Goal: Information Seeking & Learning: Learn about a topic

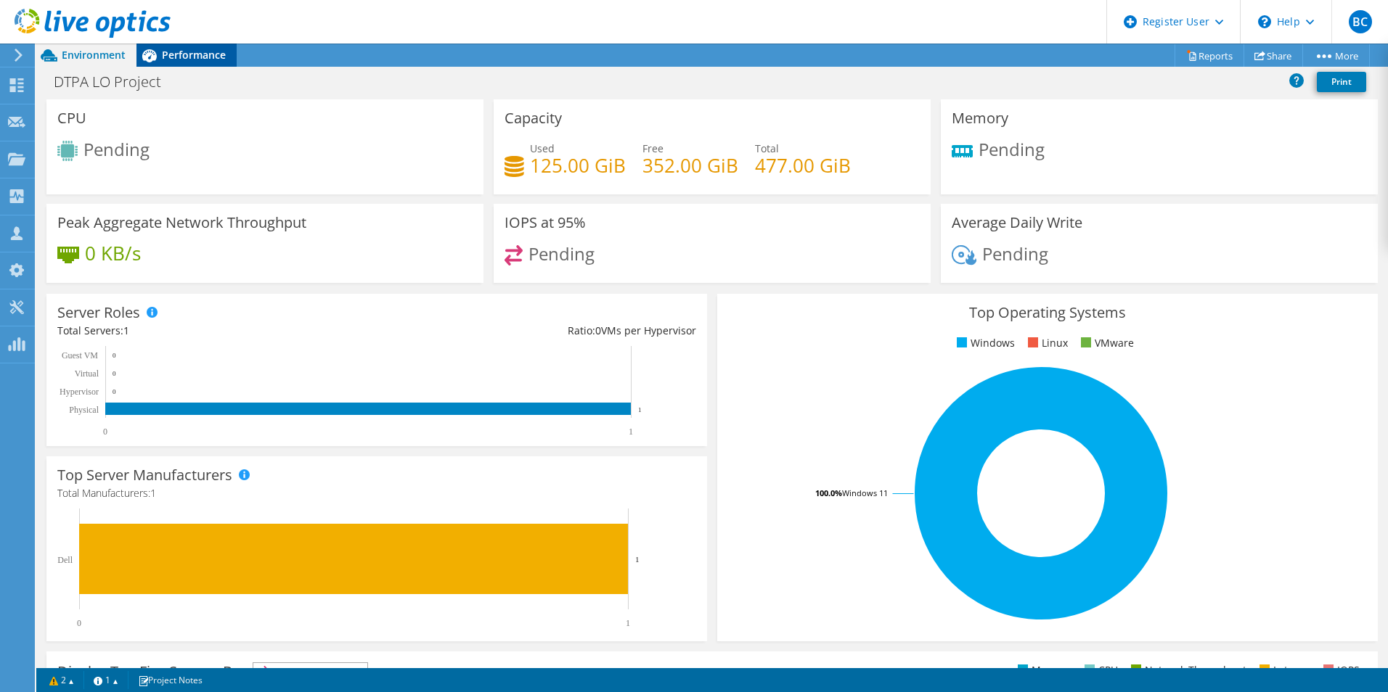
click at [171, 48] on span "Performance" at bounding box center [194, 55] width 64 height 14
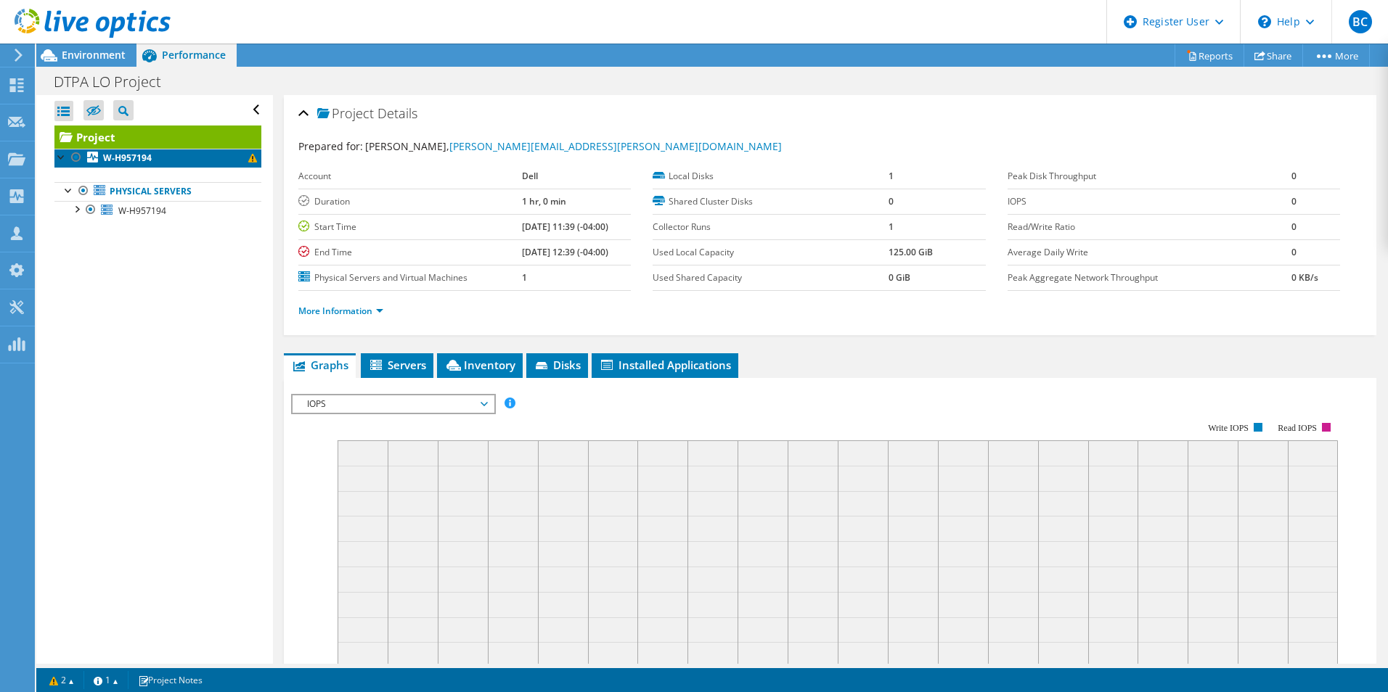
click at [131, 160] on b "W-H957194" at bounding box center [127, 158] width 49 height 12
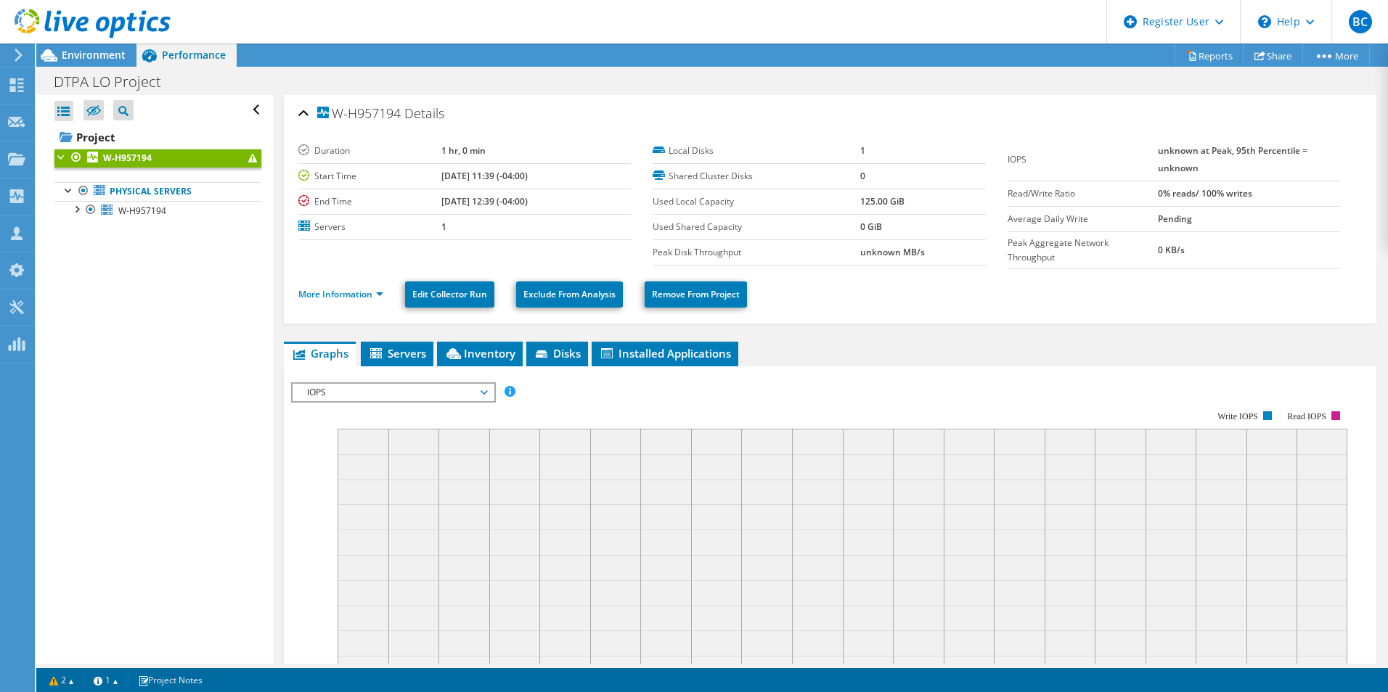
click at [75, 33] on icon at bounding box center [93, 24] width 156 height 30
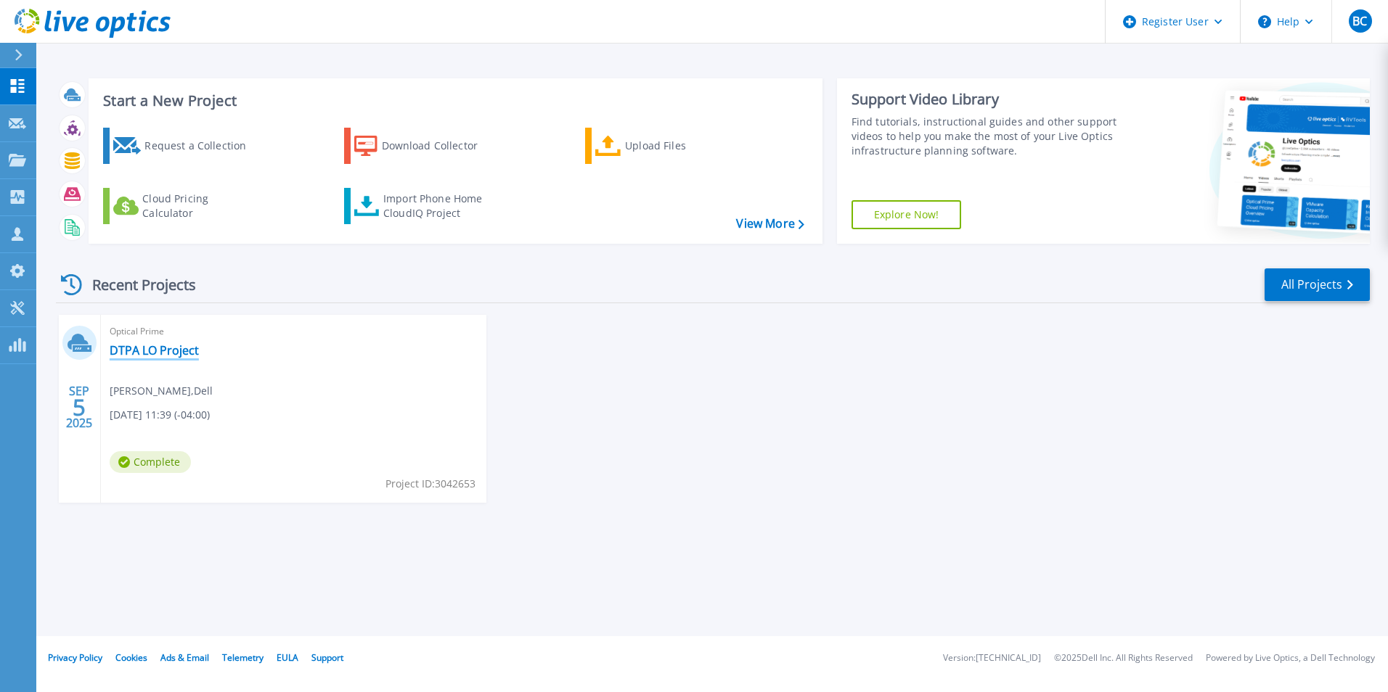
click at [158, 346] on link "DTPA LO Project" at bounding box center [154, 350] width 89 height 15
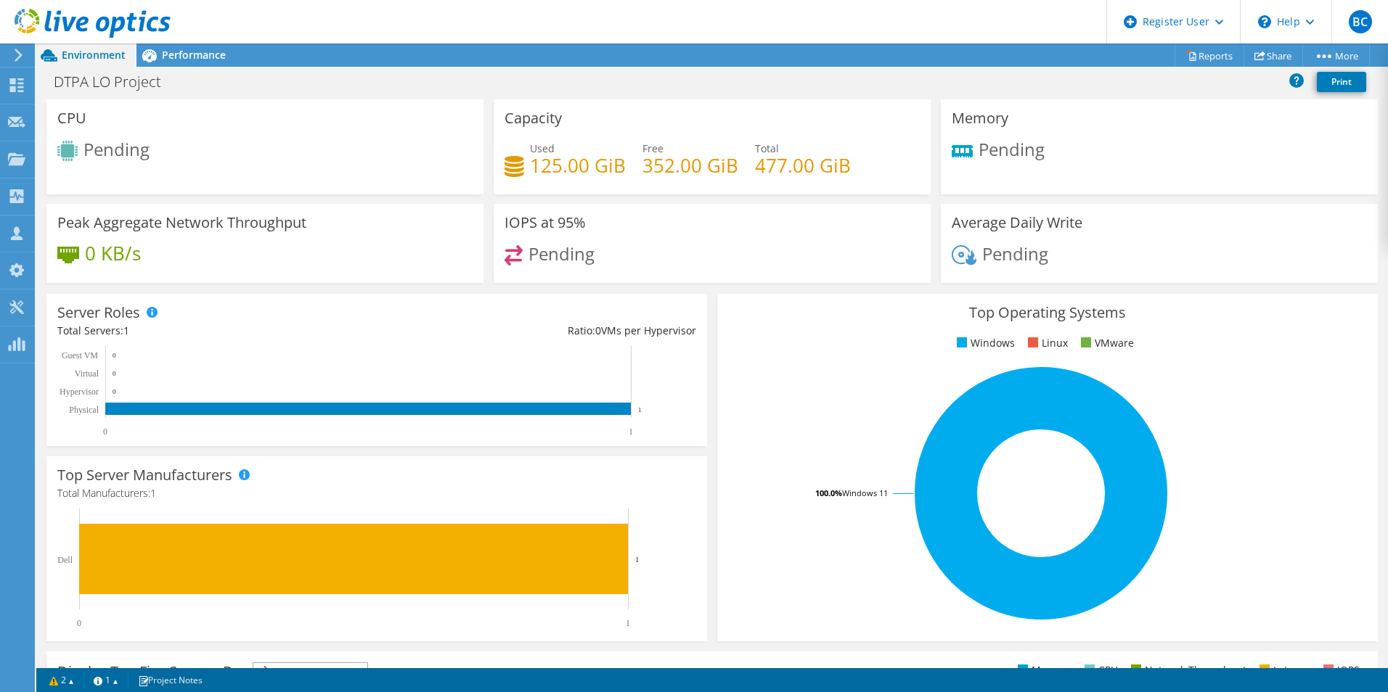
scroll to position [326, 0]
drag, startPoint x: 777, startPoint y: 422, endPoint x: 750, endPoint y: 494, distance: 76.5
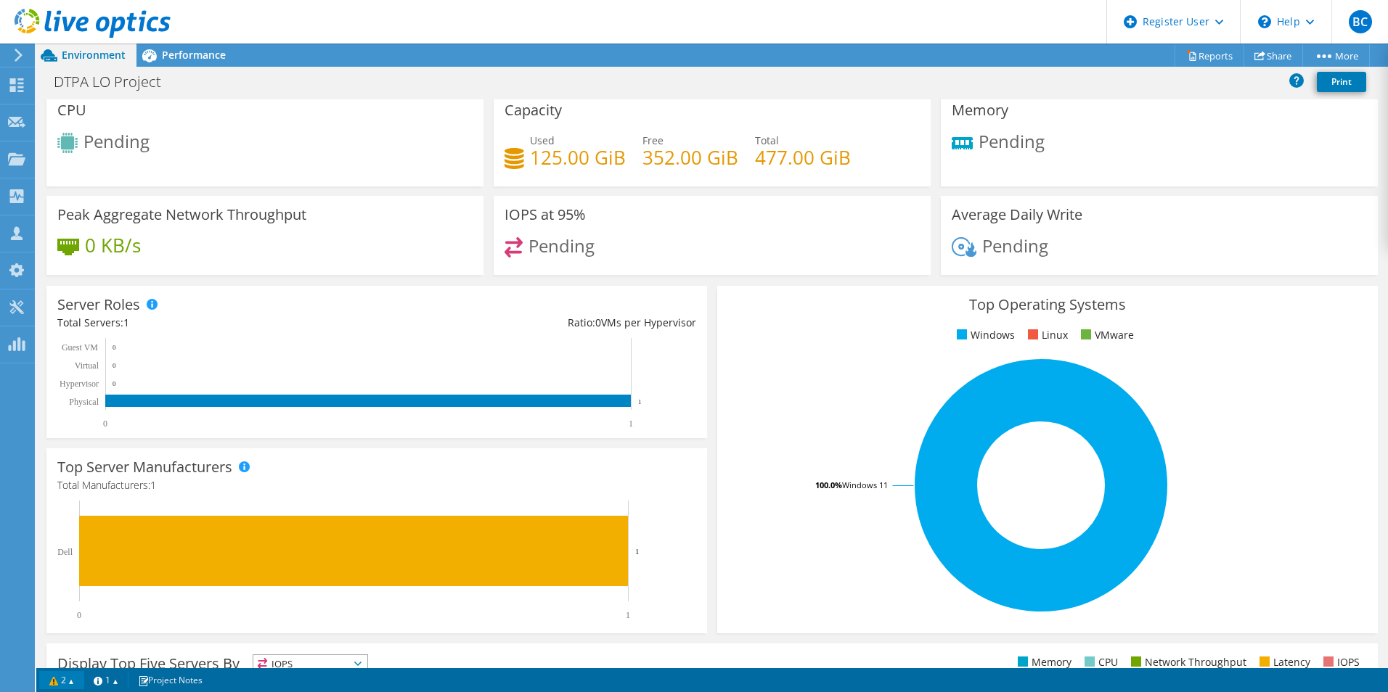
scroll to position [0, 0]
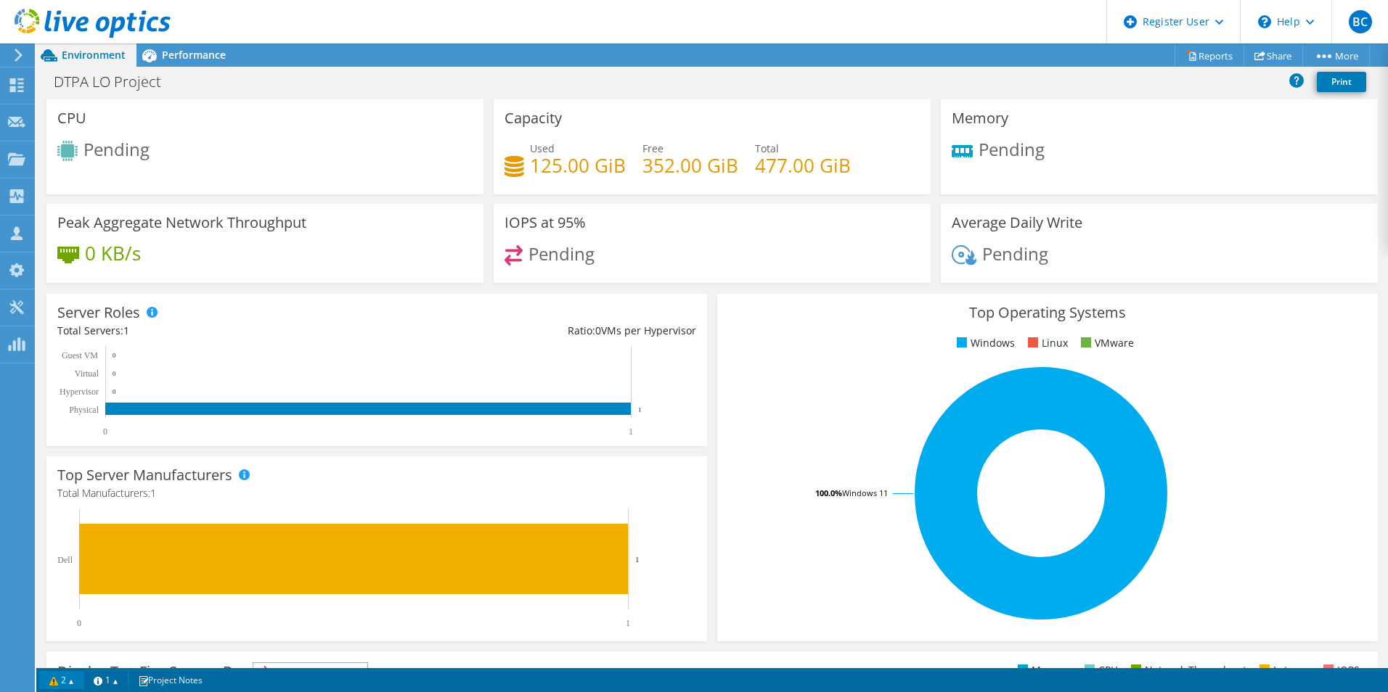
click at [59, 688] on link "2" at bounding box center [61, 680] width 45 height 18
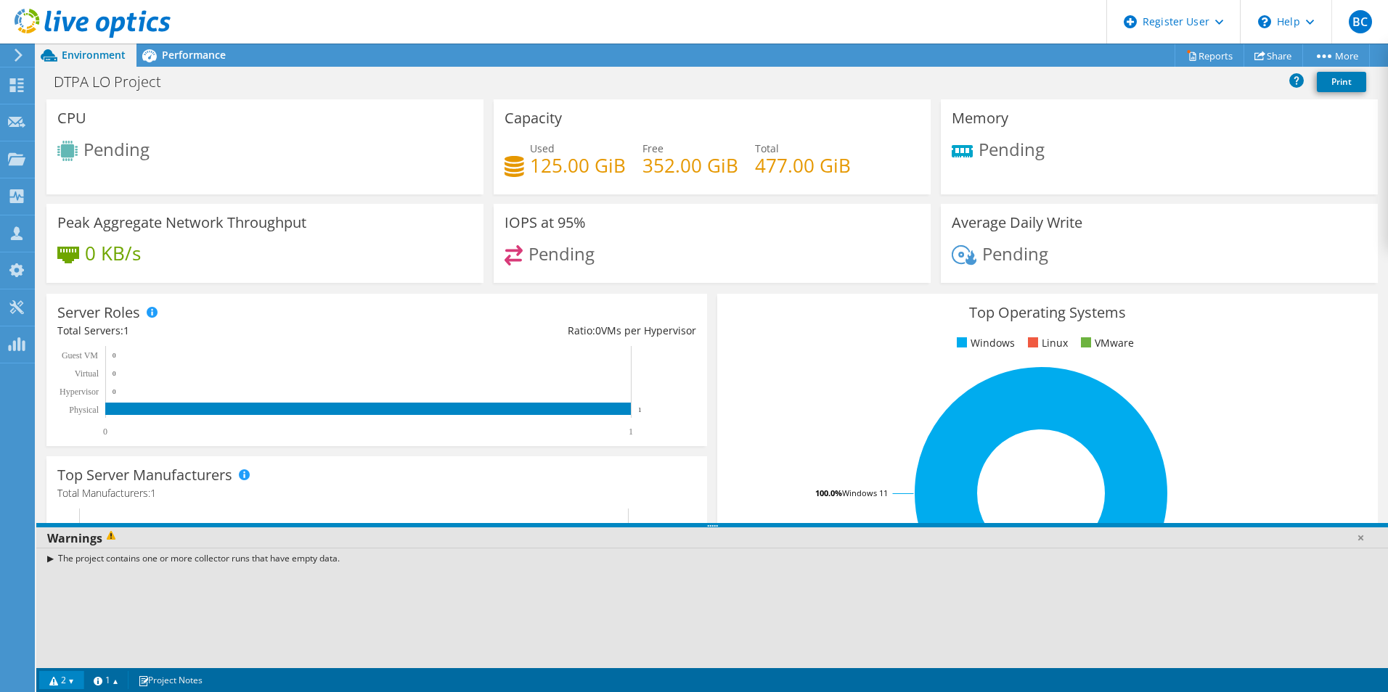
click at [49, 551] on div "The project contains one or more collector runs that have empty data." at bounding box center [711, 558] width 1351 height 21
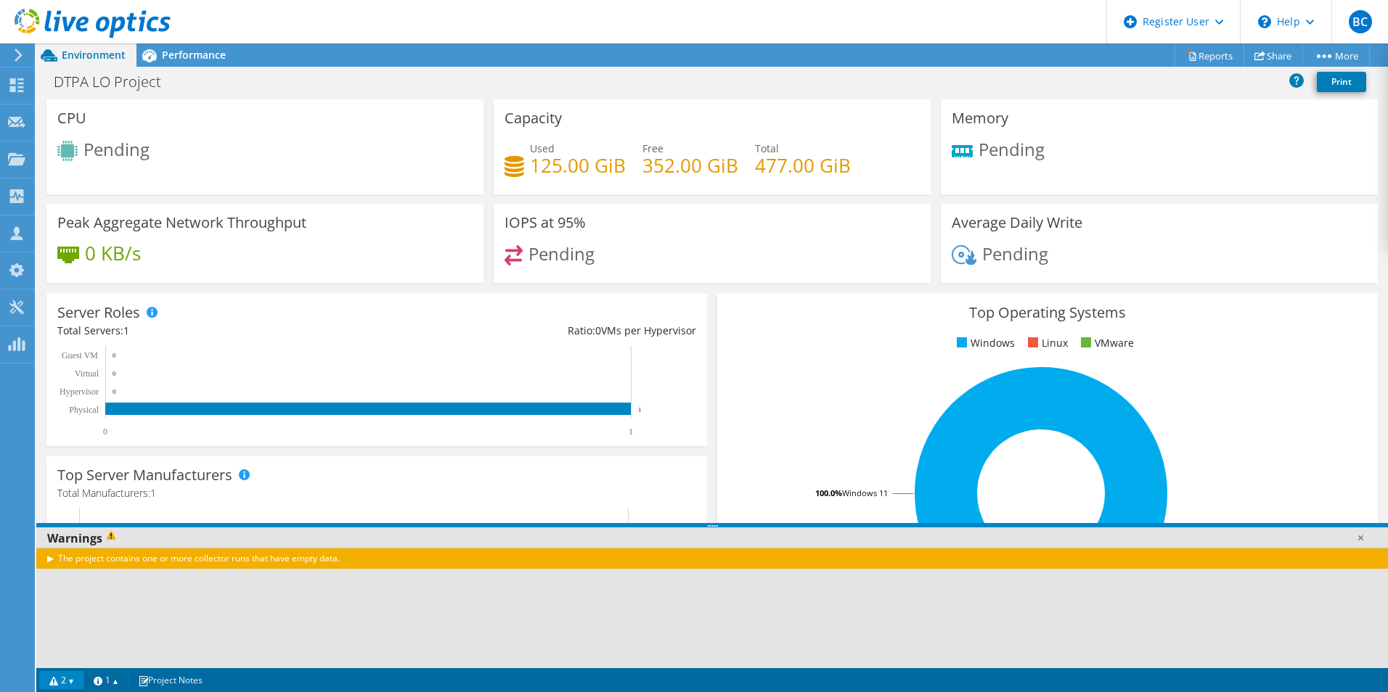
click at [51, 558] on div "The project contains one or more collector runs that have empty data." at bounding box center [711, 558] width 1351 height 21
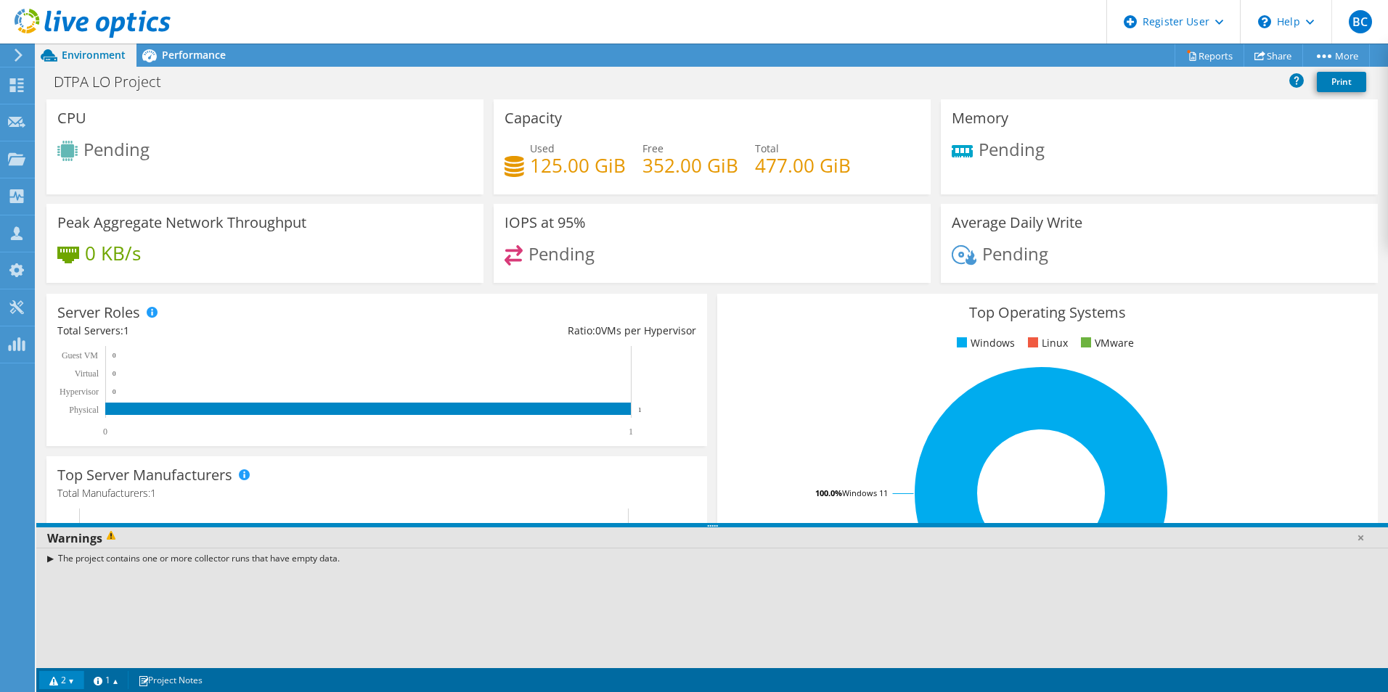
click at [549, 493] on h4 "Total Manufacturers: 1" at bounding box center [376, 494] width 639 height 16
click at [102, 684] on link "1" at bounding box center [105, 680] width 45 height 18
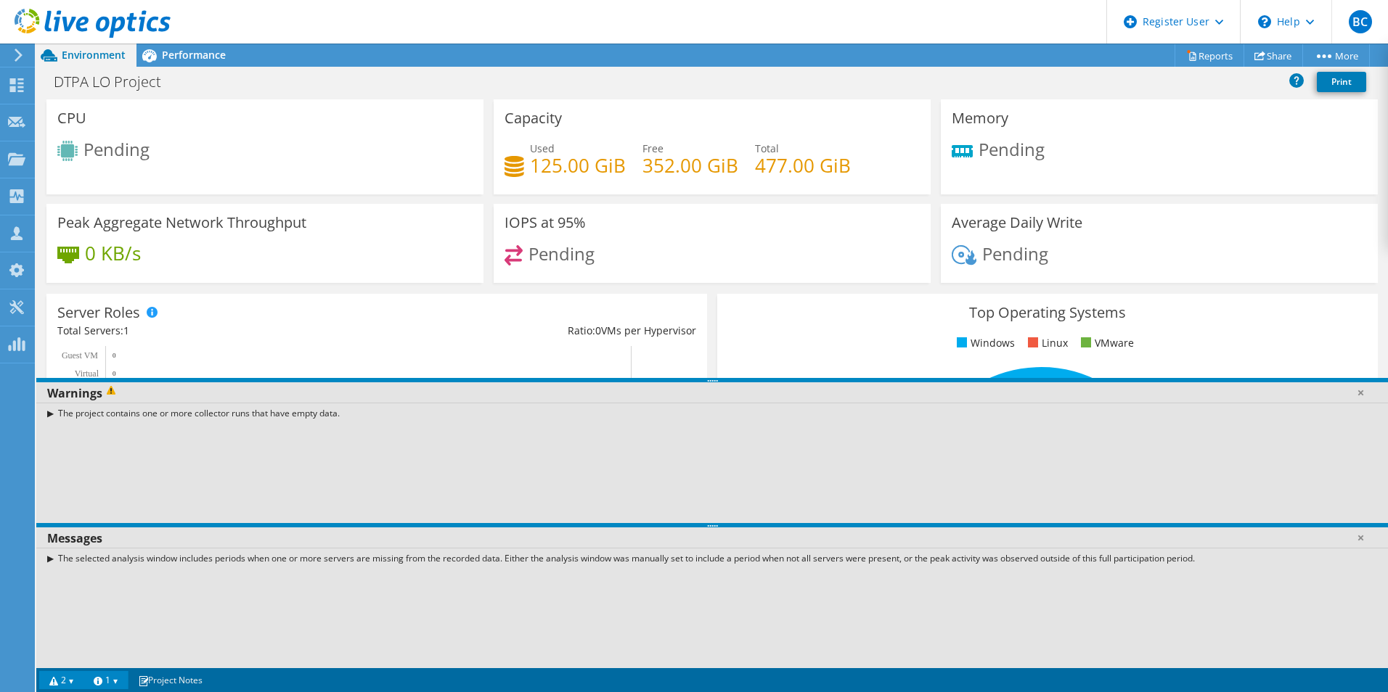
click at [631, 284] on div "IOPS at 95% Pending" at bounding box center [711, 248] width 447 height 89
click at [555, 295] on div "Server Roles Physical Servers represent bare metal servers that were targets of…" at bounding box center [376, 370] width 660 height 152
click at [1362, 395] on link at bounding box center [1360, 392] width 15 height 15
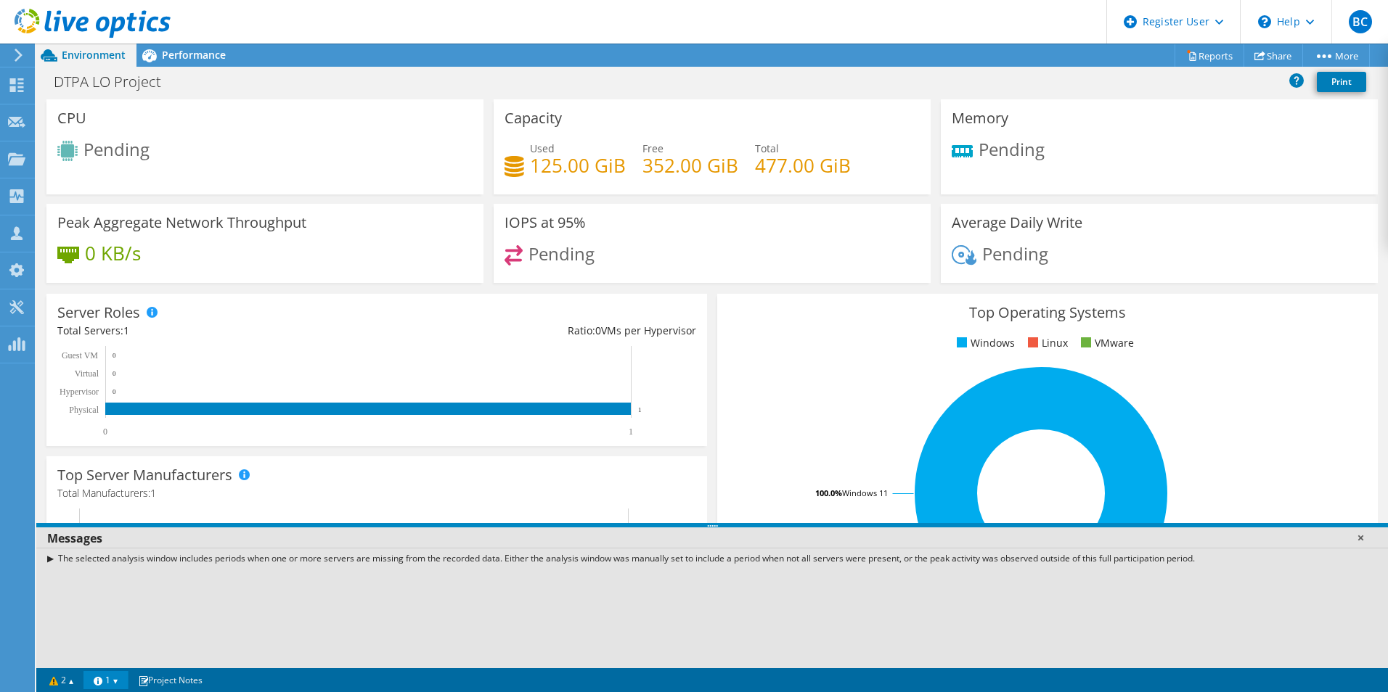
click at [1364, 541] on link at bounding box center [1360, 538] width 15 height 15
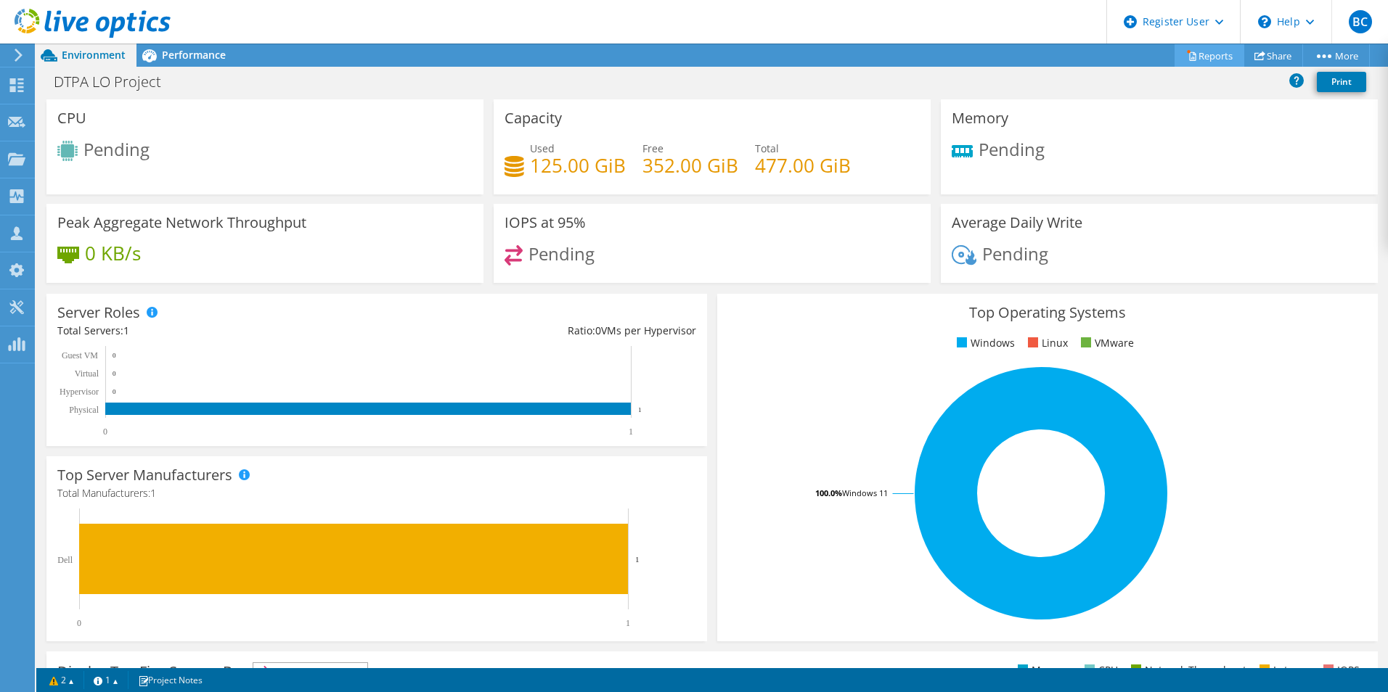
click at [1192, 63] on link "Reports" at bounding box center [1209, 55] width 70 height 22
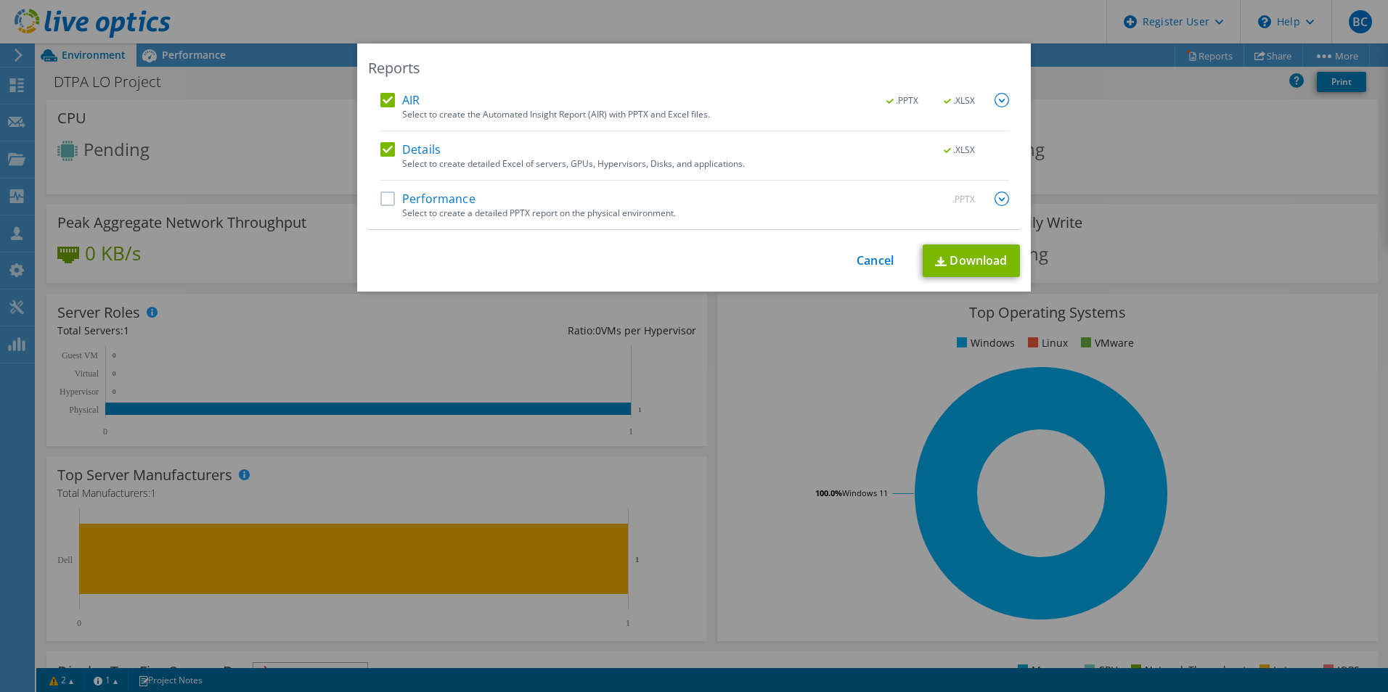
click at [1153, 188] on div "Reports AIR .PPTX .XLSX Select to create the Automated Insight Report (AIR) wit…" at bounding box center [694, 346] width 1388 height 605
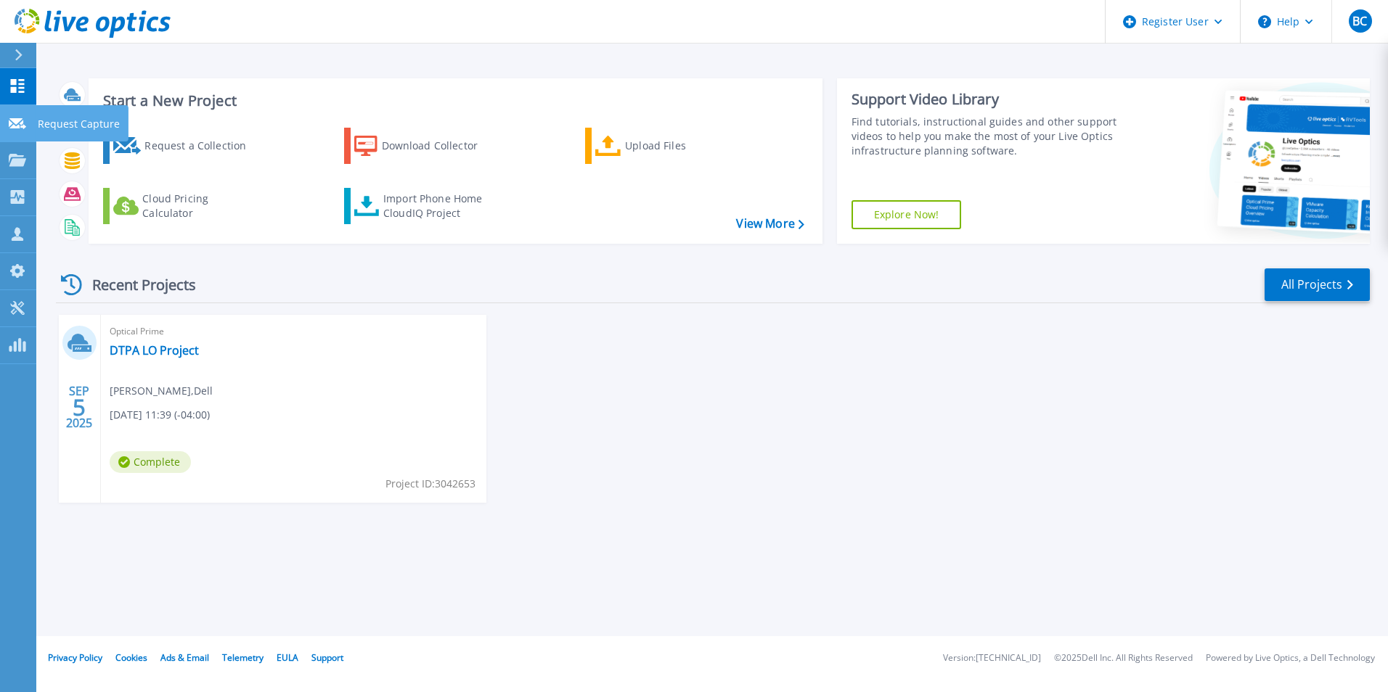
click at [16, 128] on icon at bounding box center [17, 123] width 17 height 11
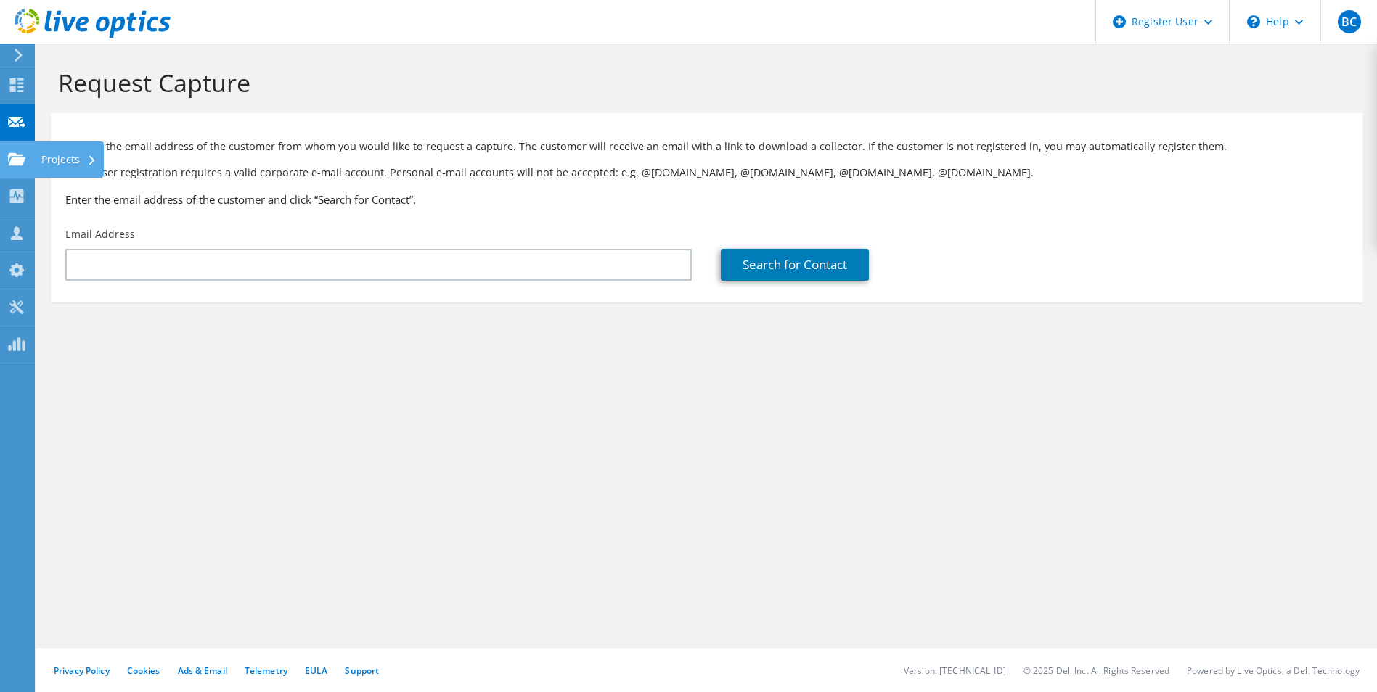
click at [16, 164] on use at bounding box center [16, 158] width 17 height 12
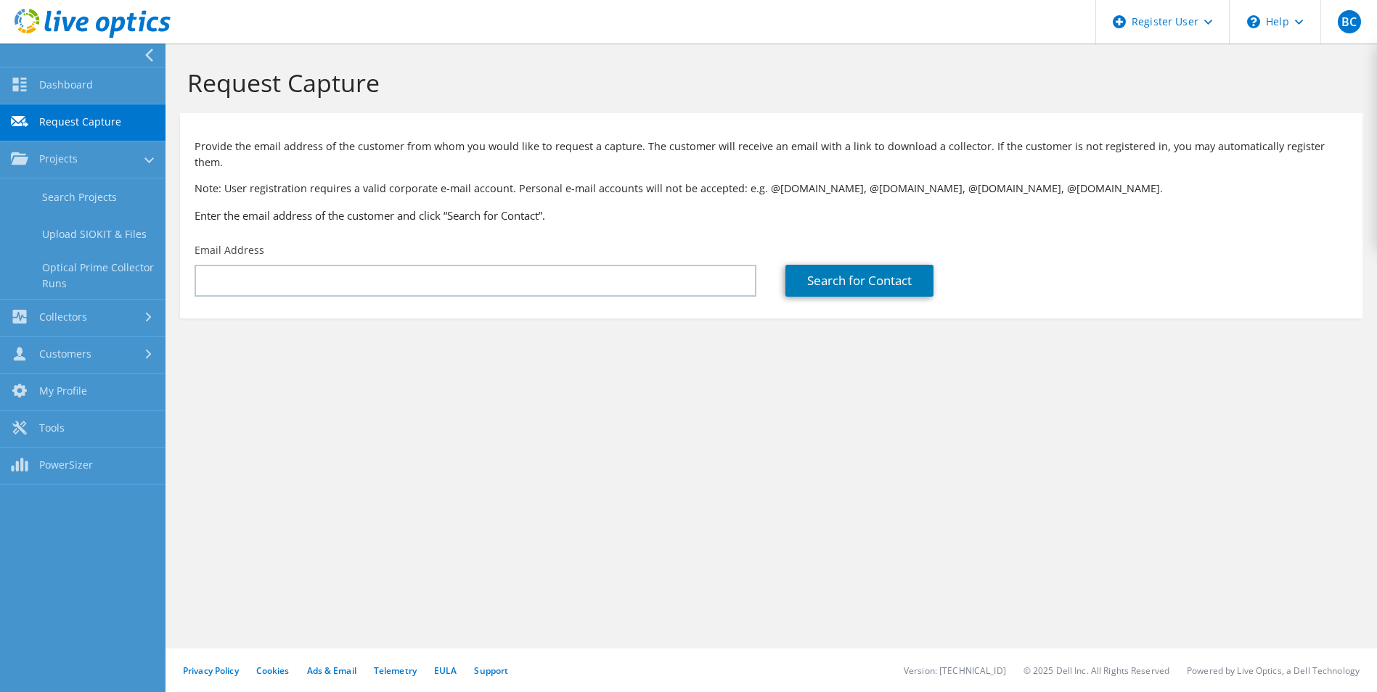
click at [285, 400] on div "Request Capture Provide the email address of the customer from whom you would l…" at bounding box center [770, 368] width 1211 height 649
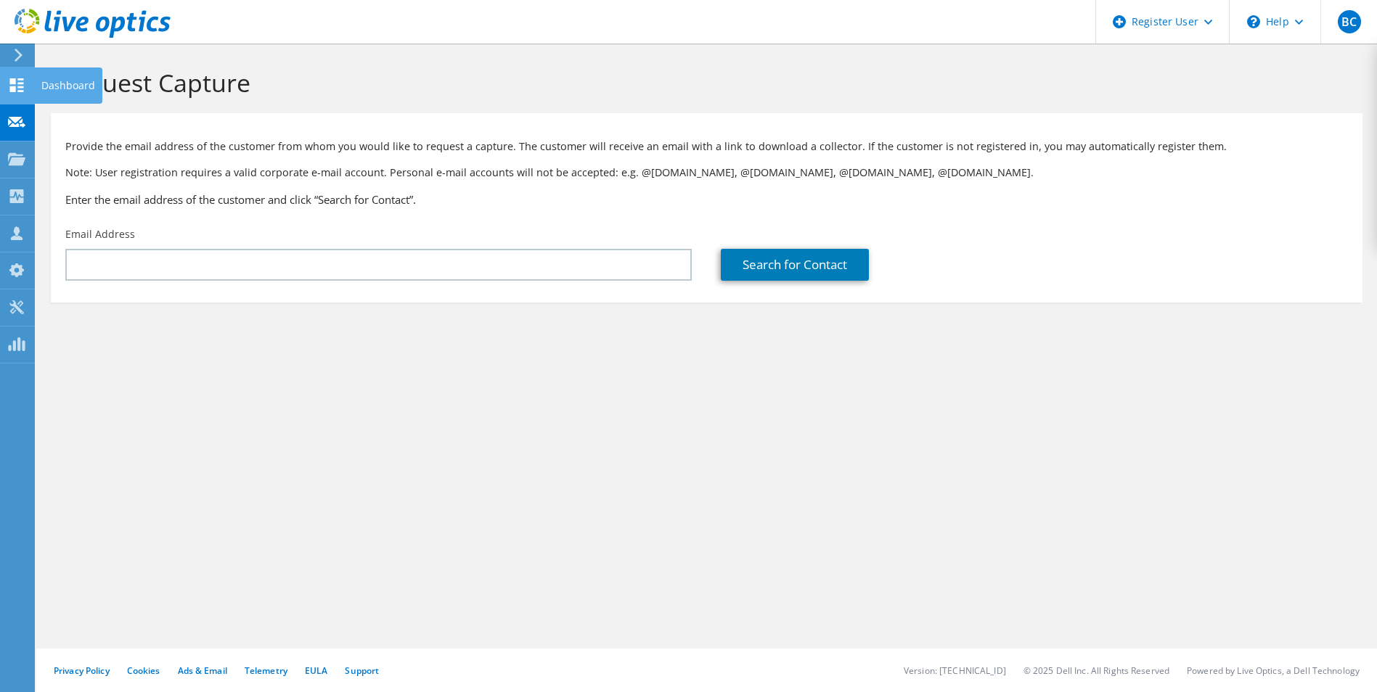
click at [20, 87] on use at bounding box center [17, 85] width 14 height 14
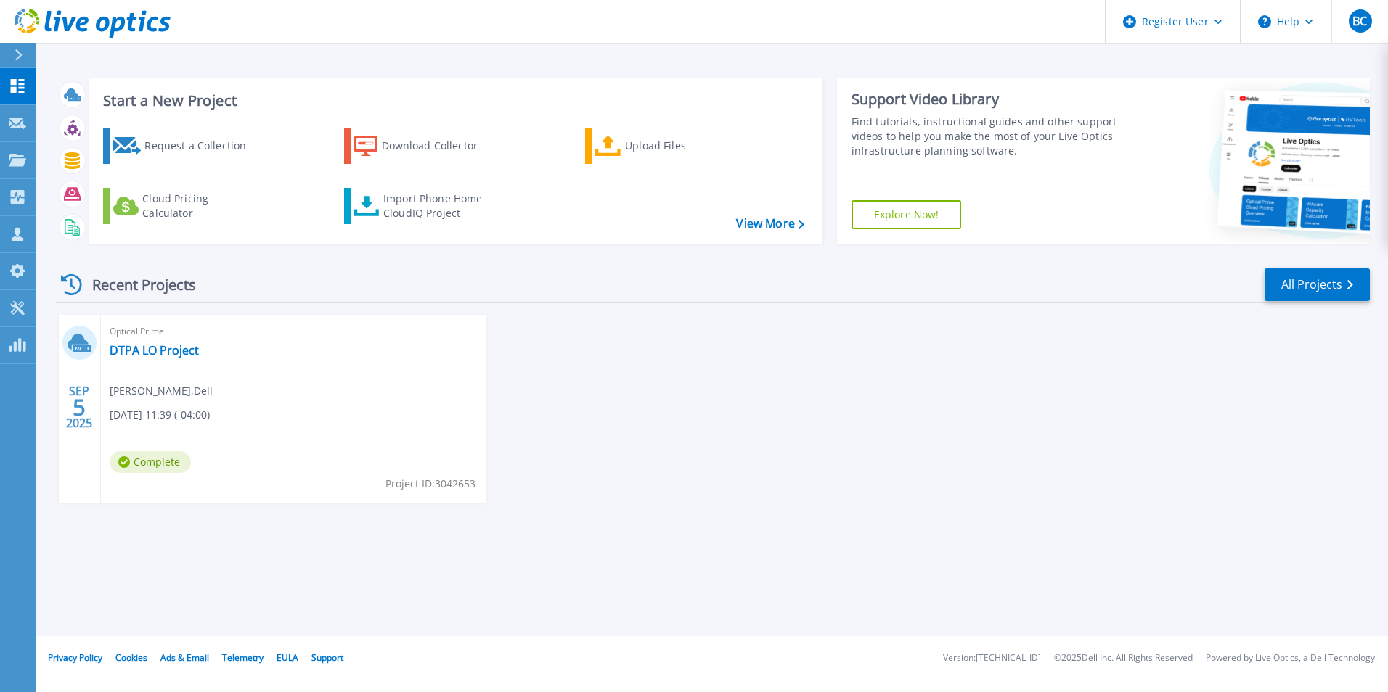
click at [136, 342] on div "Optical Prime DTPA LO Project [PERSON_NAME] , Dell [DATE] 11:39 (-04:00) Comple…" at bounding box center [293, 409] width 385 height 188
click at [156, 354] on link "DTPA LO Project" at bounding box center [154, 350] width 89 height 15
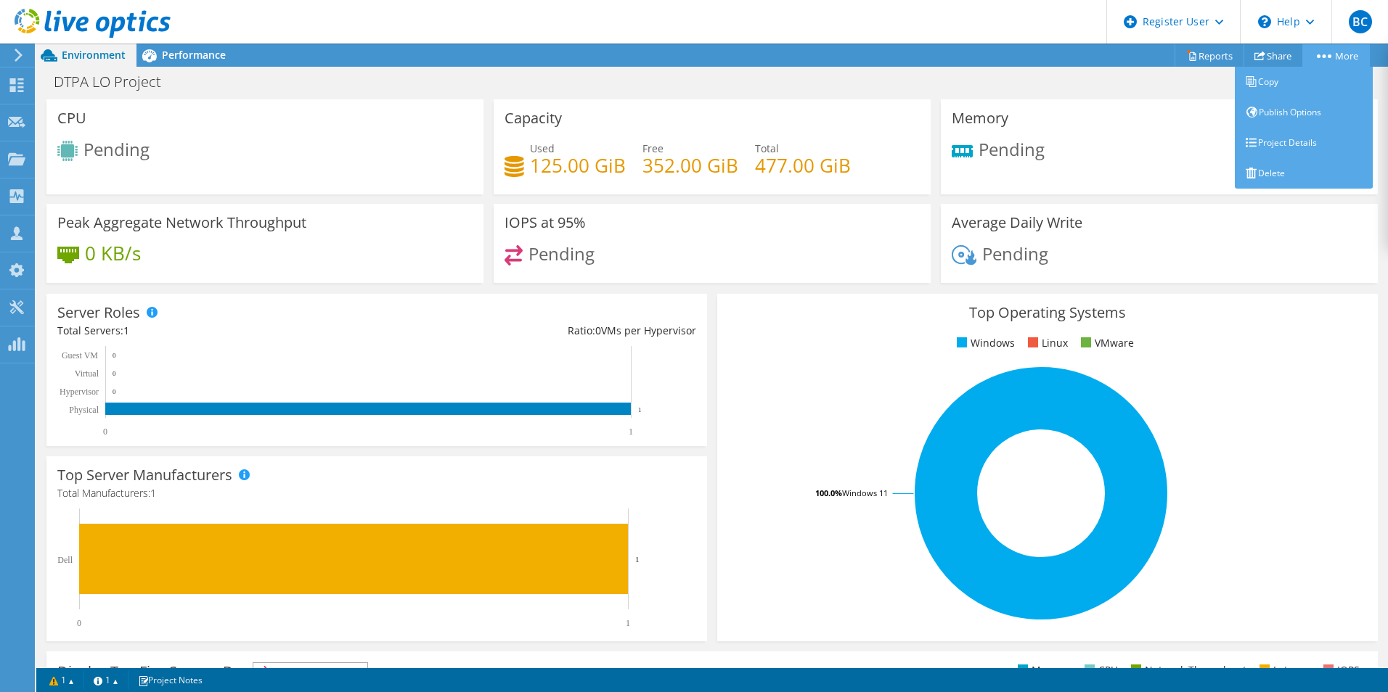
click at [1343, 52] on link "More" at bounding box center [1335, 55] width 67 height 22
click at [1298, 187] on link "Delete" at bounding box center [1304, 173] width 138 height 30
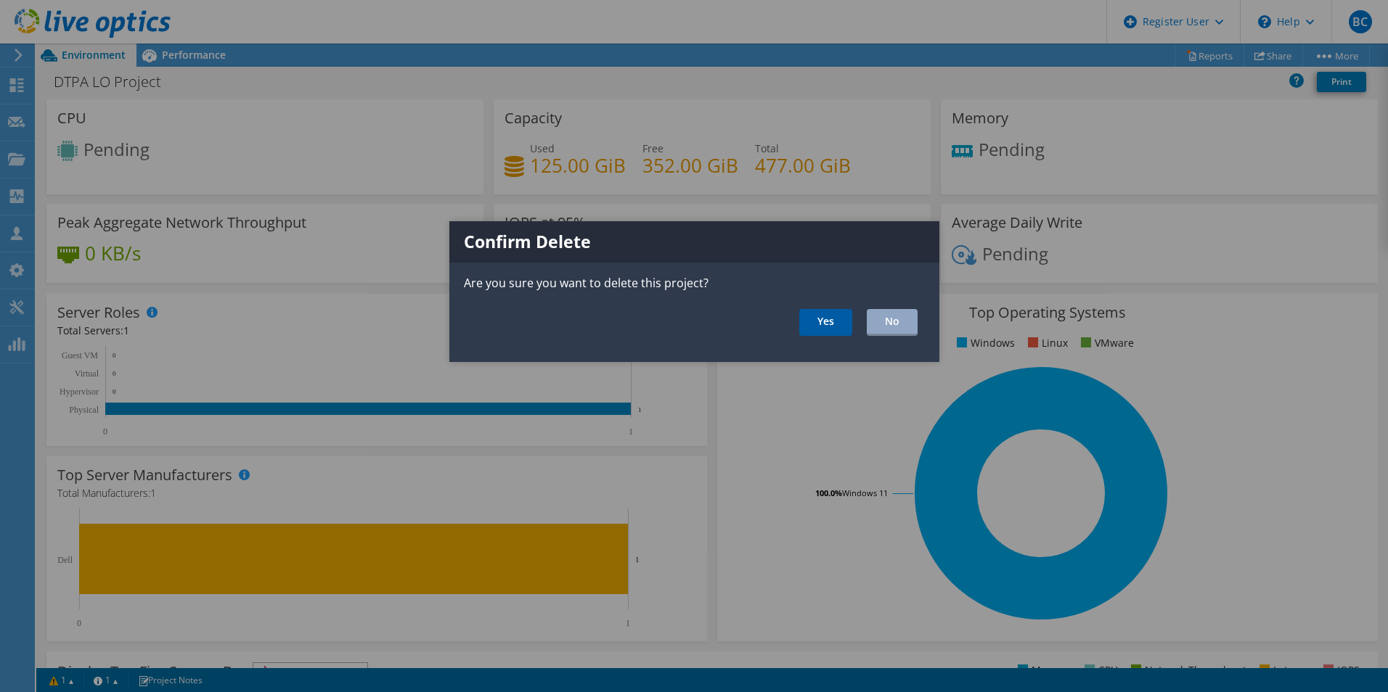
click at [844, 316] on link "Yes" at bounding box center [825, 322] width 53 height 27
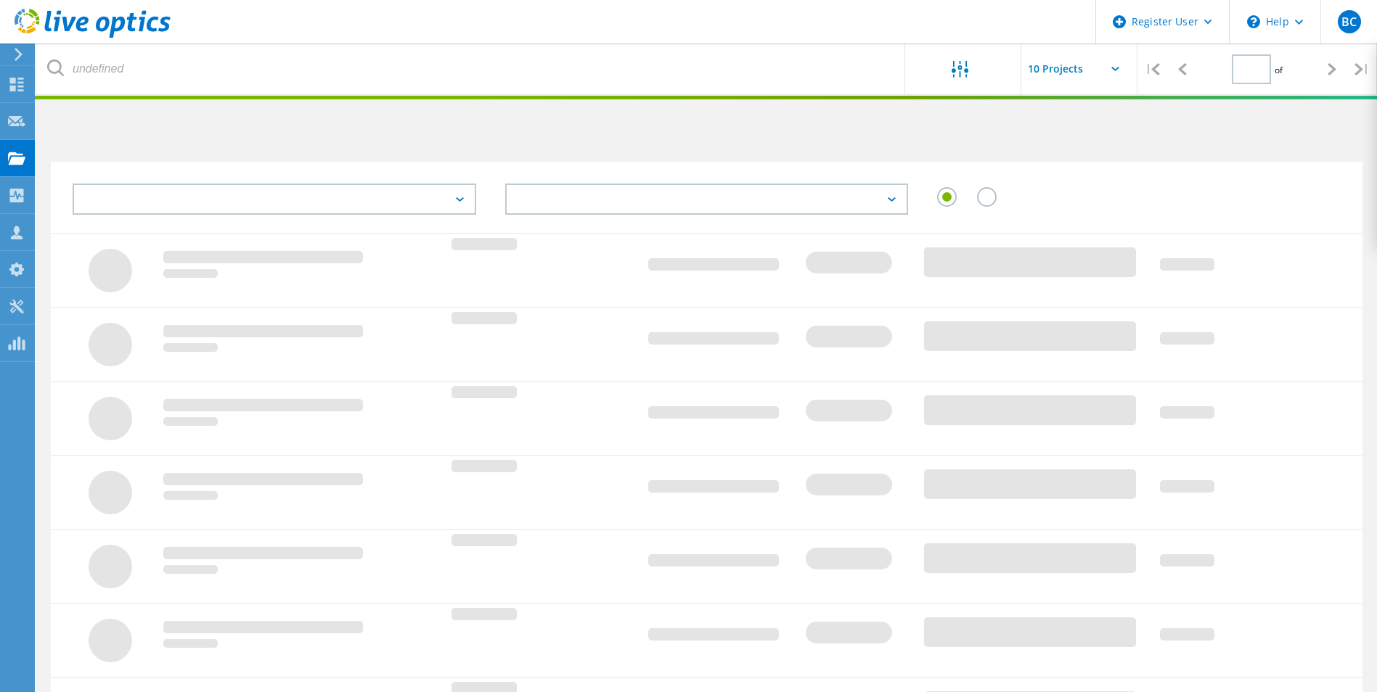
type input "1"
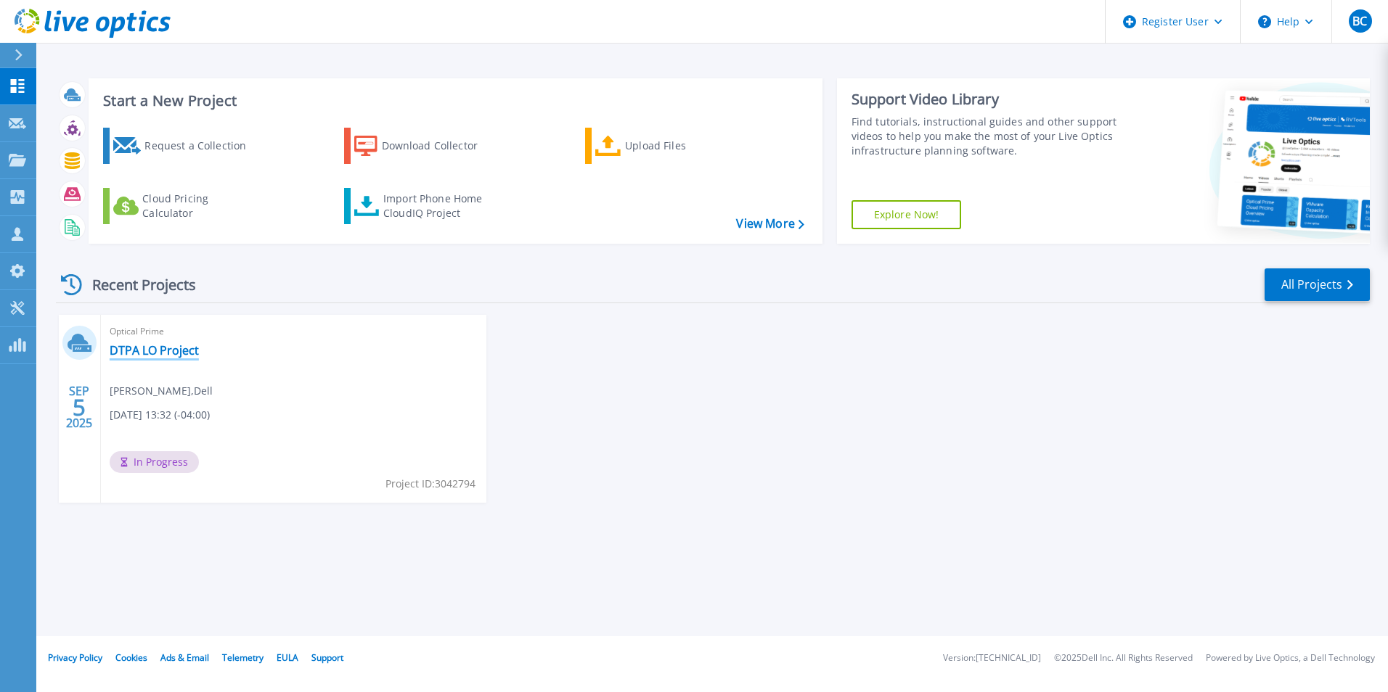
click at [168, 349] on link "DTPA LO Project" at bounding box center [154, 350] width 89 height 15
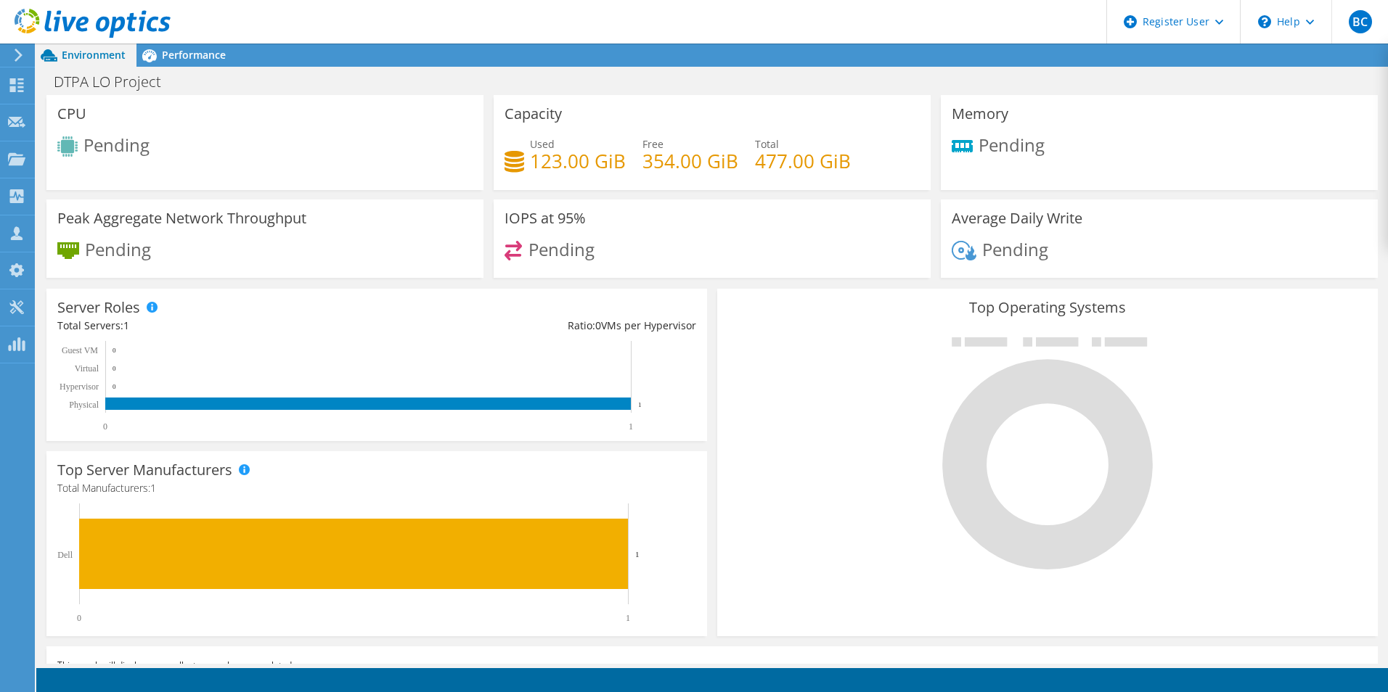
drag, startPoint x: 796, startPoint y: 422, endPoint x: 754, endPoint y: 333, distance: 98.0
click at [17, 49] on icon at bounding box center [18, 55] width 11 height 13
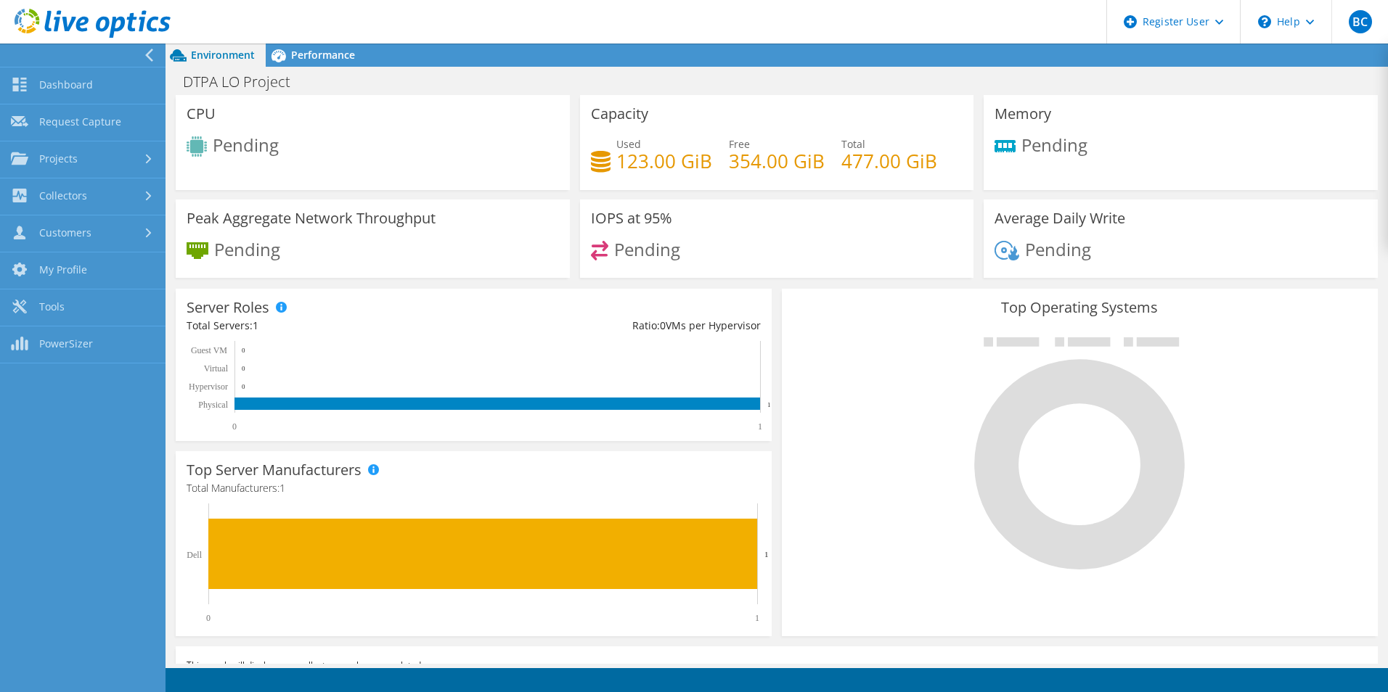
click at [144, 54] on icon at bounding box center [149, 55] width 11 height 13
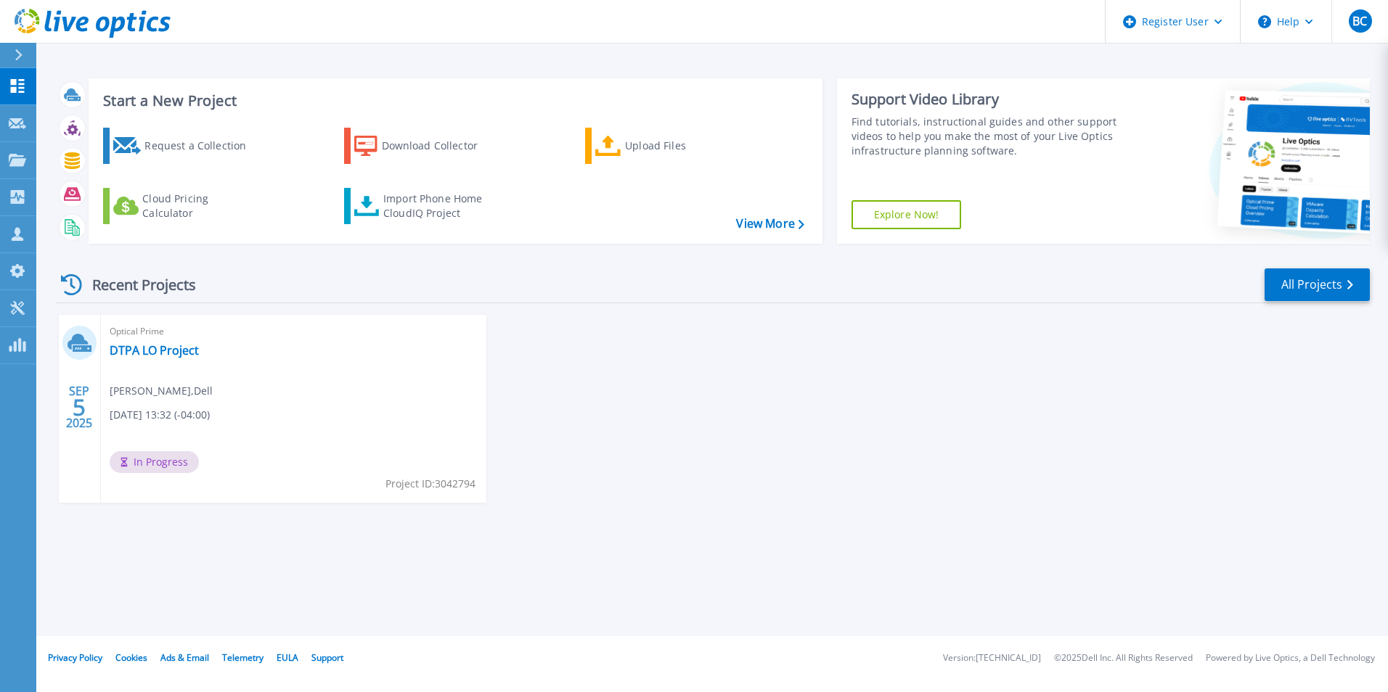
click at [938, 462] on div "[DATE] Optical Prime DTPA LO Project [PERSON_NAME] , Dell [DATE] 13:32 (-04:00)…" at bounding box center [706, 423] width 1325 height 217
click at [25, 75] on link "Dashboard Dashboard" at bounding box center [18, 86] width 36 height 37
click at [144, 341] on div "Optical Prime DTPA LO Project [PERSON_NAME] , Dell [DATE] 13:32 (-04:00) Comple…" at bounding box center [293, 409] width 385 height 188
click at [148, 348] on link "DTPA LO Project" at bounding box center [154, 350] width 89 height 15
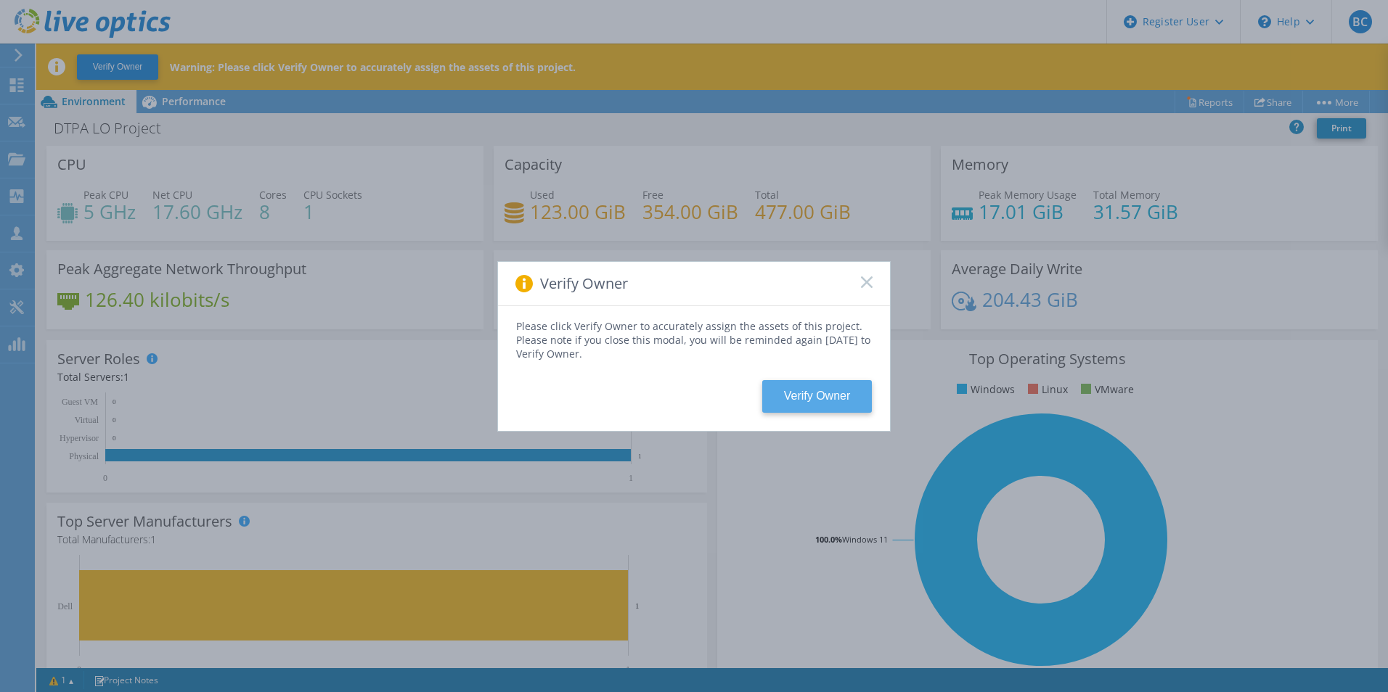
click at [842, 406] on button "Verify Owner" at bounding box center [817, 396] width 110 height 33
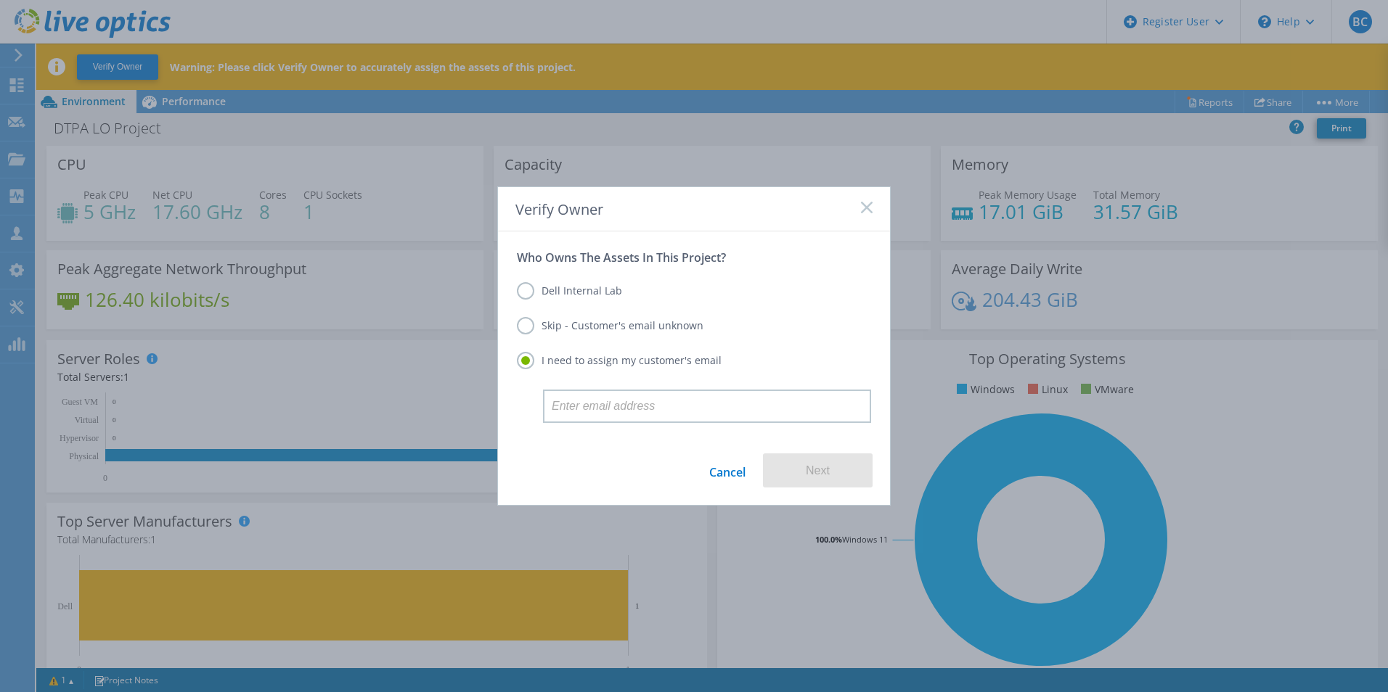
click at [565, 290] on label "Dell Internal Lab" at bounding box center [569, 290] width 105 height 17
click at [0, 0] on input "Dell Internal Lab" at bounding box center [0, 0] width 0 height 0
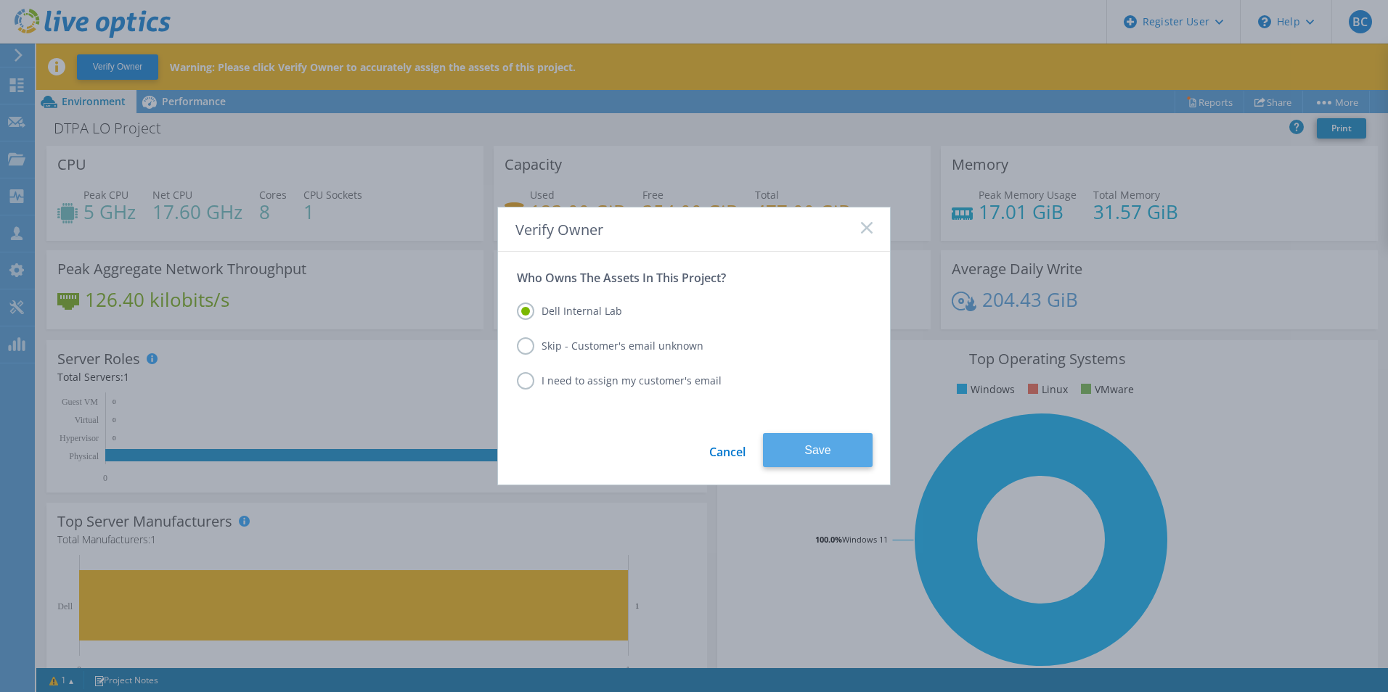
click at [825, 441] on button "Save" at bounding box center [818, 450] width 110 height 34
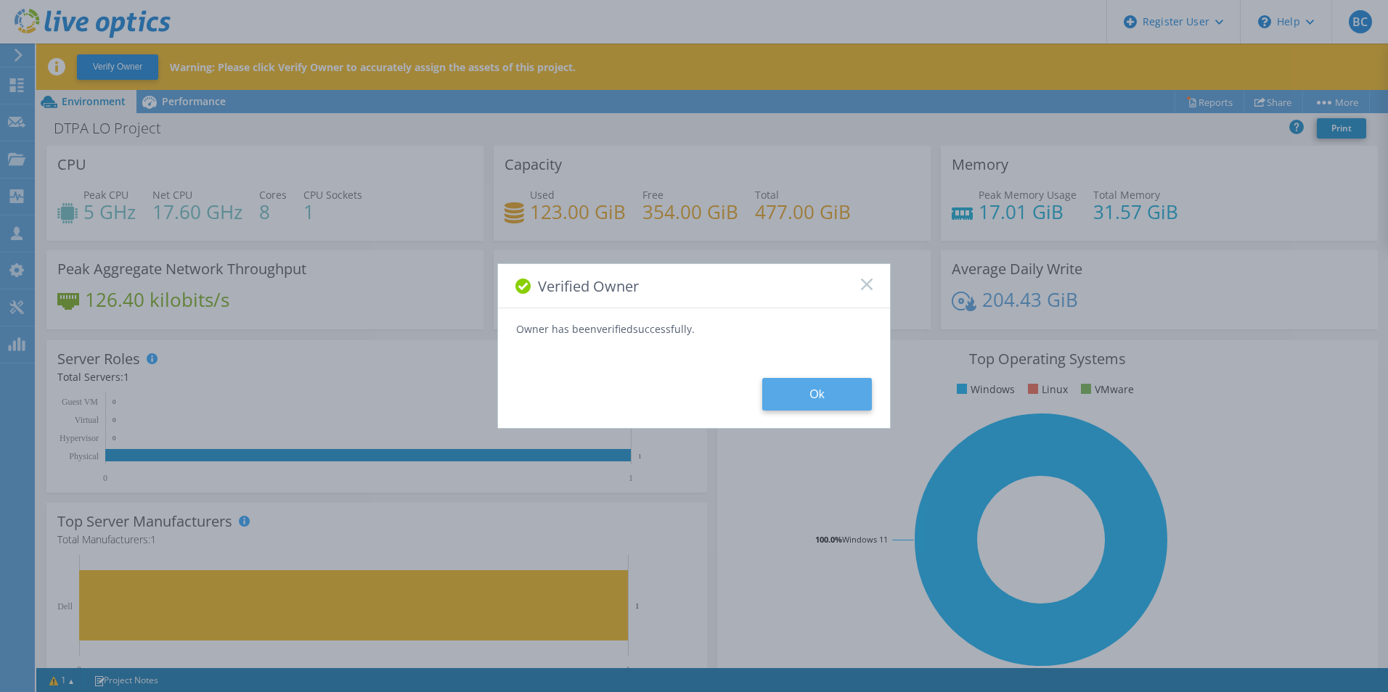
click at [864, 396] on button "Ok" at bounding box center [817, 394] width 110 height 33
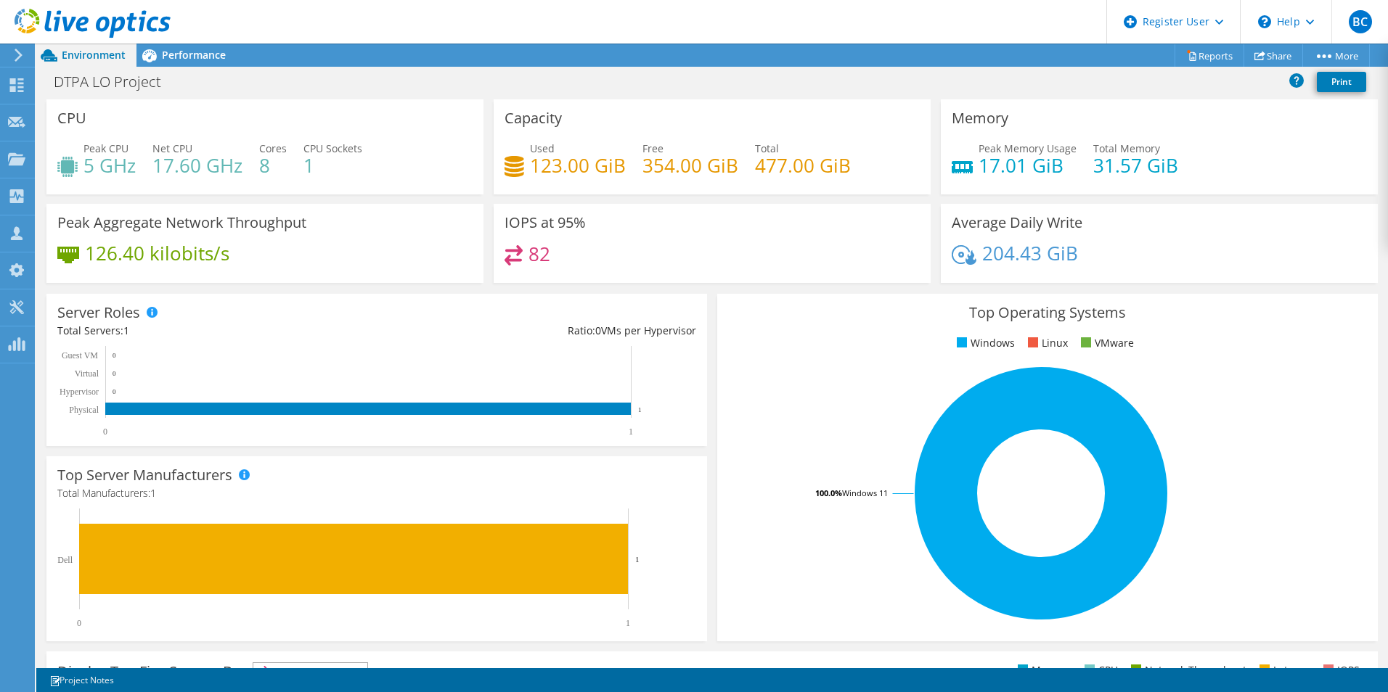
drag, startPoint x: 772, startPoint y: 523, endPoint x: 768, endPoint y: 481, distance: 42.3
drag, startPoint x: 677, startPoint y: 206, endPoint x: 679, endPoint y: 338, distance: 132.1
drag, startPoint x: 679, startPoint y: 342, endPoint x: 670, endPoint y: 200, distance: 142.6
click at [202, 55] on span "Performance" at bounding box center [194, 55] width 64 height 14
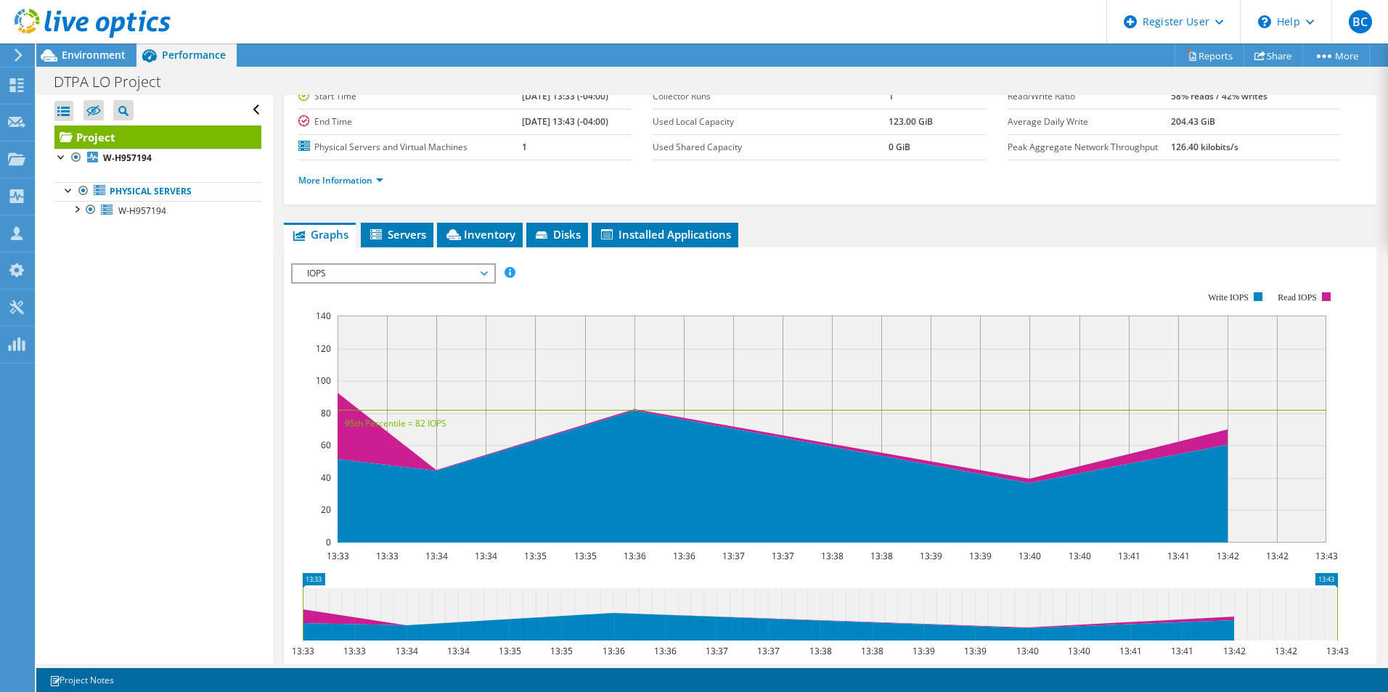
drag, startPoint x: 181, startPoint y: 305, endPoint x: 173, endPoint y: 245, distance: 60.0
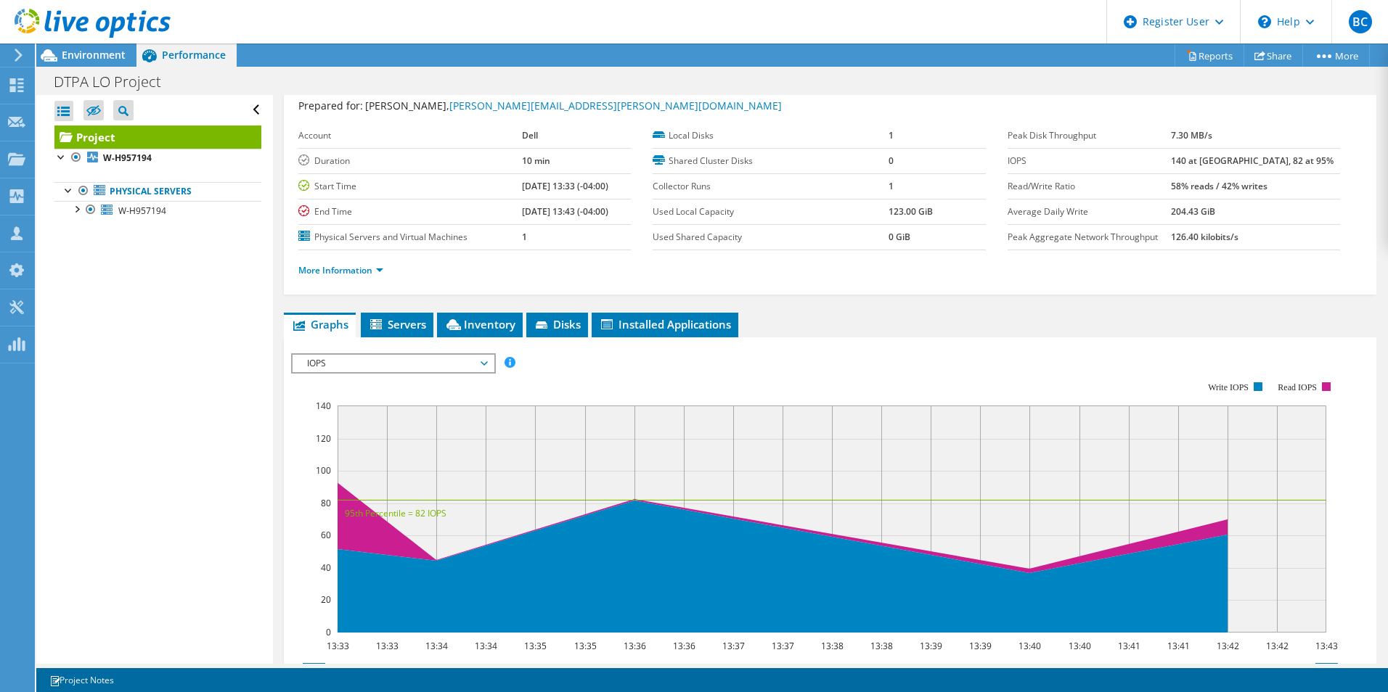
scroll to position [0, 0]
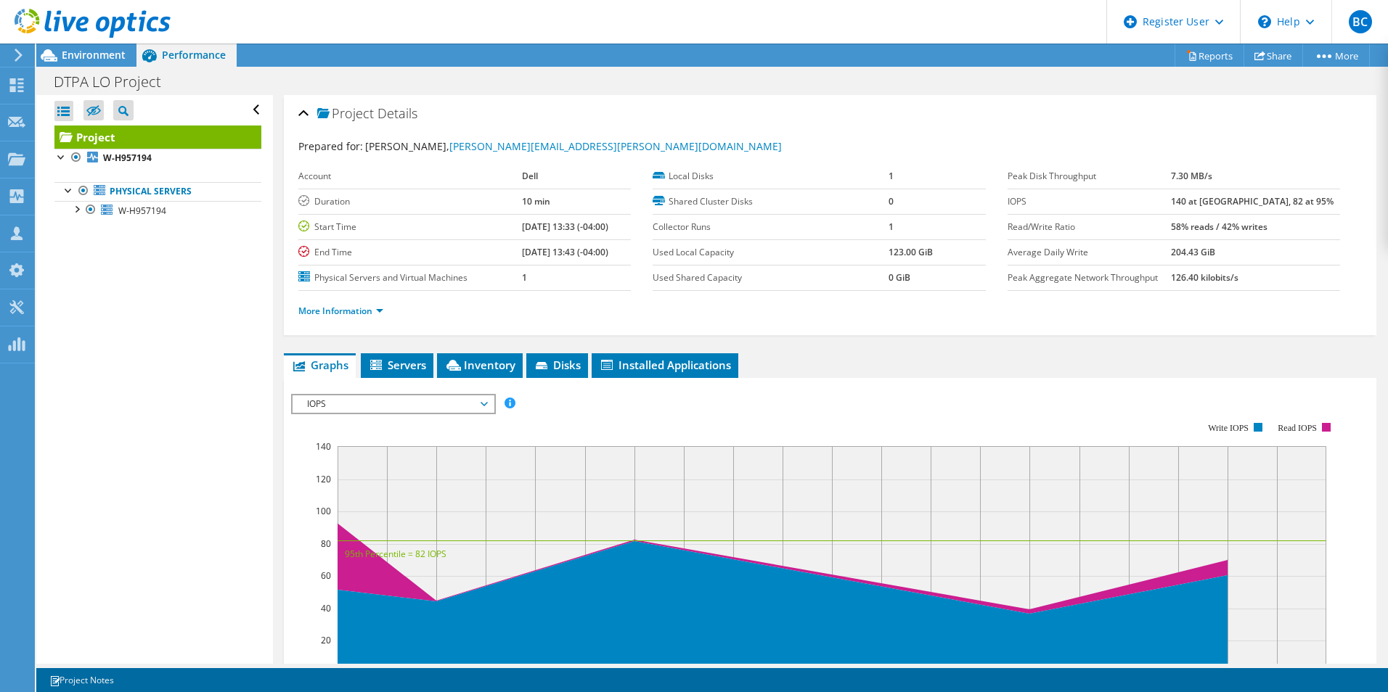
drag, startPoint x: 906, startPoint y: 230, endPoint x: 907, endPoint y: 176, distance: 53.7
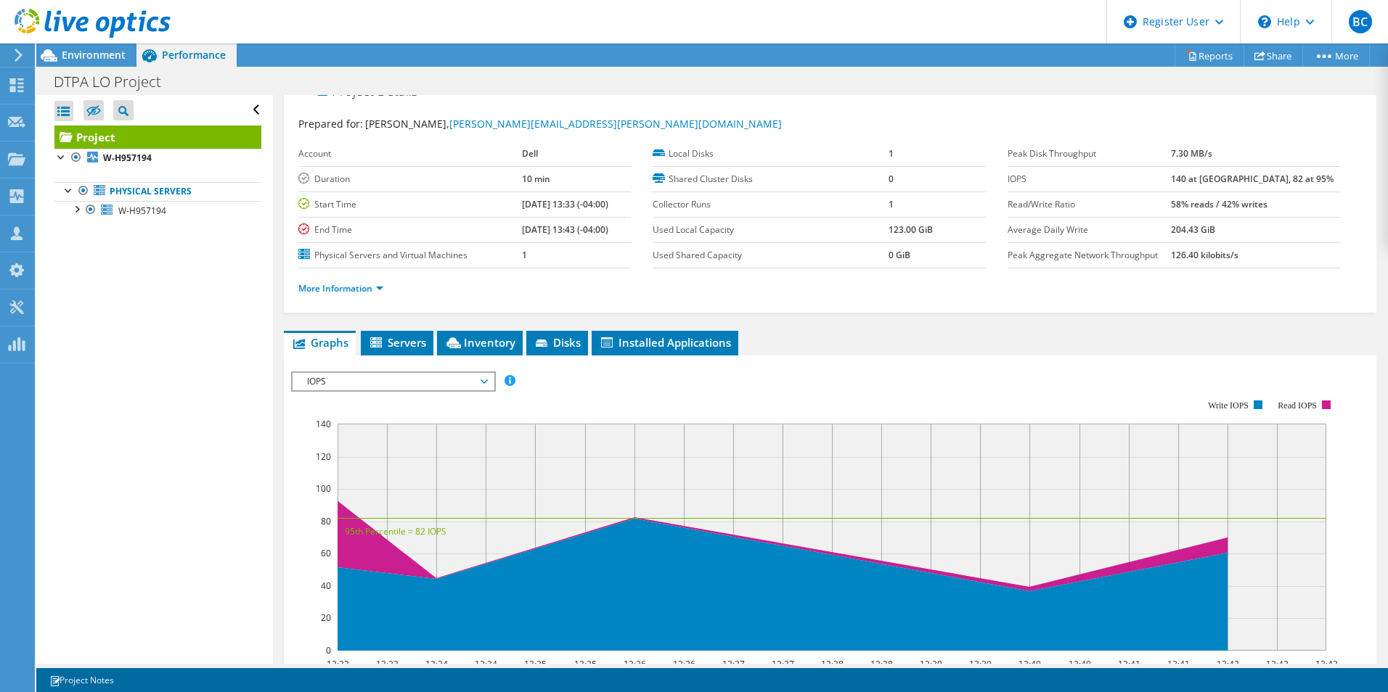
scroll to position [32, 0]
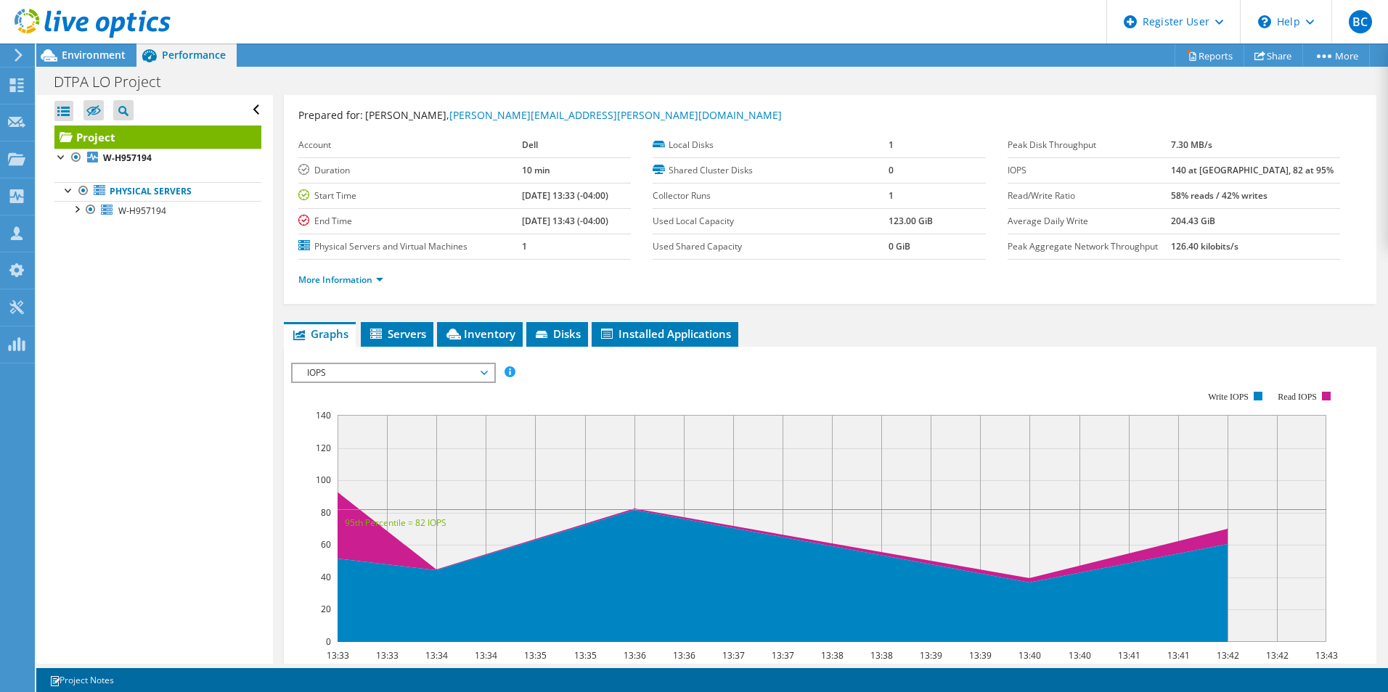
drag, startPoint x: 793, startPoint y: 364, endPoint x: 794, endPoint y: 390, distance: 26.2
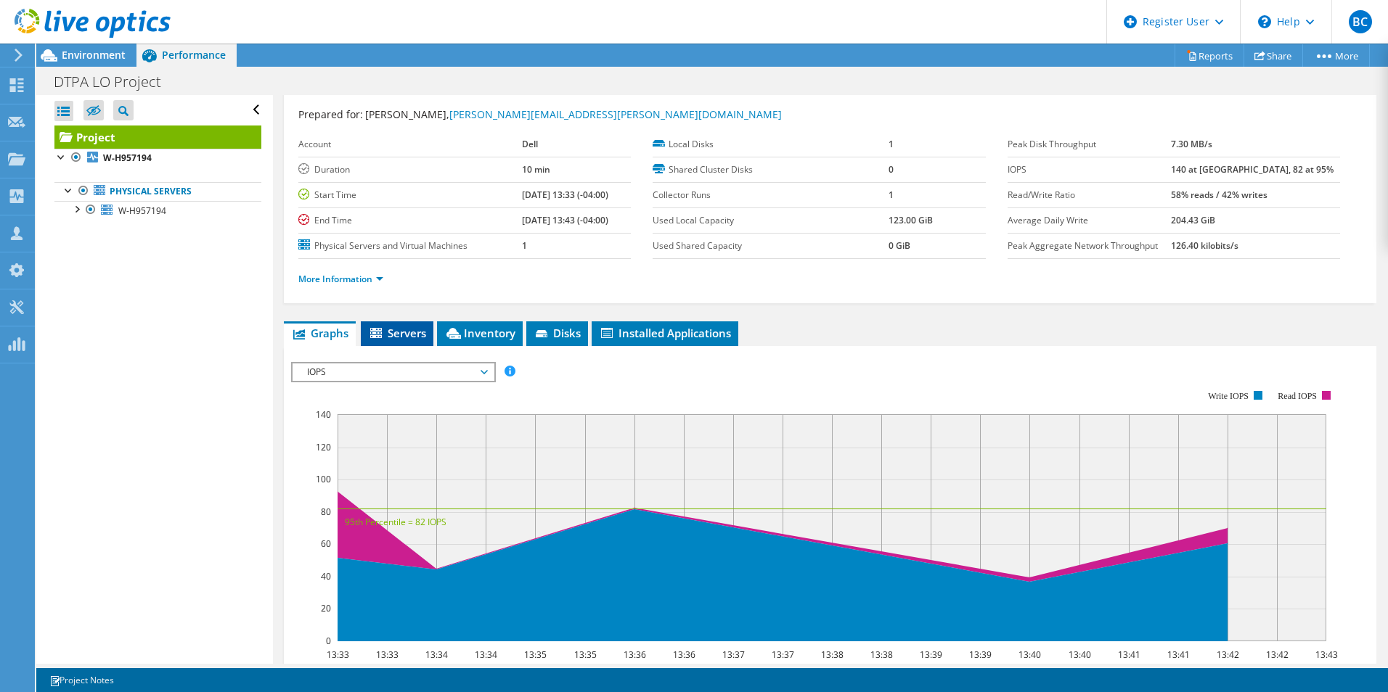
click at [422, 337] on span "Servers" at bounding box center [397, 333] width 58 height 15
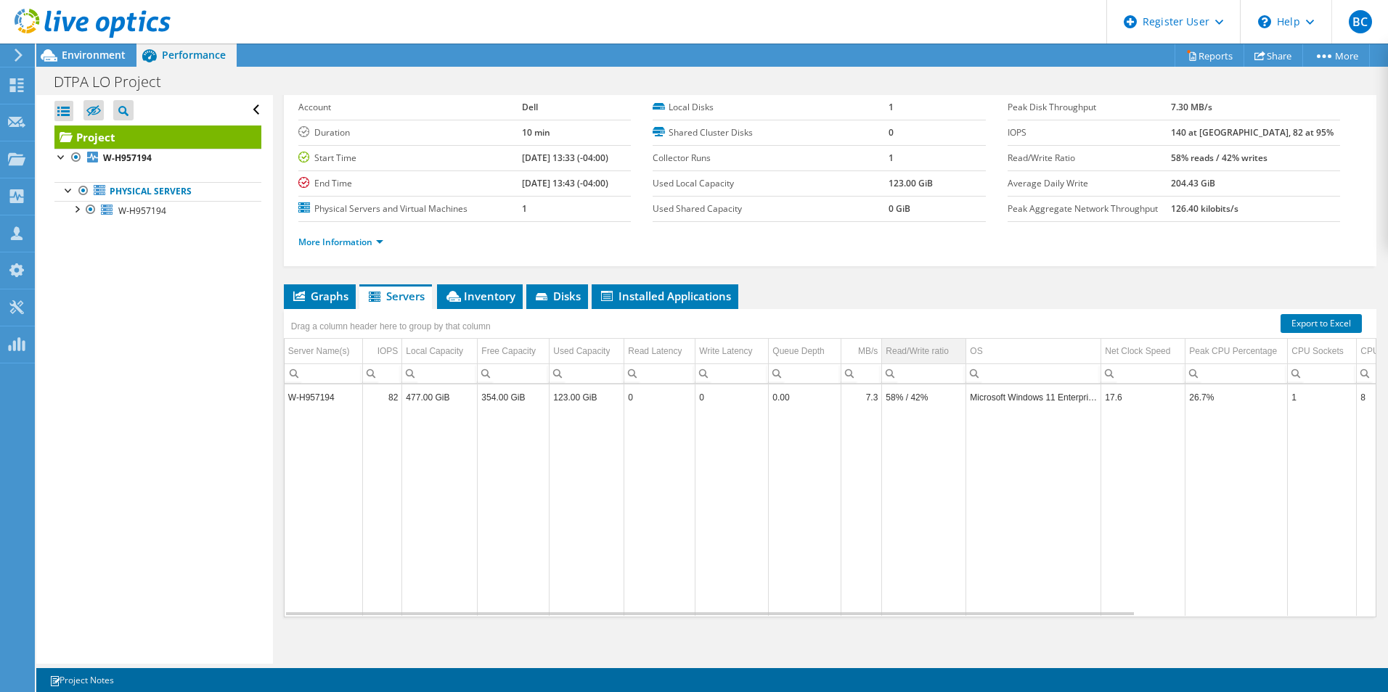
scroll to position [78, 0]
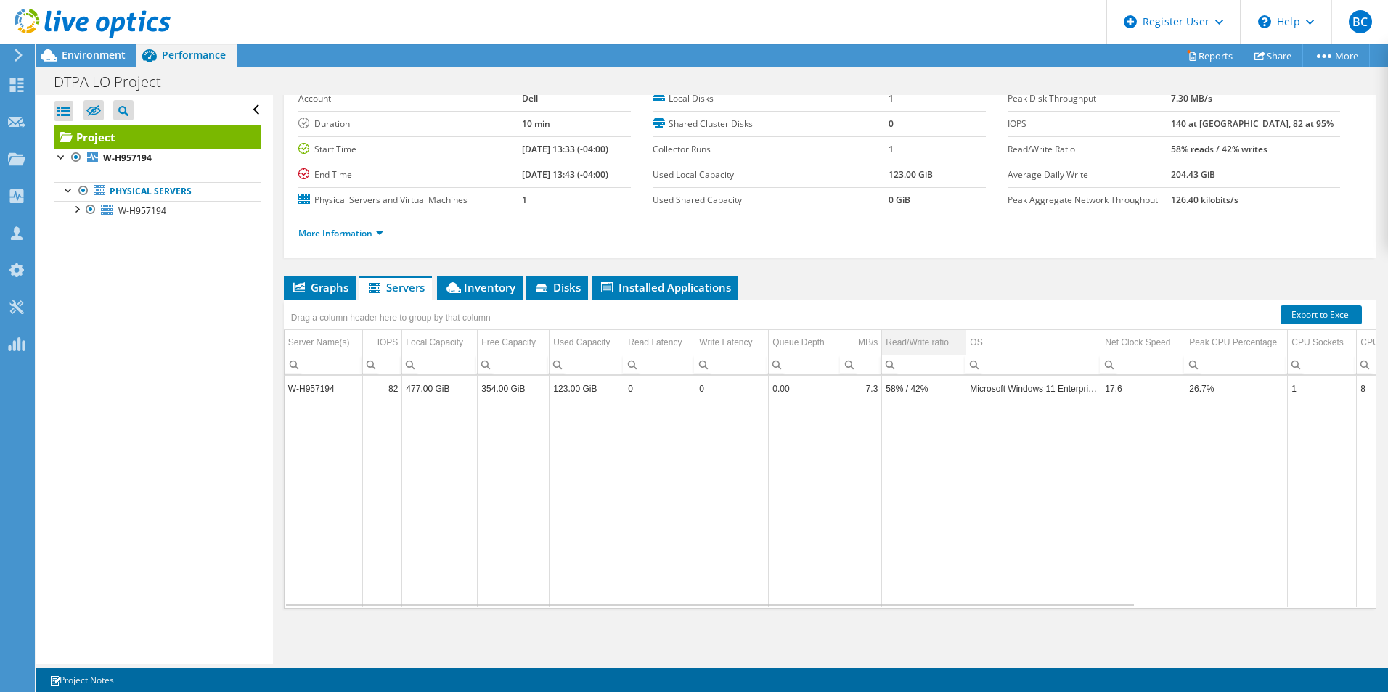
drag, startPoint x: 935, startPoint y: 319, endPoint x: 933, endPoint y: 359, distance: 39.9
drag, startPoint x: 550, startPoint y: 496, endPoint x: 615, endPoint y: 502, distance: 65.6
drag, startPoint x: 793, startPoint y: 528, endPoint x: 1069, endPoint y: 560, distance: 278.4
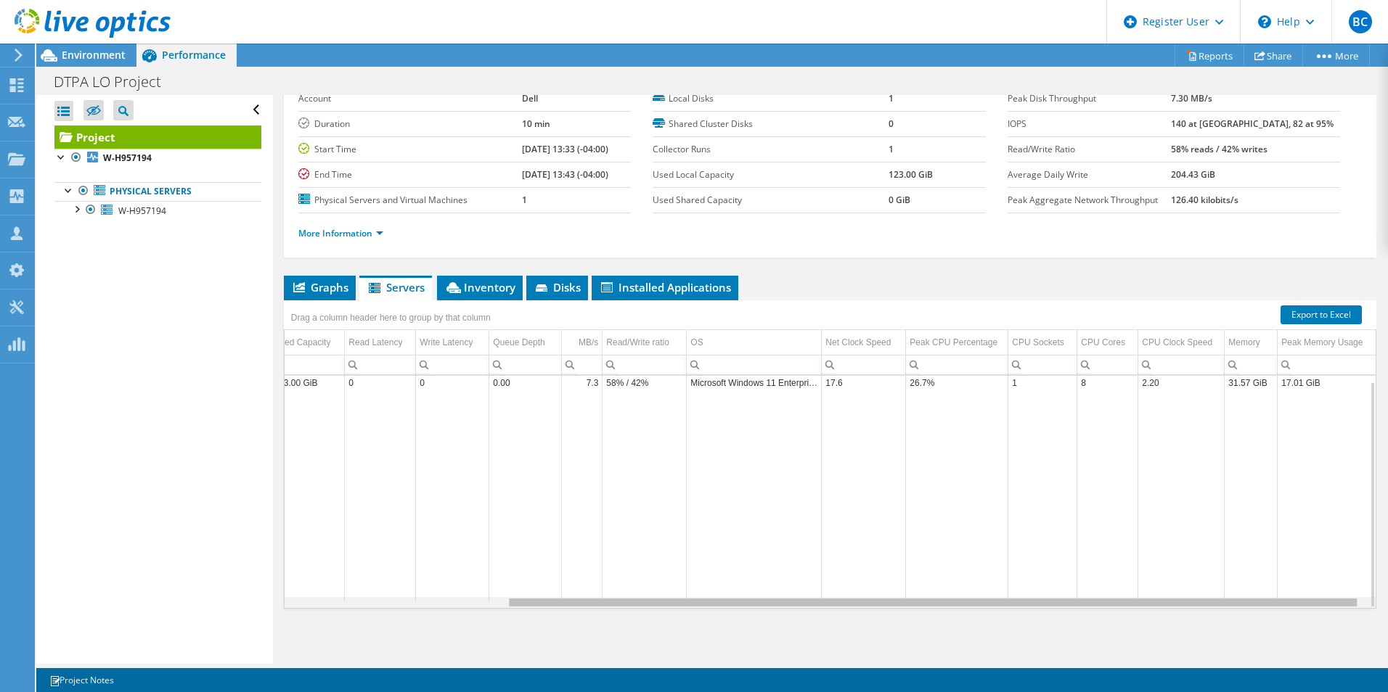
scroll to position [0, 273]
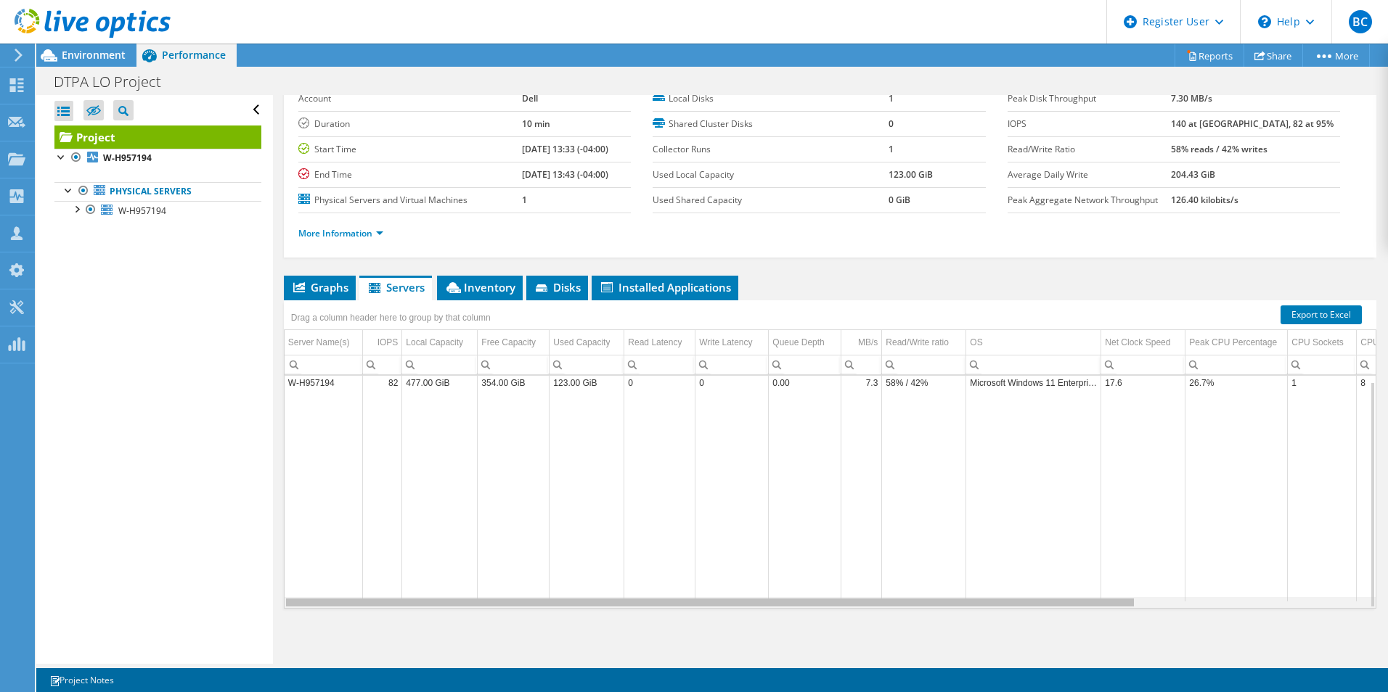
drag, startPoint x: 1085, startPoint y: 606, endPoint x: 655, endPoint y: 583, distance: 431.0
click at [655, 586] on body "BC Dell User Brendan Clayton Brendan.Clayton@dell.com Dell My Profile Log Out \…" at bounding box center [694, 346] width 1388 height 692
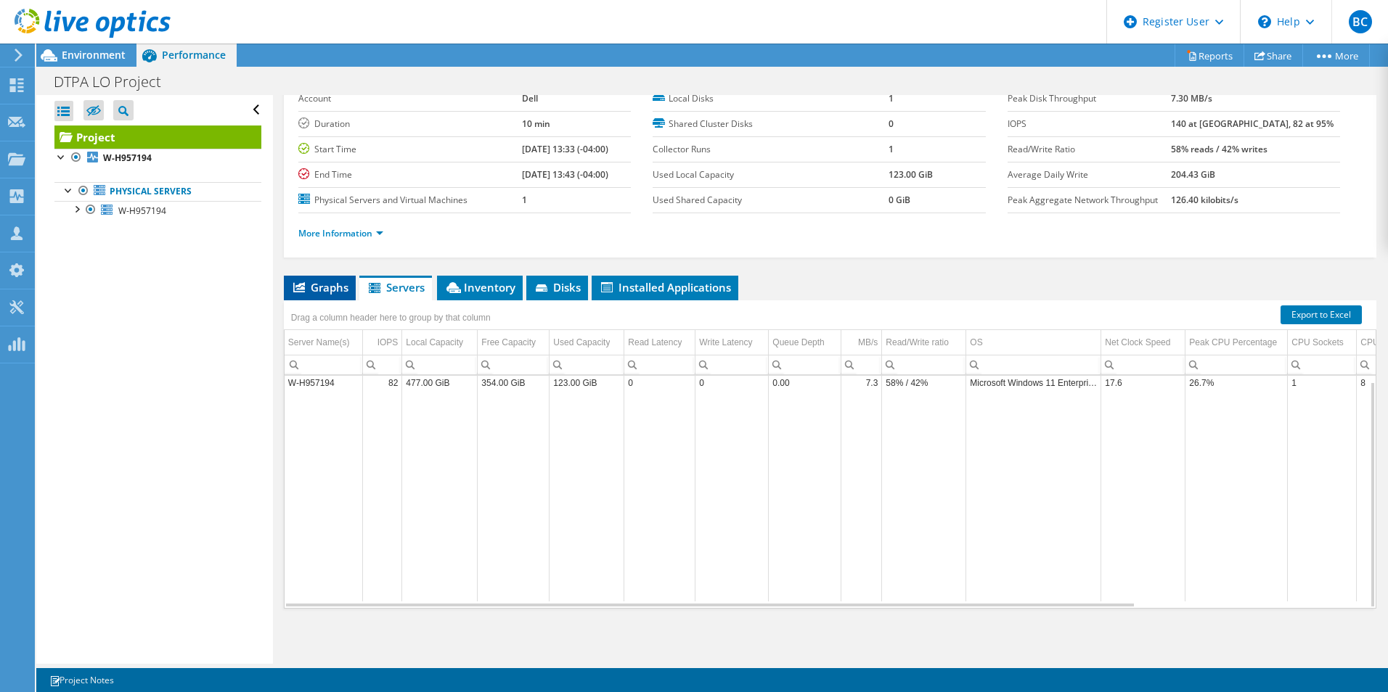
click at [306, 290] on span "Graphs" at bounding box center [319, 287] width 57 height 15
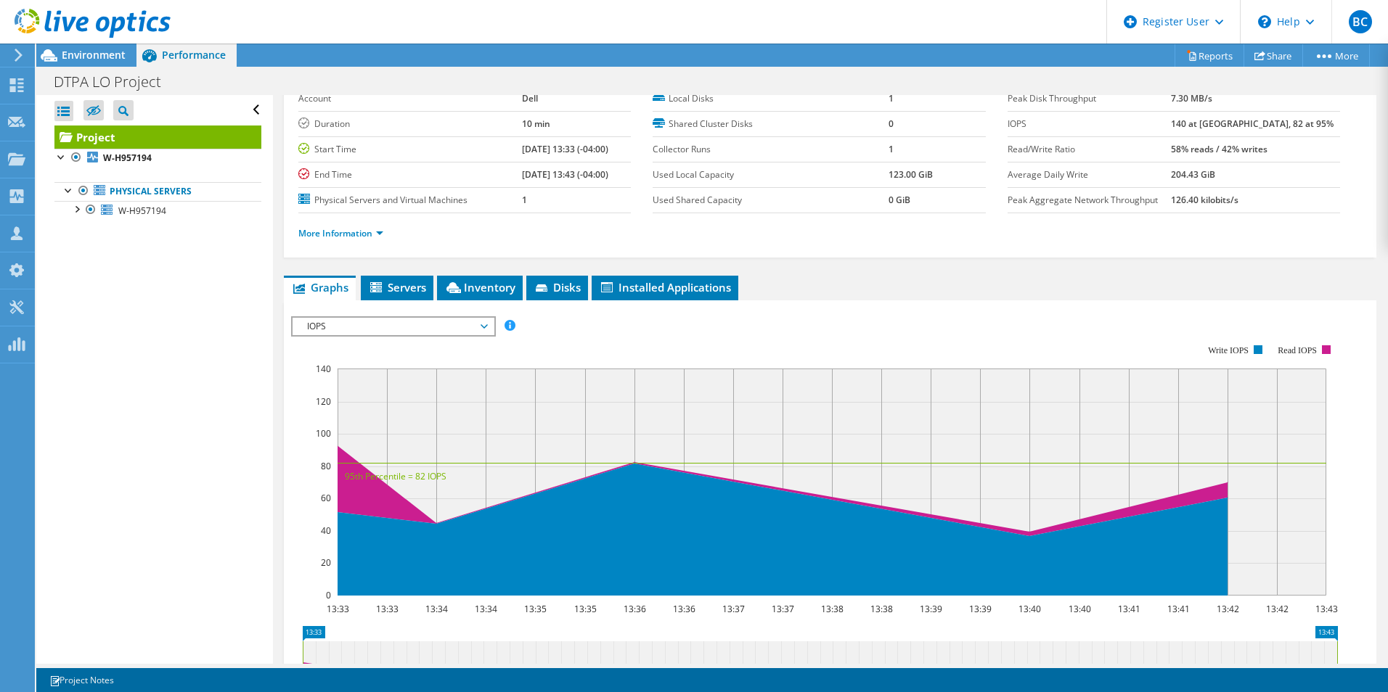
click at [359, 330] on span "IOPS" at bounding box center [393, 326] width 187 height 17
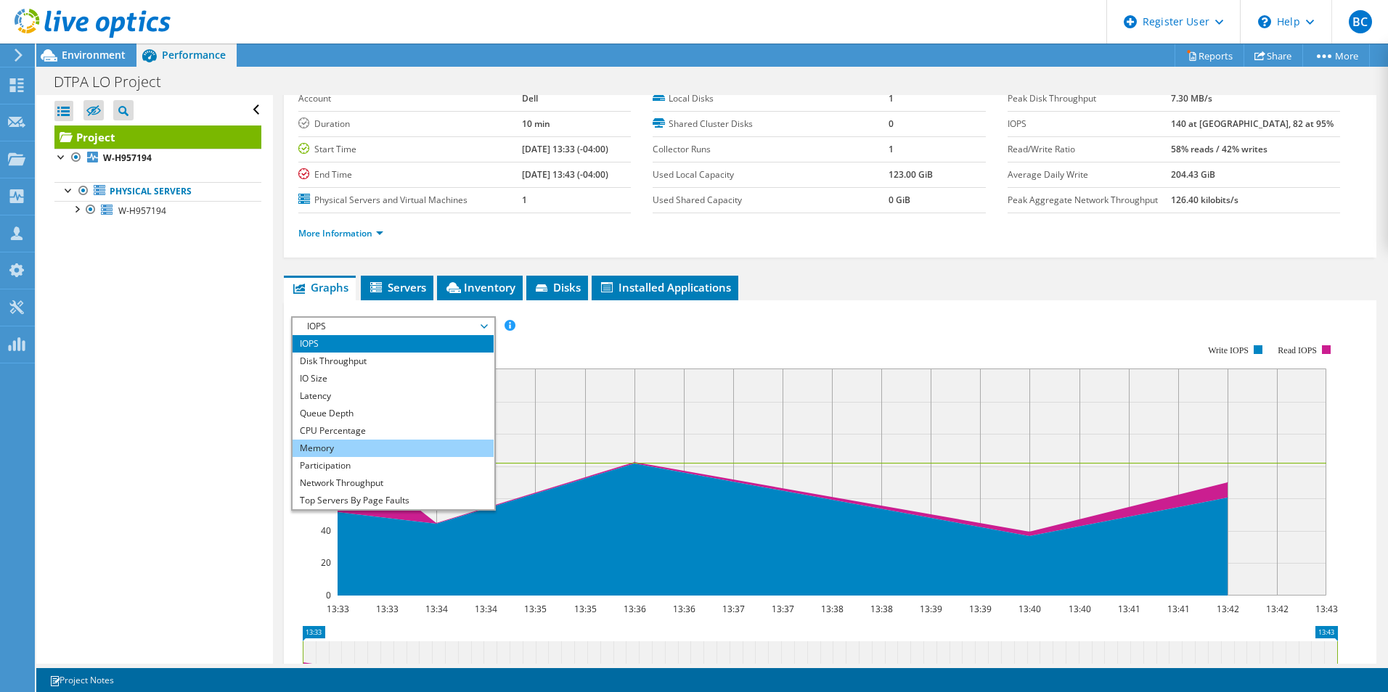
click at [361, 454] on li "Memory" at bounding box center [392, 448] width 201 height 17
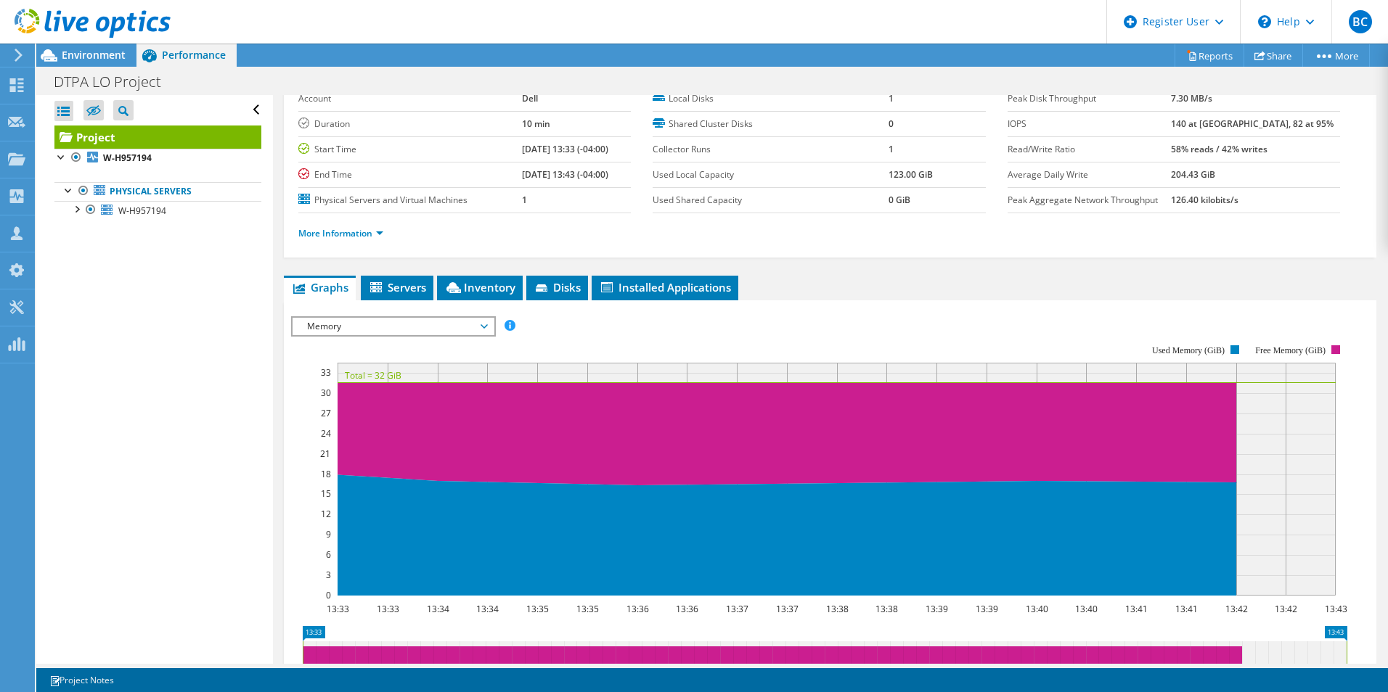
click at [353, 335] on span "Memory" at bounding box center [393, 326] width 187 height 17
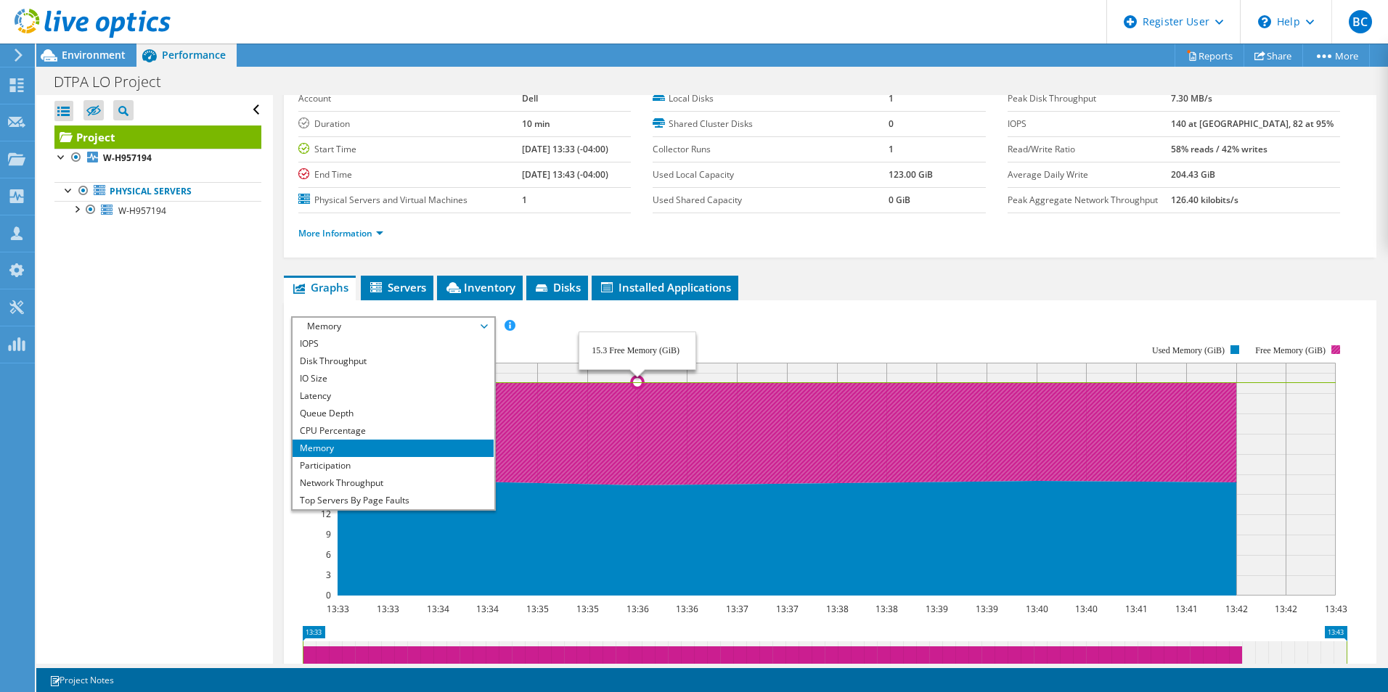
click at [377, 440] on li "Memory" at bounding box center [392, 448] width 201 height 17
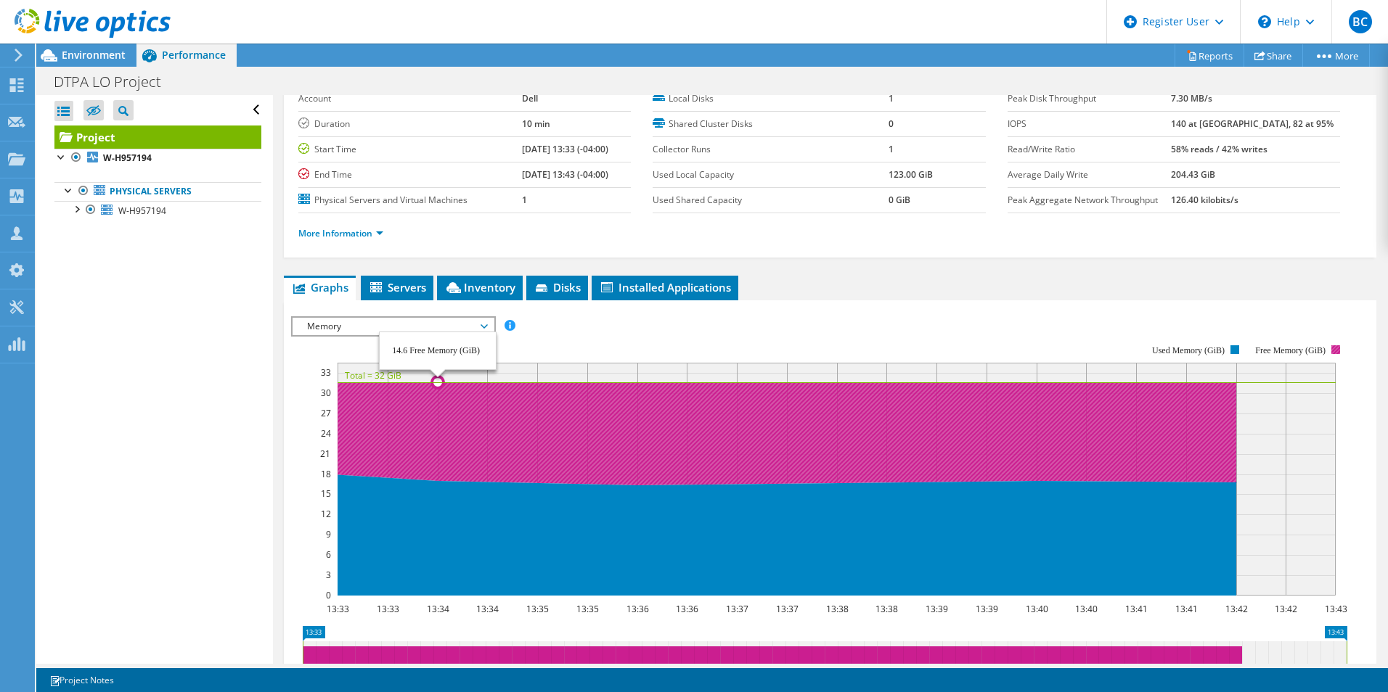
click at [371, 433] on icon at bounding box center [737, 433] width 998 height 103
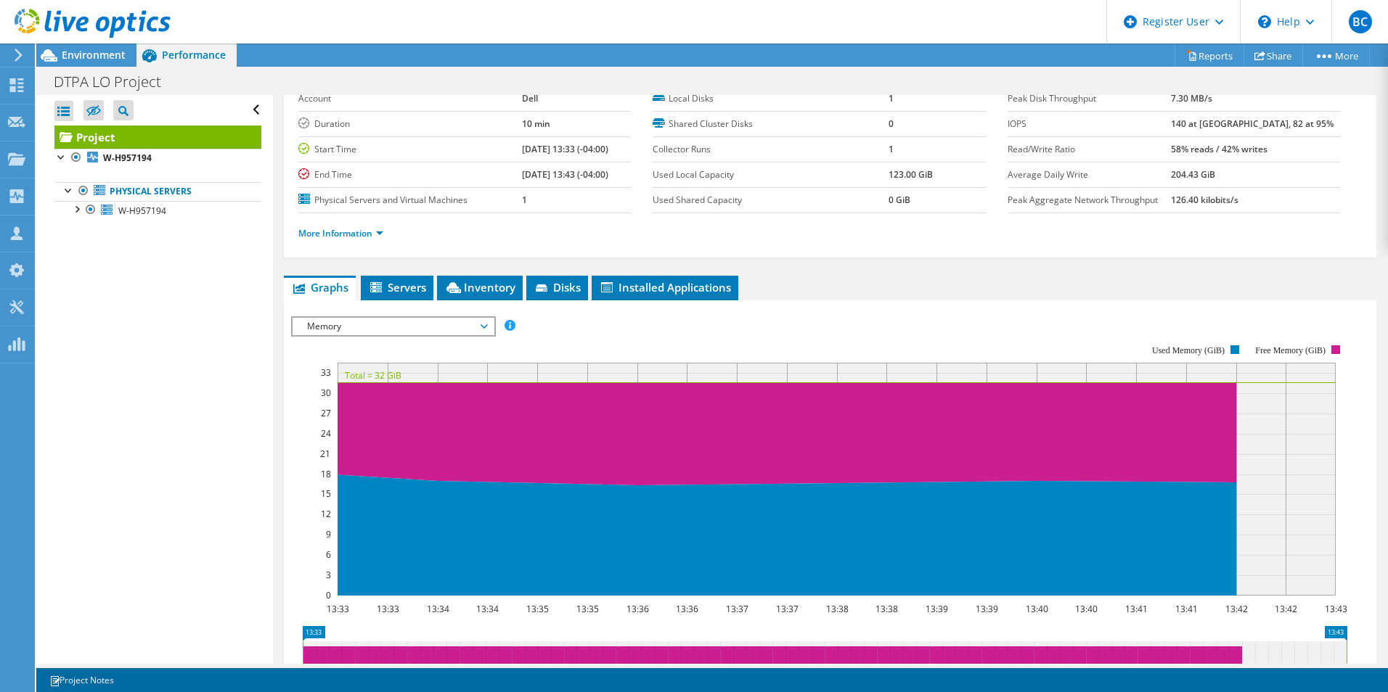
drag, startPoint x: 347, startPoint y: 332, endPoint x: 355, endPoint y: 334, distance: 8.3
click at [346, 331] on span "Memory" at bounding box center [393, 326] width 187 height 17
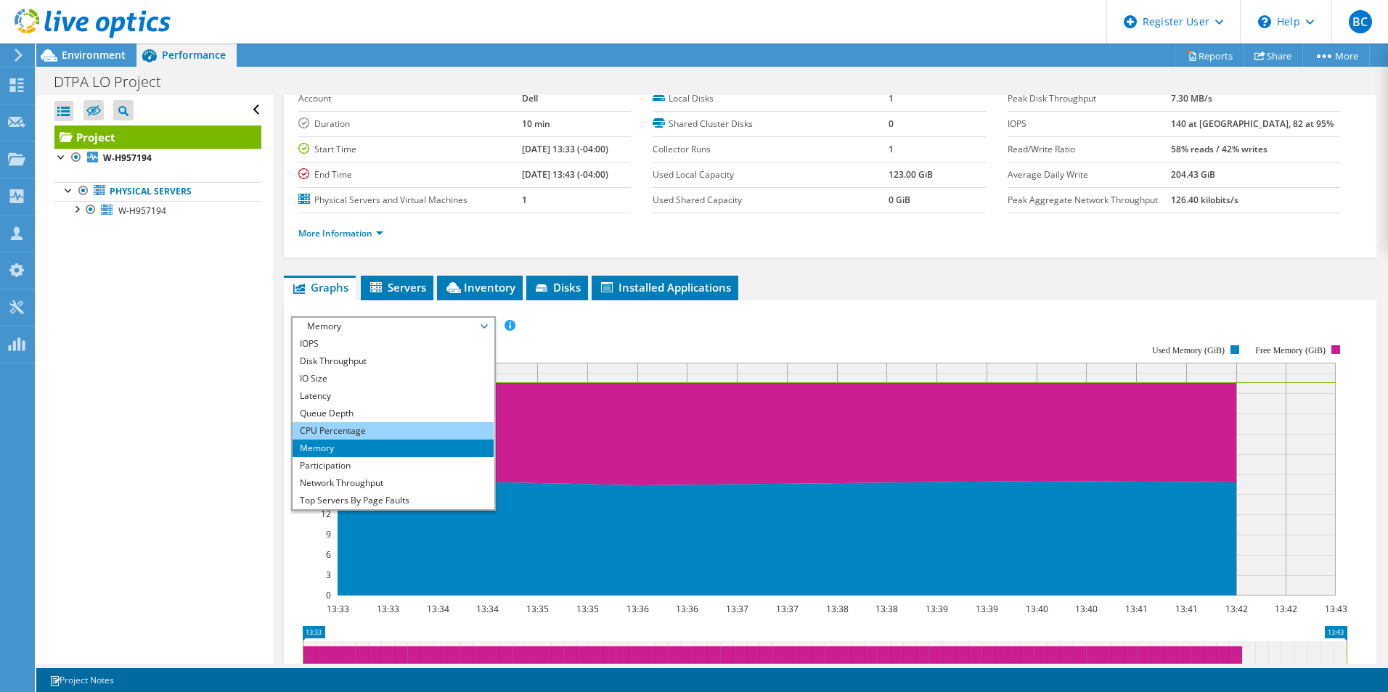
click at [334, 425] on li "CPU Percentage" at bounding box center [392, 430] width 201 height 17
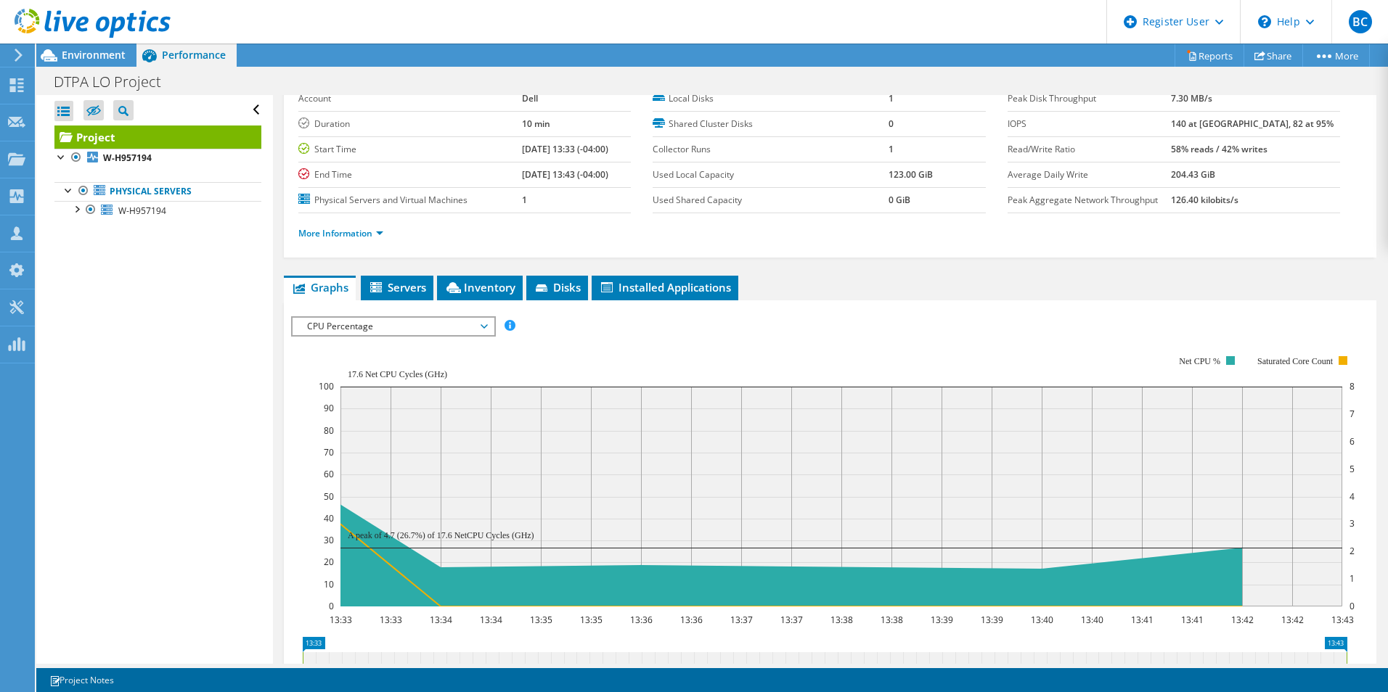
click at [390, 324] on span "CPU Percentage" at bounding box center [393, 326] width 187 height 17
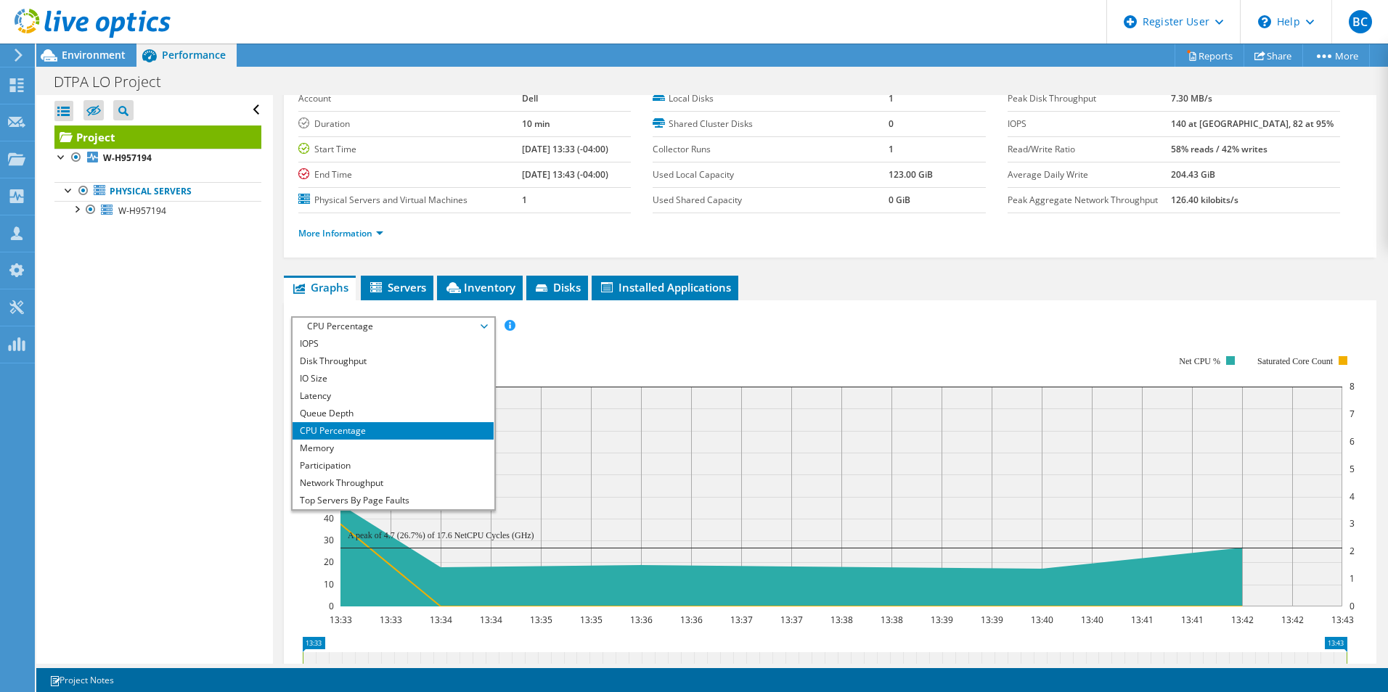
click at [179, 353] on div "Open All Close All Hide Excluded Nodes Project Tree Filter" at bounding box center [154, 379] width 236 height 569
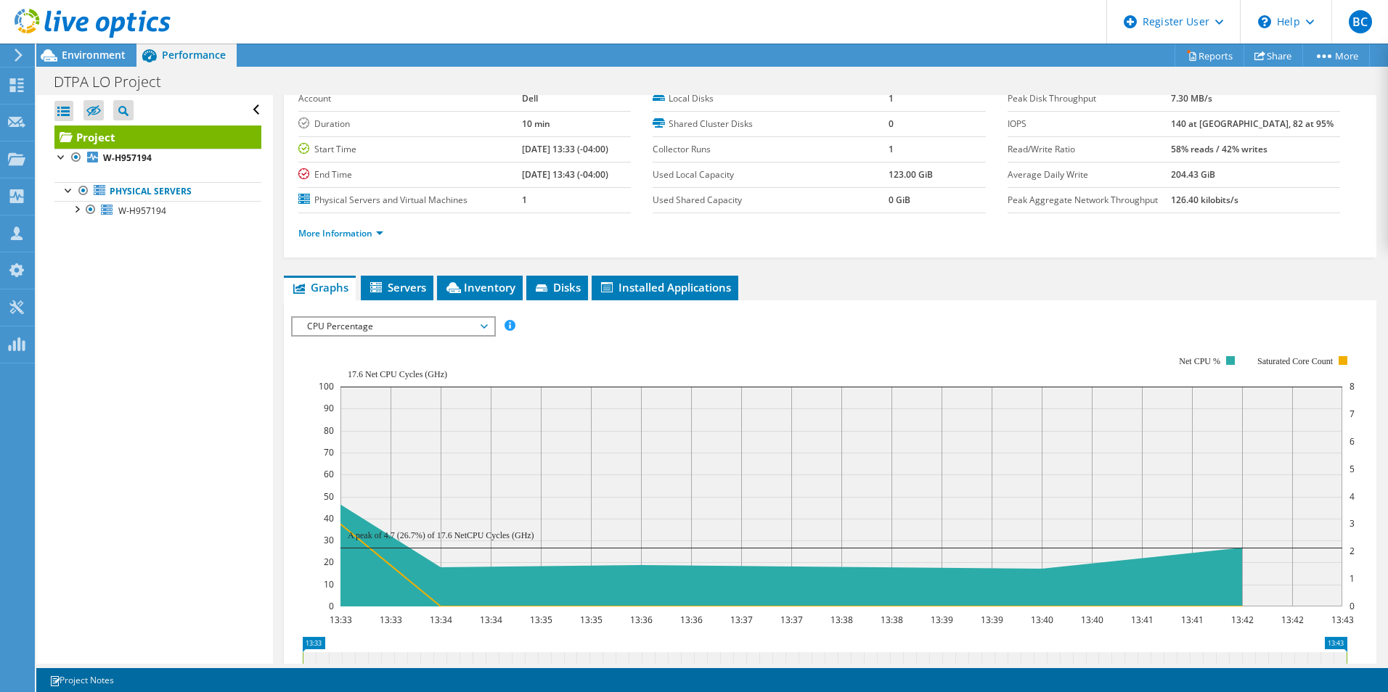
drag, startPoint x: 179, startPoint y: 353, endPoint x: 298, endPoint y: 298, distance: 130.5
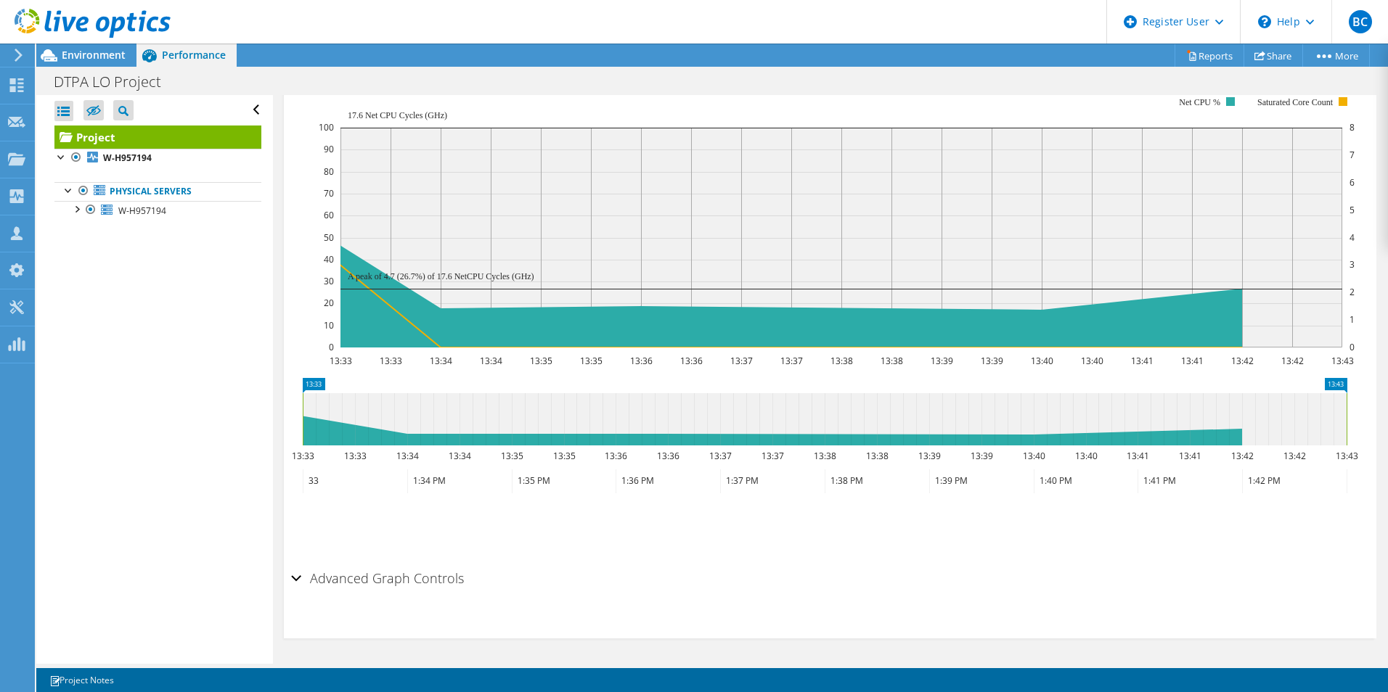
scroll to position [0, 0]
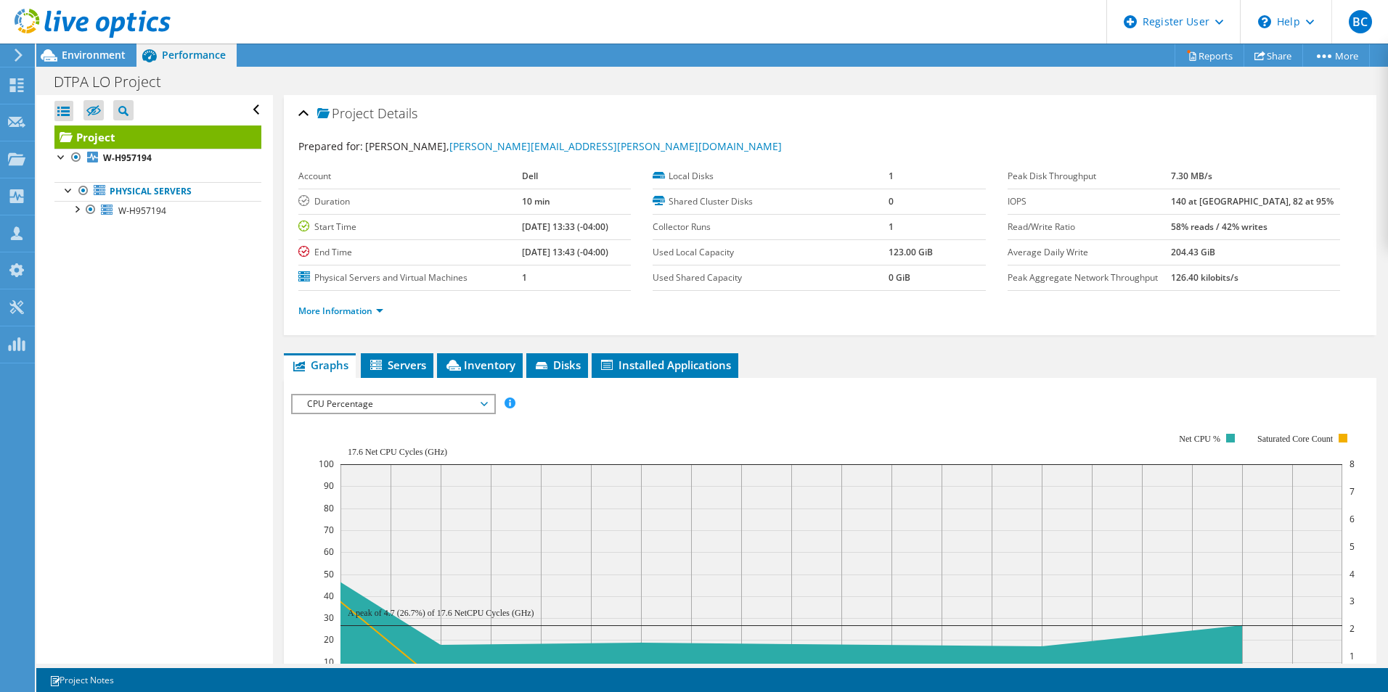
drag, startPoint x: 910, startPoint y: 317, endPoint x: 828, endPoint y: 119, distance: 214.4
click at [86, 60] on span "Environment" at bounding box center [94, 55] width 64 height 14
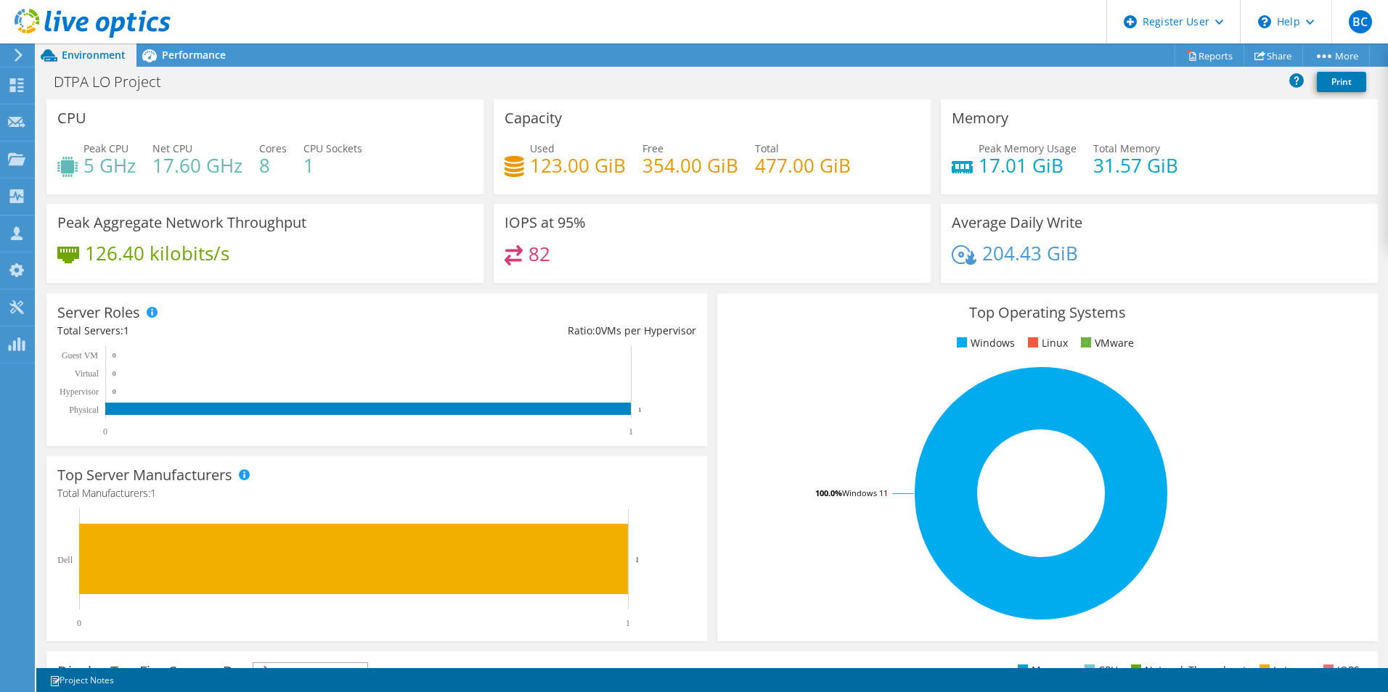
scroll to position [337, 0]
drag, startPoint x: 359, startPoint y: 280, endPoint x: 345, endPoint y: 360, distance: 81.0
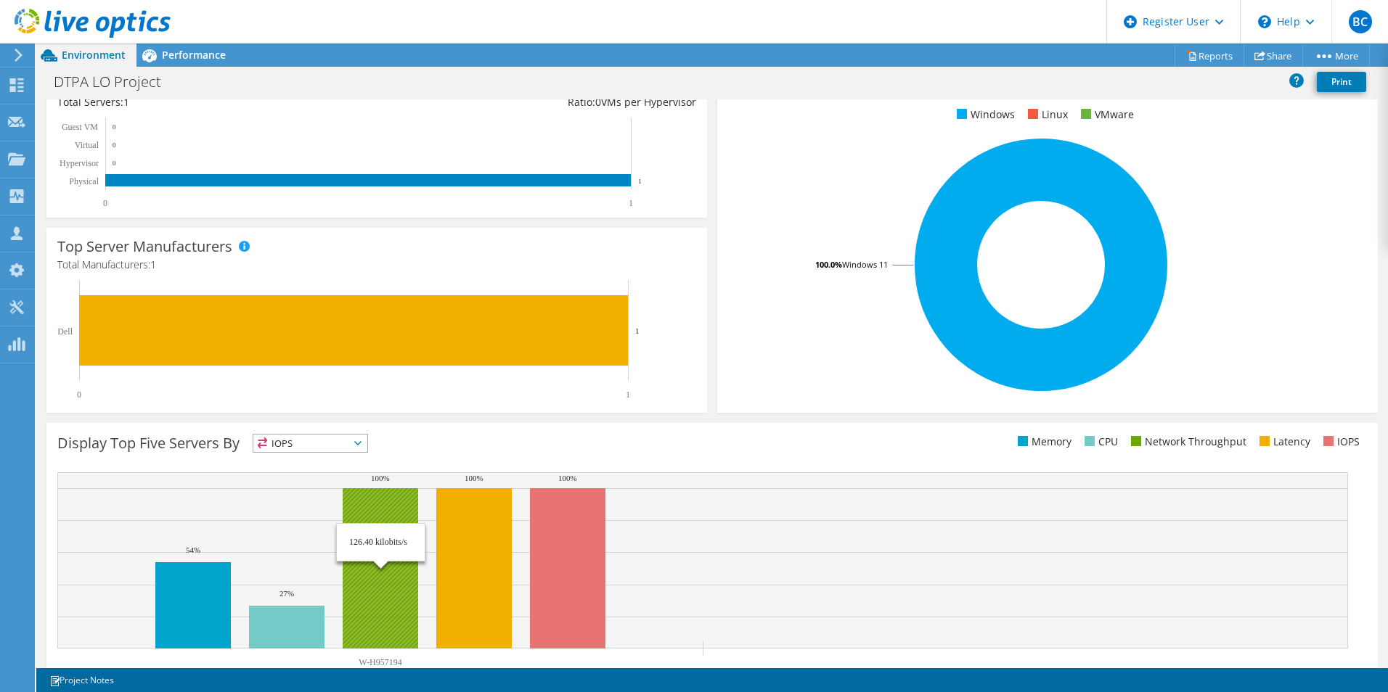
scroll to position [277, 0]
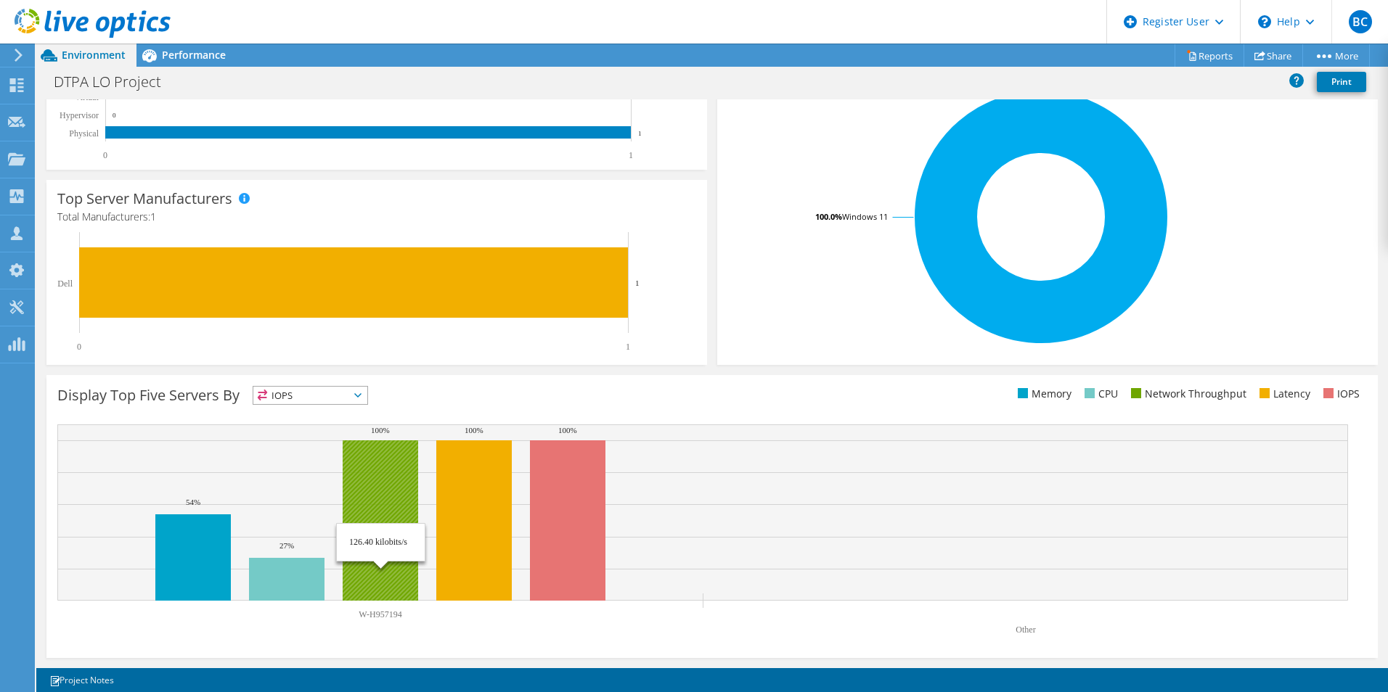
drag, startPoint x: 345, startPoint y: 360, endPoint x: 374, endPoint y: 478, distance: 122.0
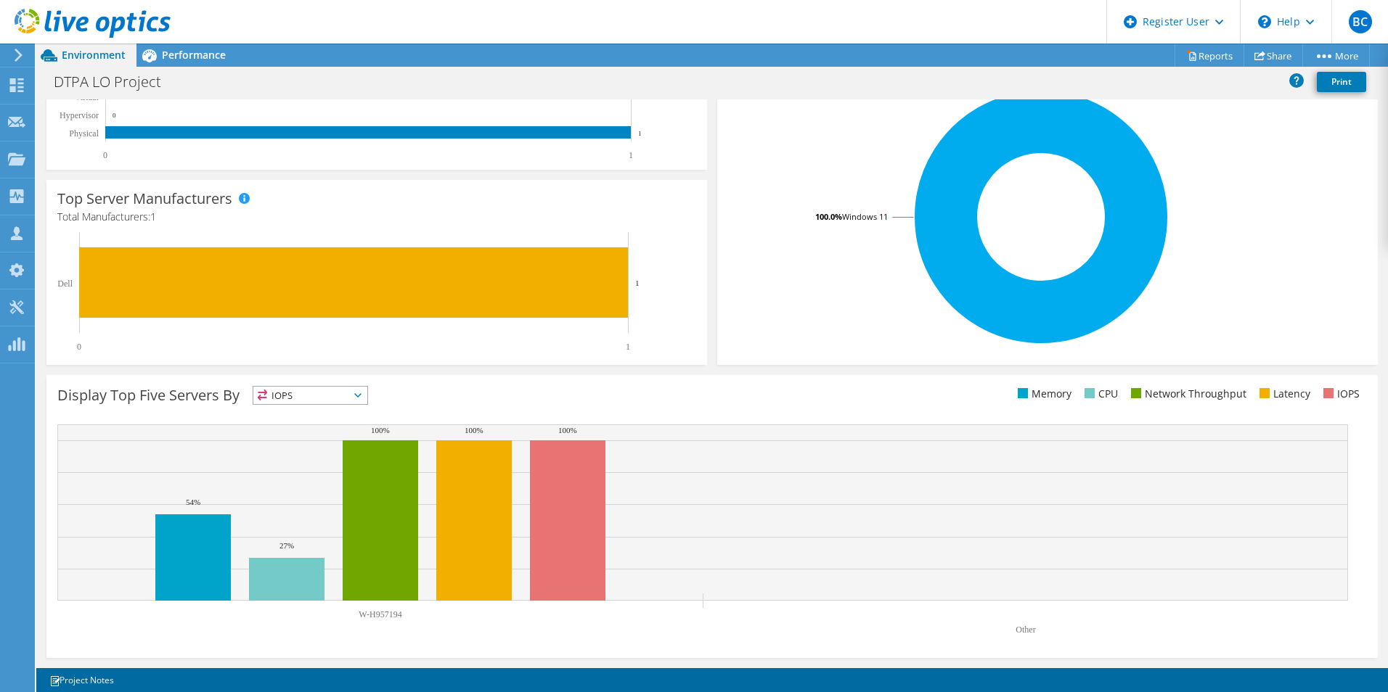
drag, startPoint x: 711, startPoint y: 375, endPoint x: 686, endPoint y: 319, distance: 62.0
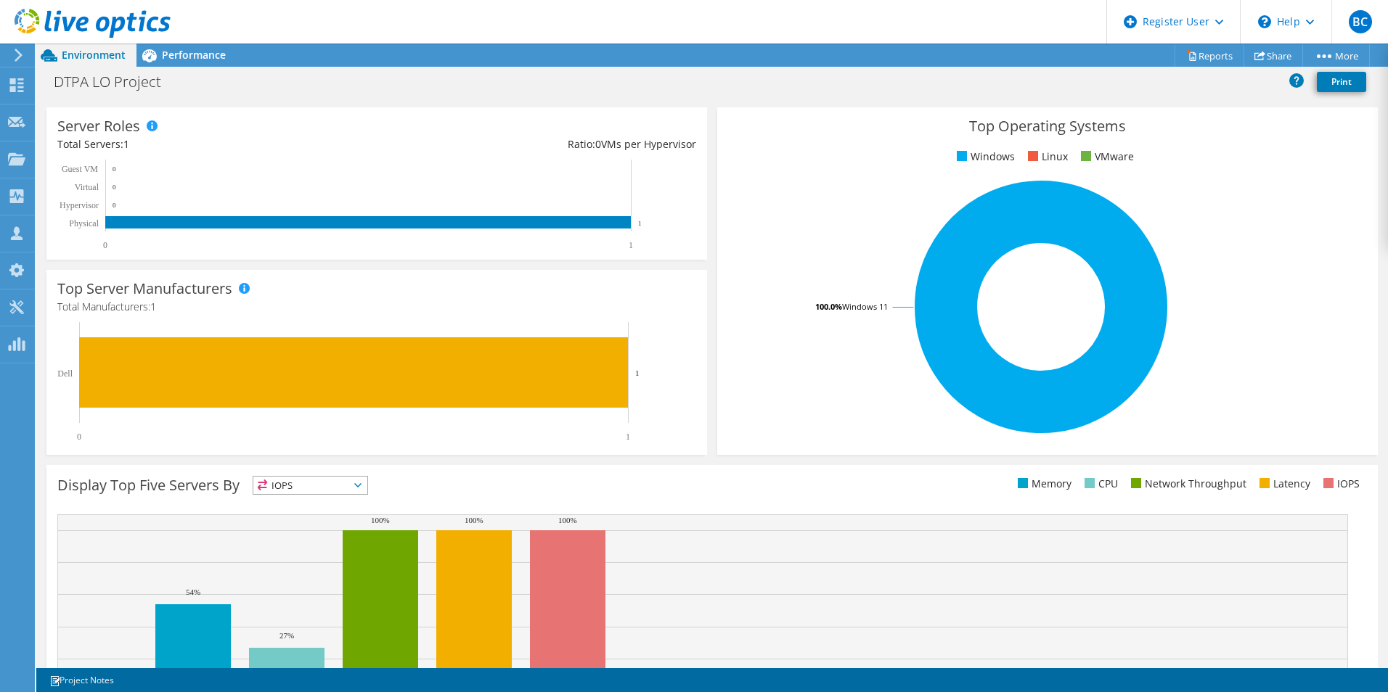
drag, startPoint x: 725, startPoint y: 396, endPoint x: 711, endPoint y: 267, distance: 129.2
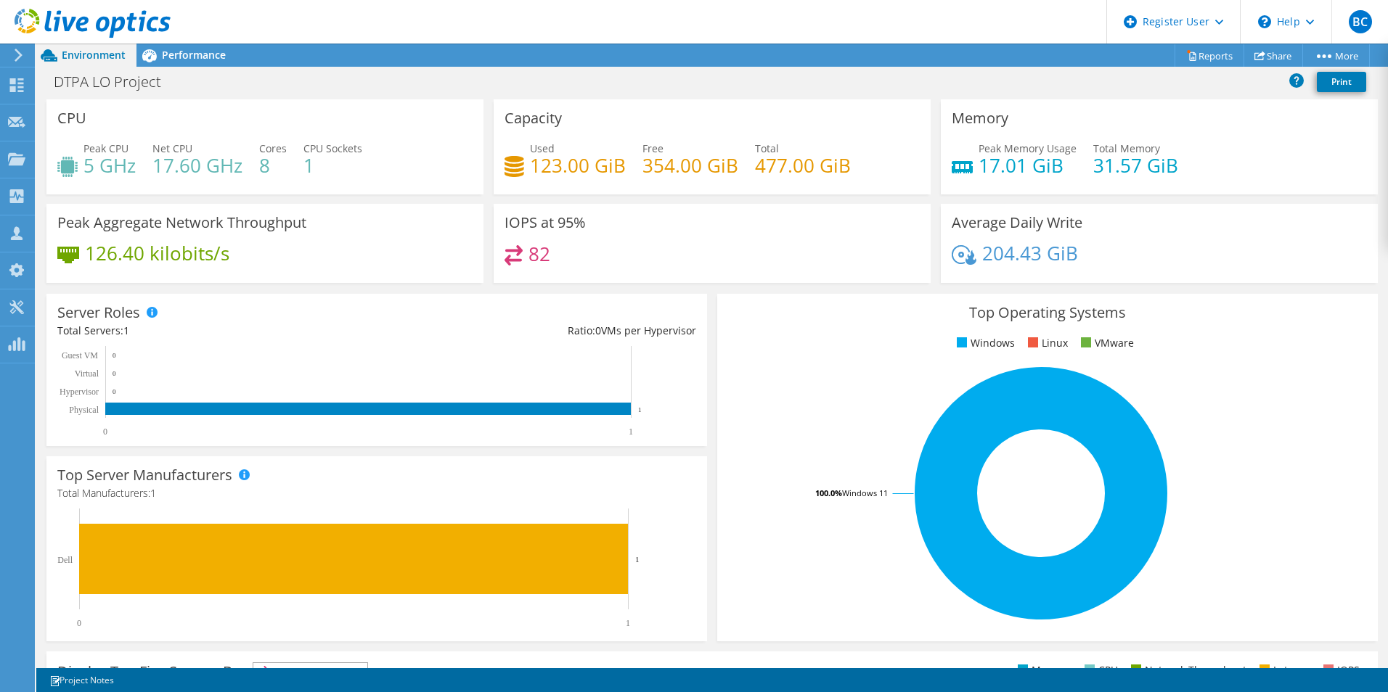
scroll to position [0, 0]
drag, startPoint x: 708, startPoint y: 410, endPoint x: 703, endPoint y: 301, distance: 109.0
drag, startPoint x: 830, startPoint y: 537, endPoint x: 806, endPoint y: 407, distance: 132.1
drag, startPoint x: 726, startPoint y: 460, endPoint x: 728, endPoint y: 318, distance: 142.3
click at [20, 79] on use at bounding box center [17, 85] width 14 height 14
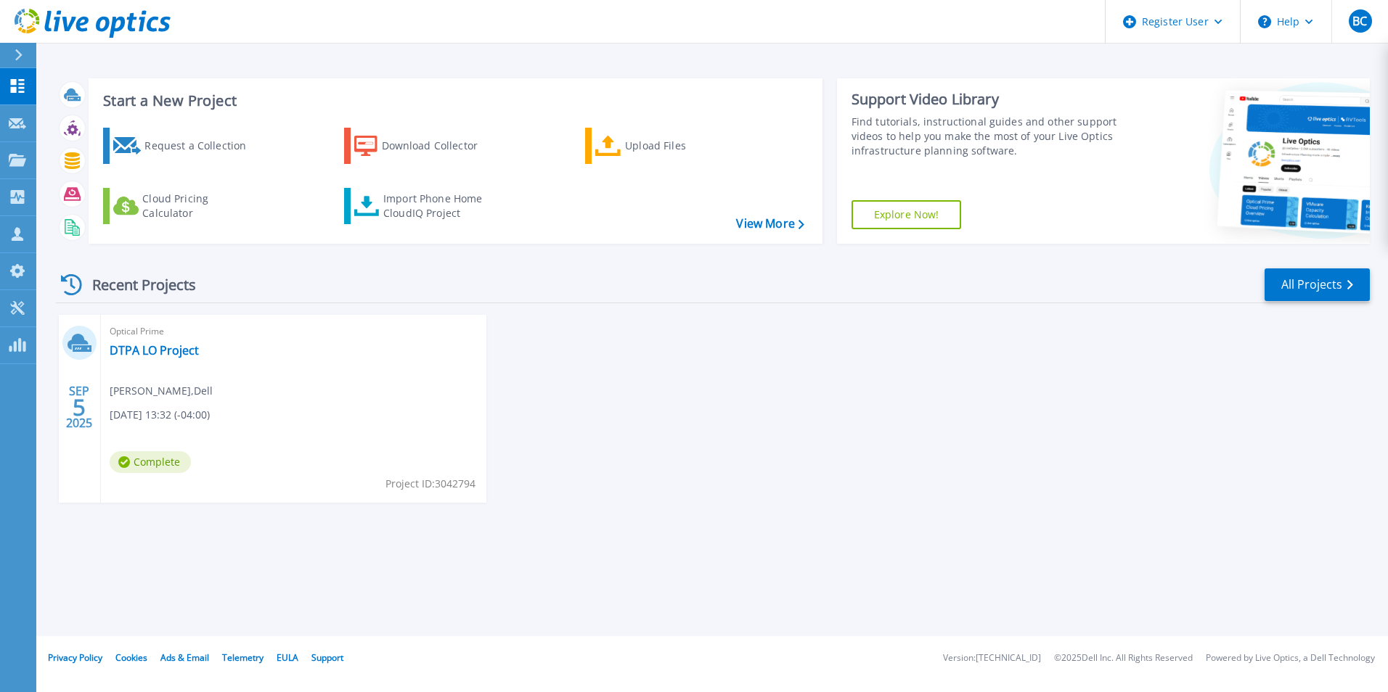
click at [154, 340] on span "Optical Prime" at bounding box center [294, 332] width 368 height 16
click at [163, 345] on link "DTPA LO Project" at bounding box center [154, 350] width 89 height 15
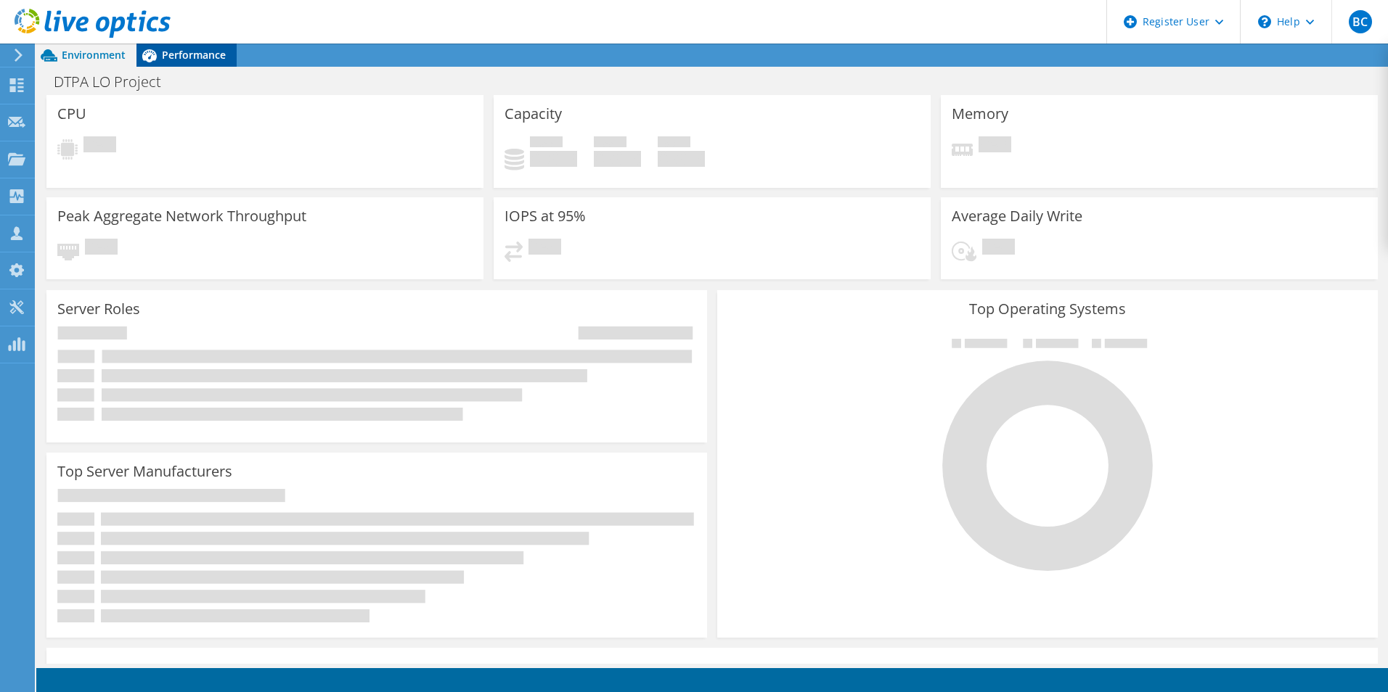
click at [186, 59] on span "Performance" at bounding box center [194, 55] width 64 height 14
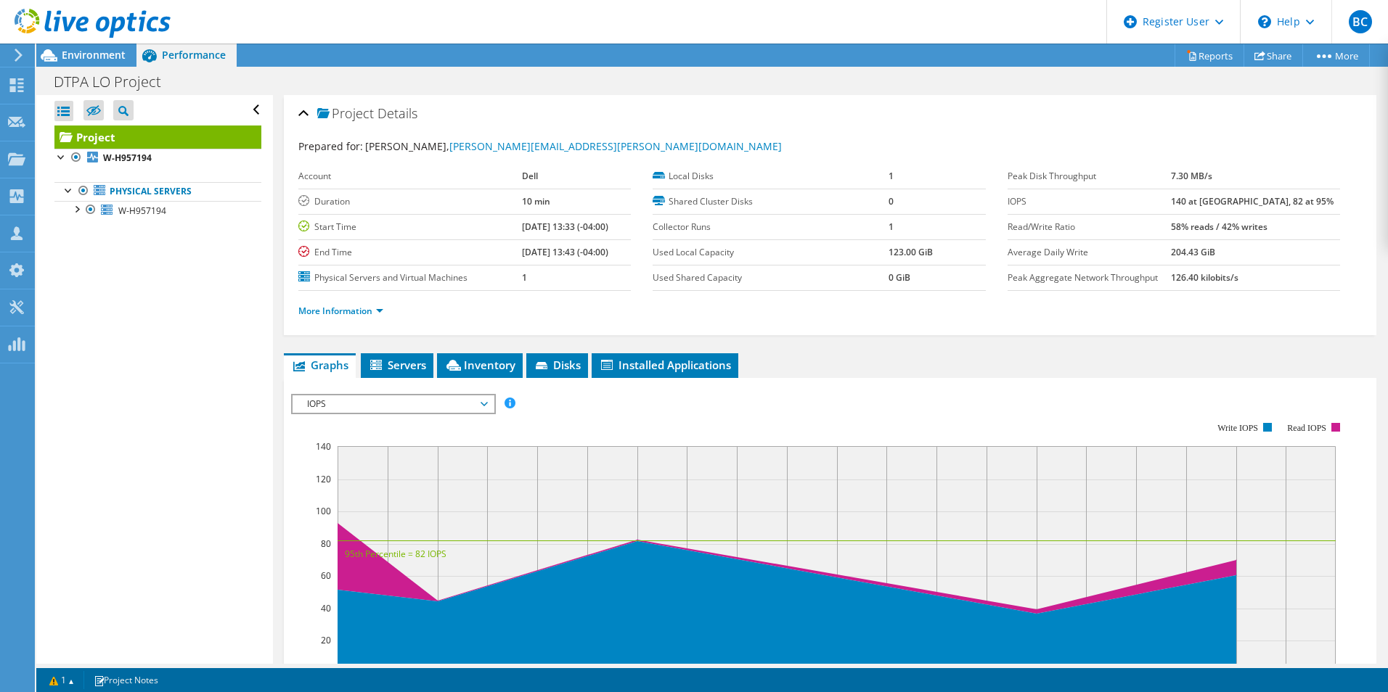
drag, startPoint x: 228, startPoint y: 361, endPoint x: 242, endPoint y: 400, distance: 40.9
click at [419, 357] on li "Servers" at bounding box center [397, 365] width 73 height 25
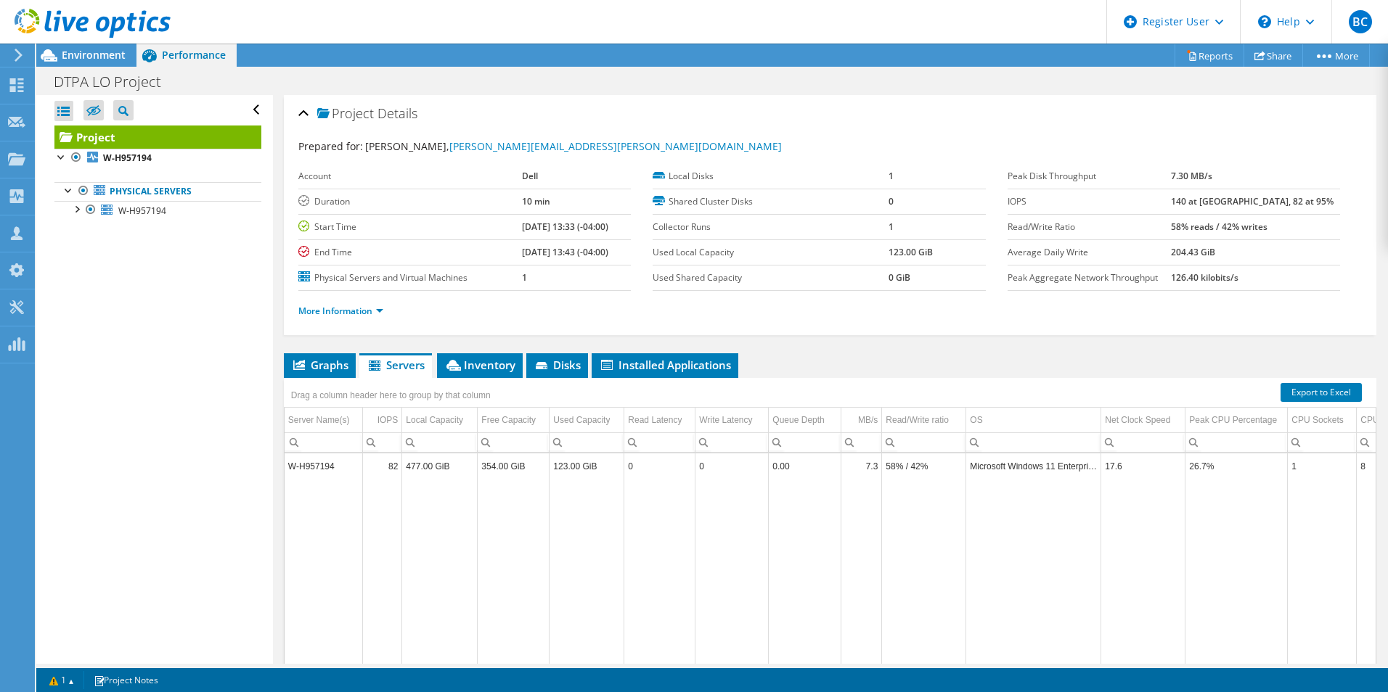
drag, startPoint x: 174, startPoint y: 359, endPoint x: 189, endPoint y: 431, distance: 73.3
click at [317, 367] on span "Graphs" at bounding box center [319, 365] width 57 height 15
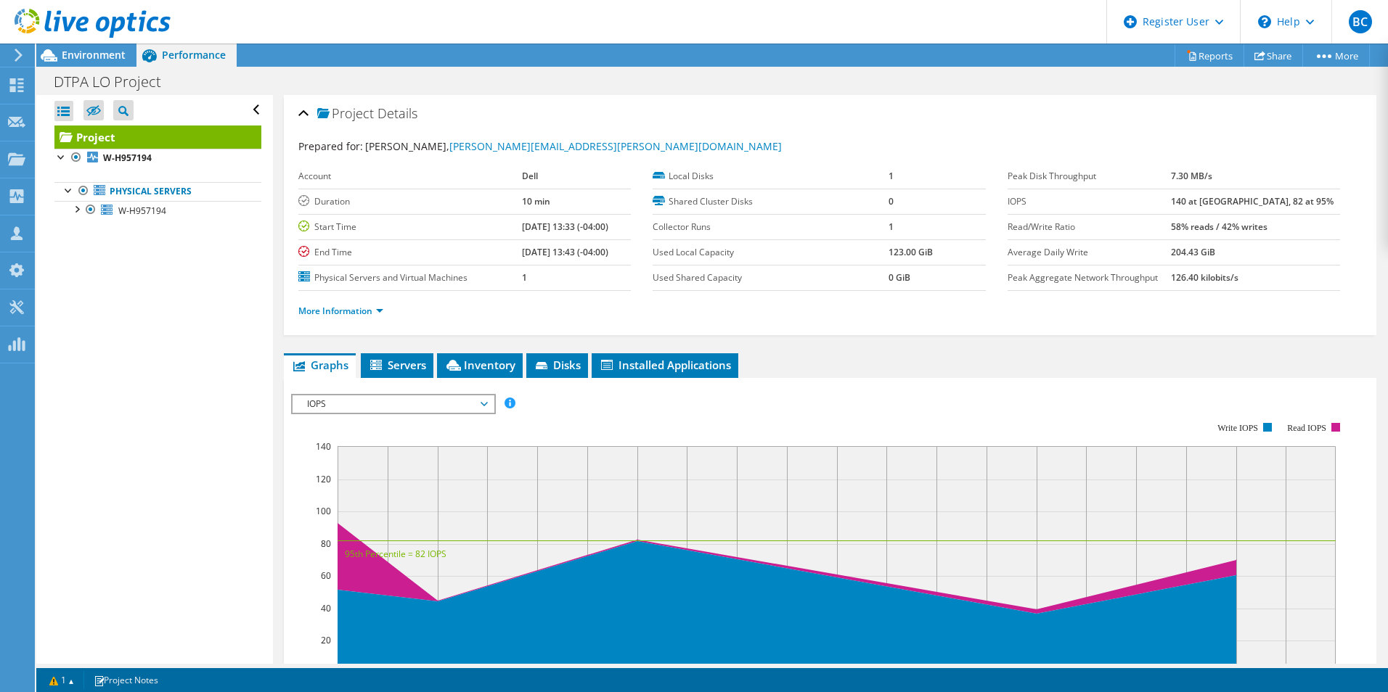
scroll to position [34, 0]
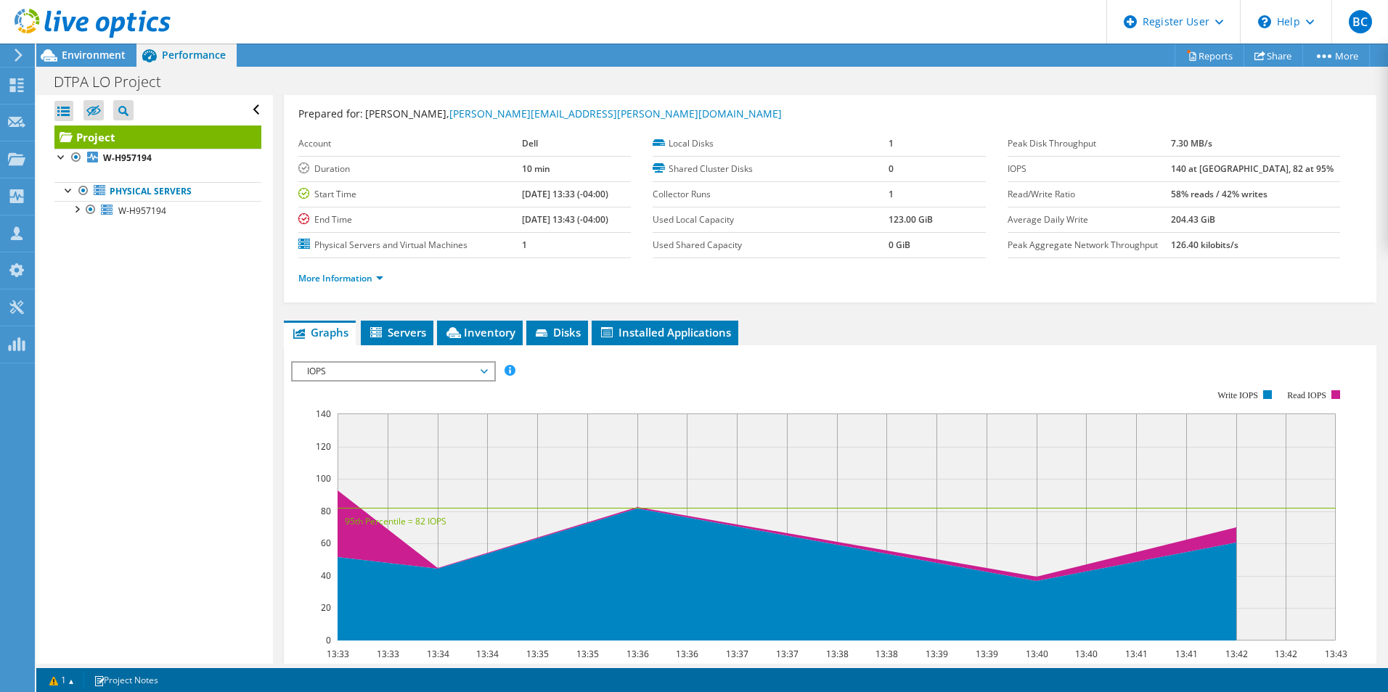
drag, startPoint x: 1047, startPoint y: 409, endPoint x: 1036, endPoint y: 443, distance: 35.8
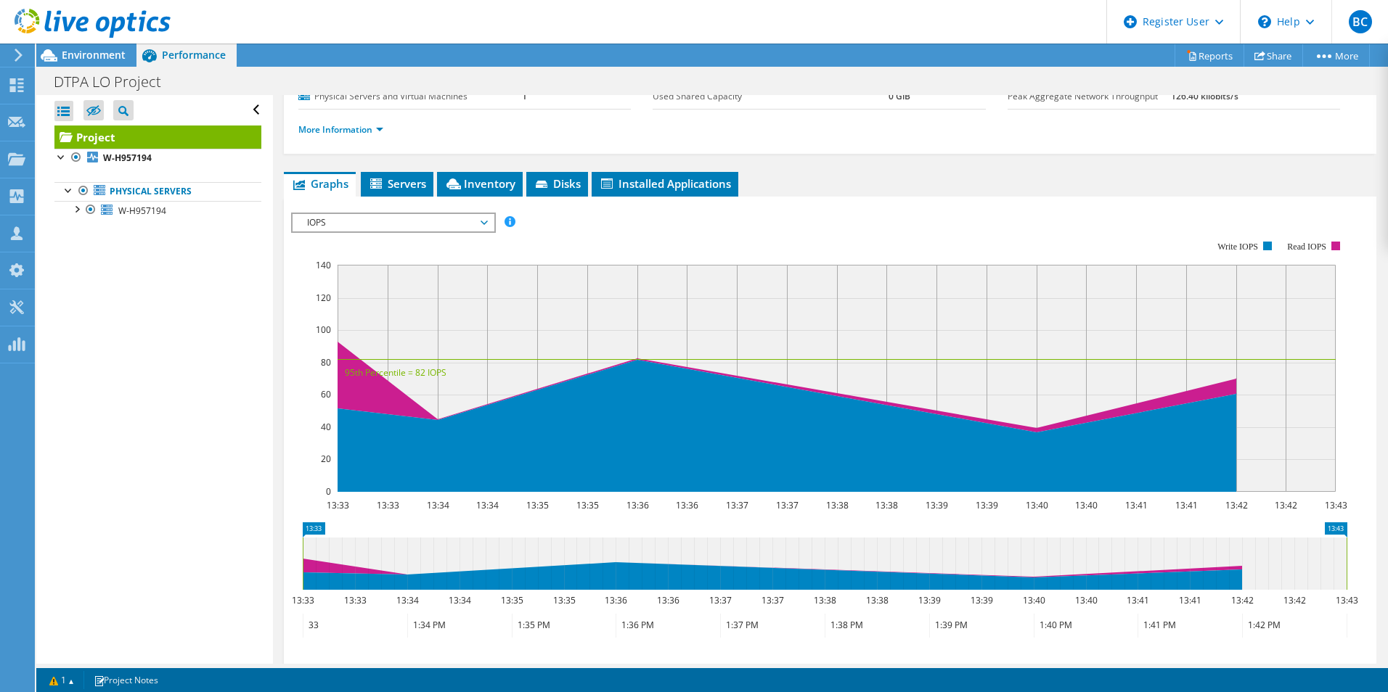
drag, startPoint x: 1010, startPoint y: 378, endPoint x: 1000, endPoint y: 430, distance: 52.4
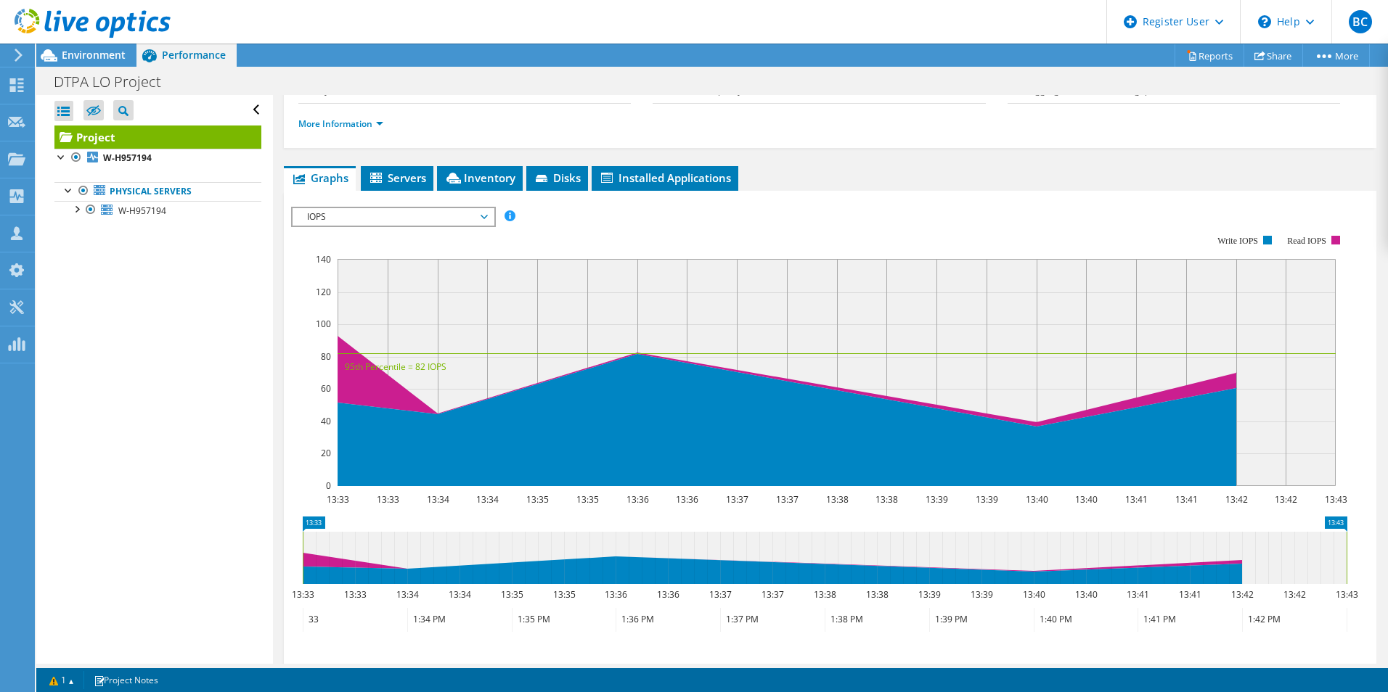
click at [414, 222] on span "IOPS" at bounding box center [393, 216] width 187 height 17
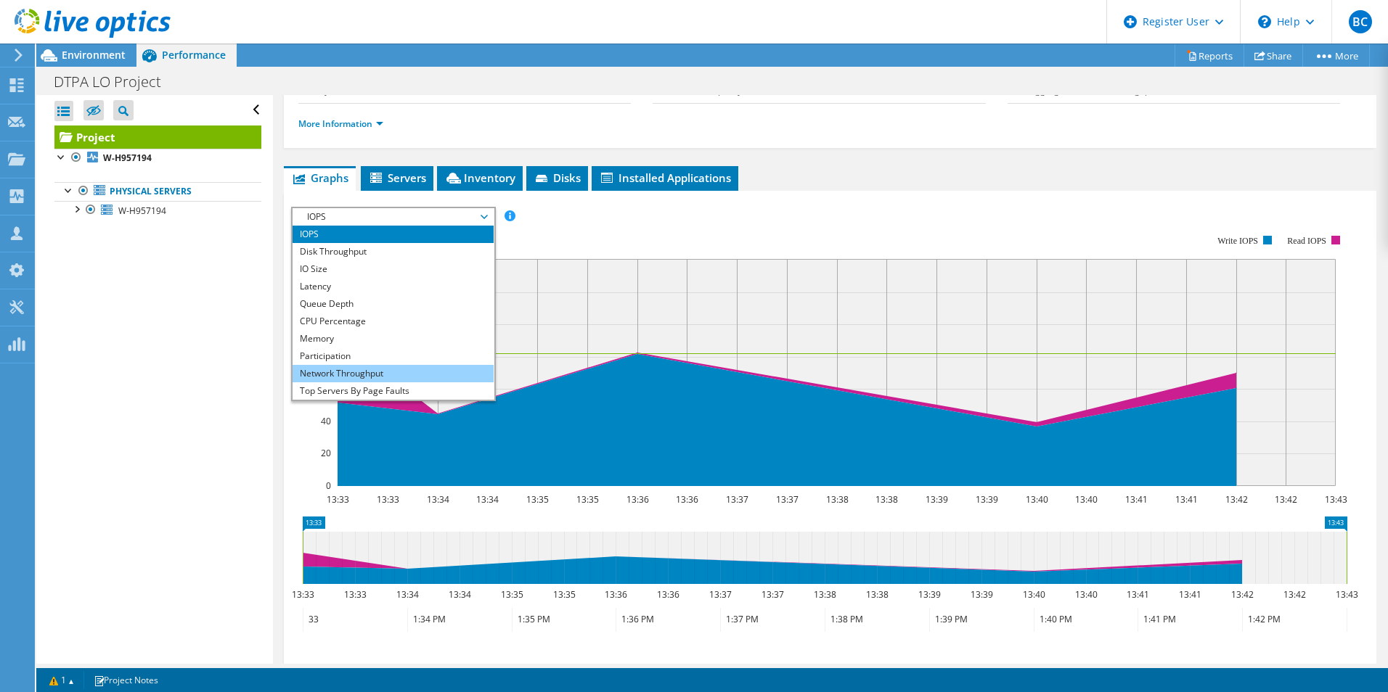
click at [408, 371] on li "Network Throughput" at bounding box center [392, 373] width 201 height 17
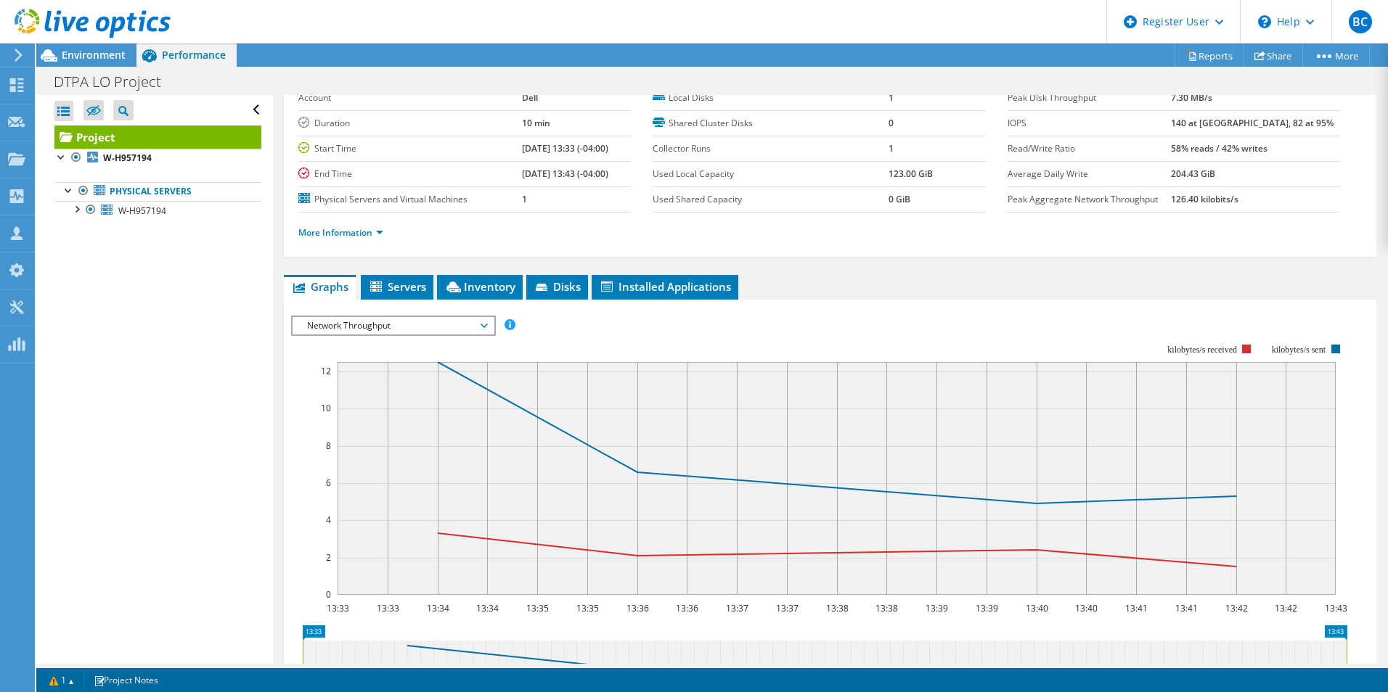
scroll to position [0, 0]
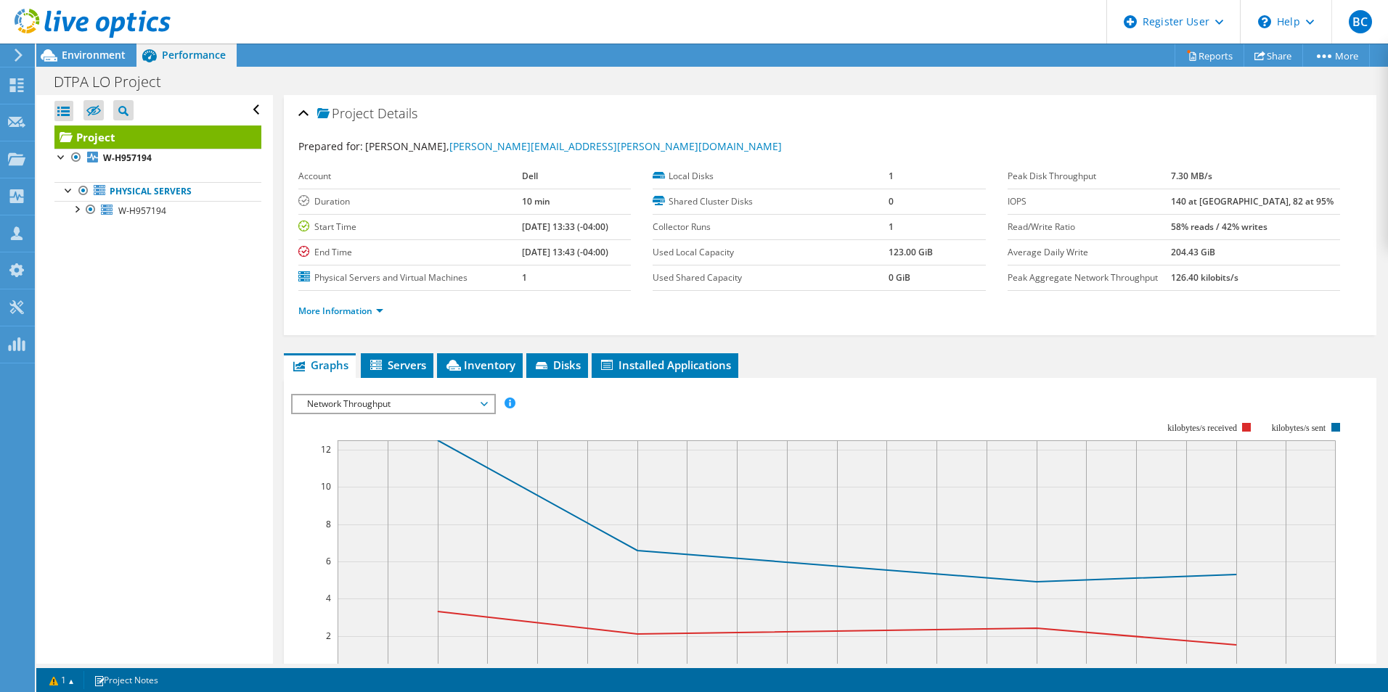
drag, startPoint x: 279, startPoint y: 410, endPoint x: 309, endPoint y: 330, distance: 85.5
click at [509, 481] on icon at bounding box center [837, 512] width 798 height 142
click at [524, 618] on icon at bounding box center [837, 628] width 798 height 33
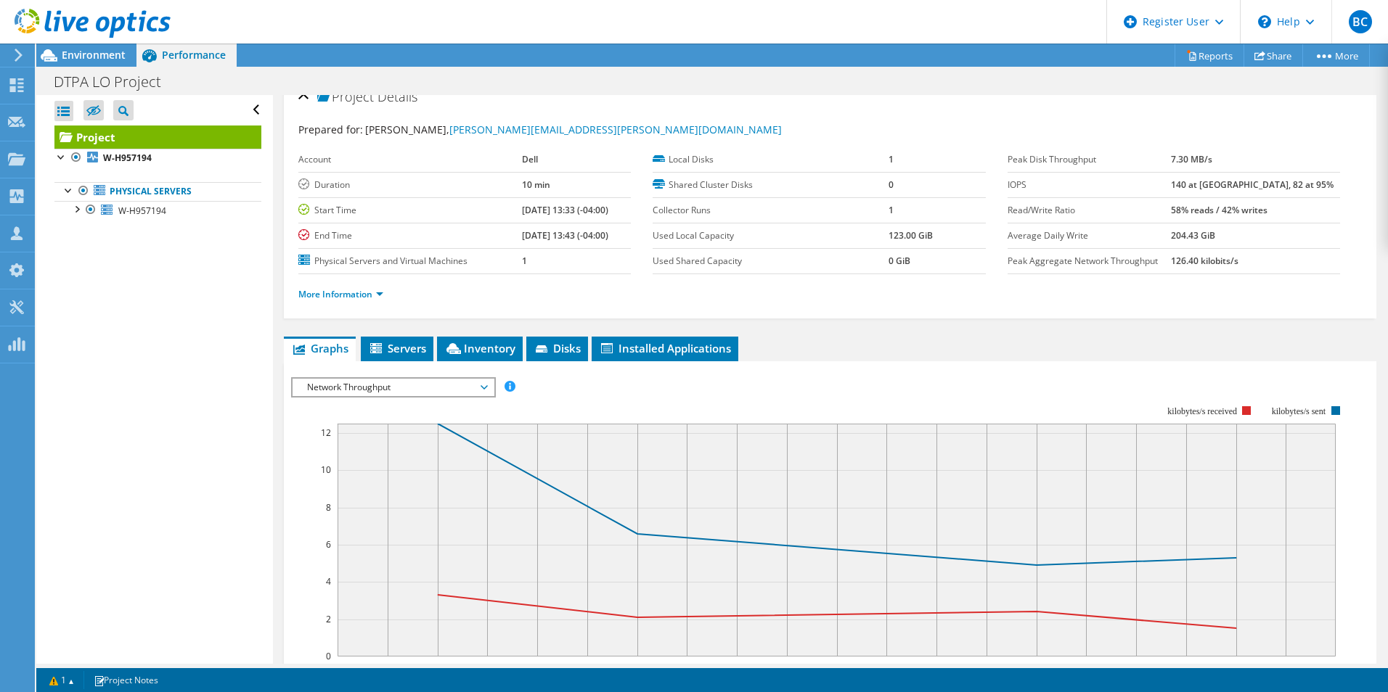
drag, startPoint x: 1094, startPoint y: 370, endPoint x: 840, endPoint y: 382, distance: 254.3
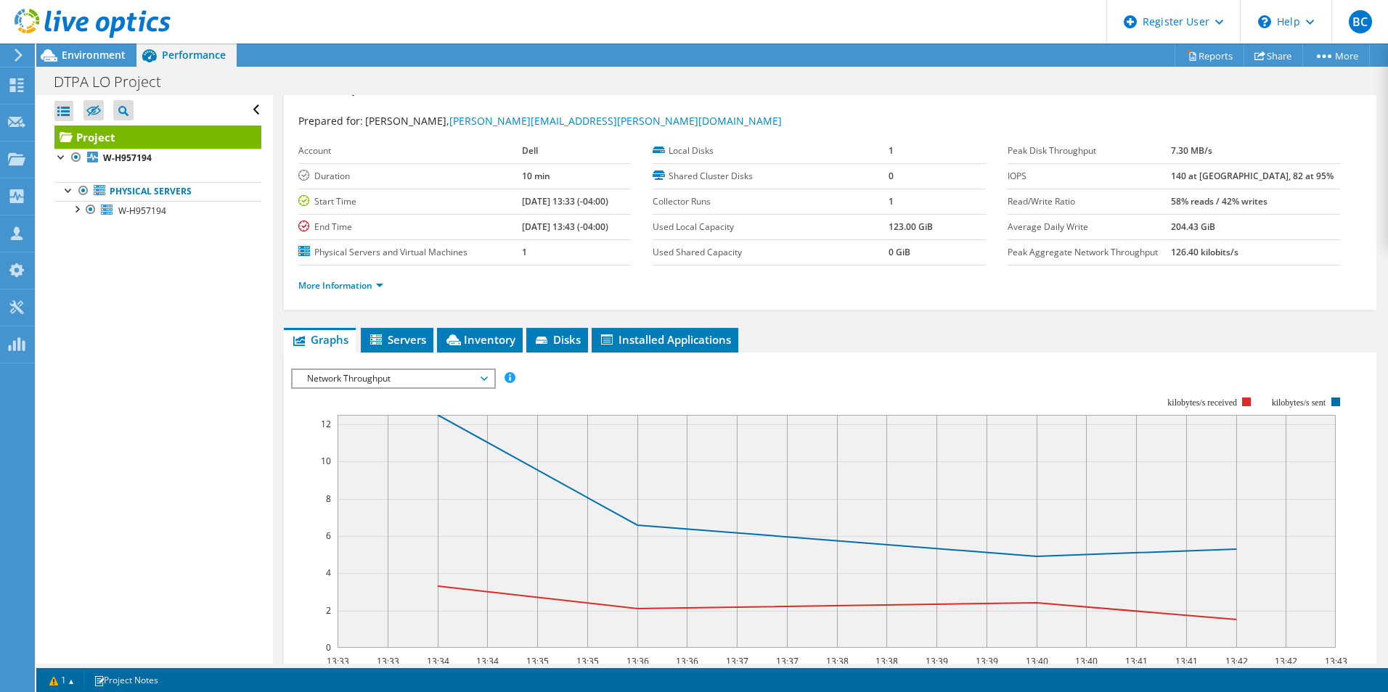
click at [98, 38] on link at bounding box center [93, 35] width 156 height 12
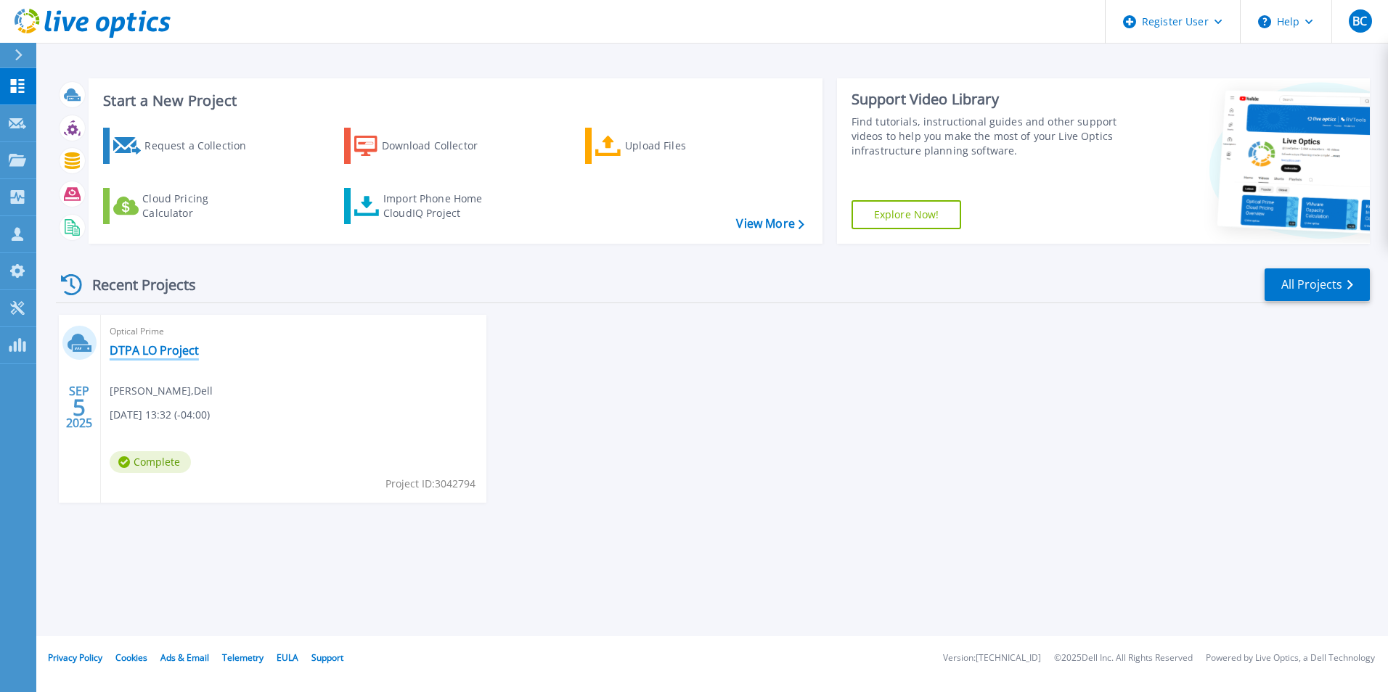
click at [155, 353] on link "DTPA LO Project" at bounding box center [154, 350] width 89 height 15
